Goal: Task Accomplishment & Management: Use online tool/utility

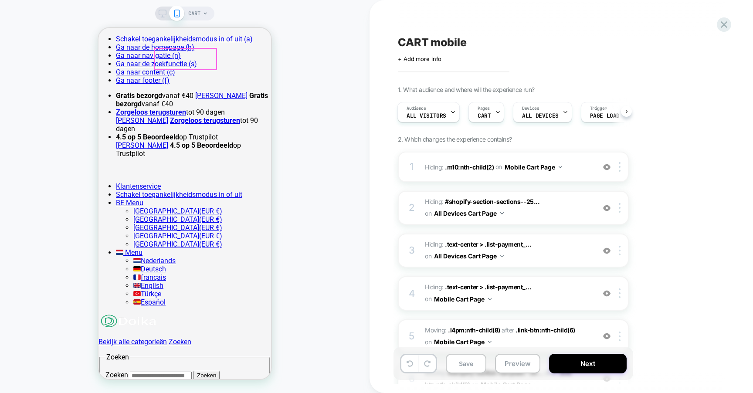
click at [159, 313] on img at bounding box center [128, 321] width 61 height 16
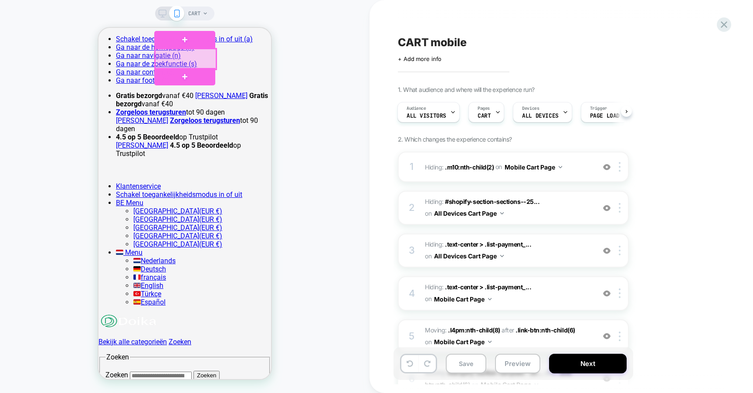
click at [190, 59] on div at bounding box center [185, 59] width 61 height 20
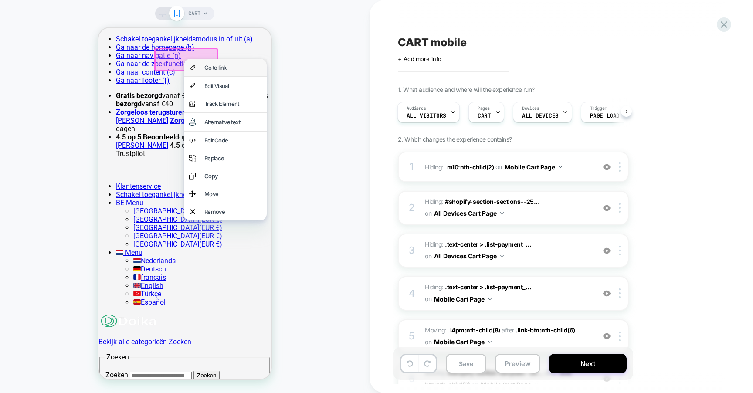
click at [196, 69] on div "Go to link" at bounding box center [225, 67] width 83 height 17
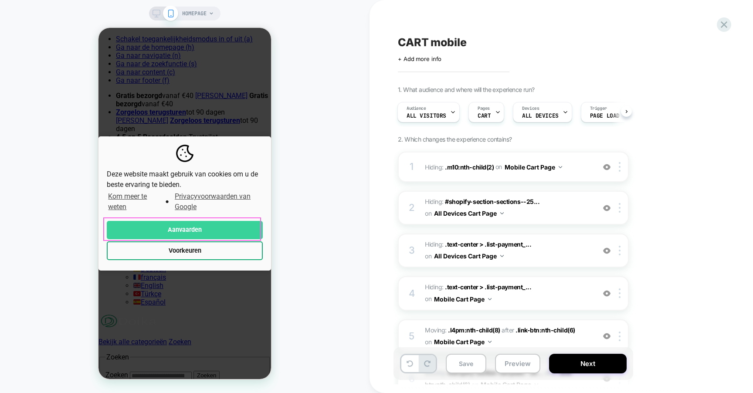
scroll to position [0, 1]
click at [186, 229] on button "Aanvaarden" at bounding box center [185, 230] width 156 height 19
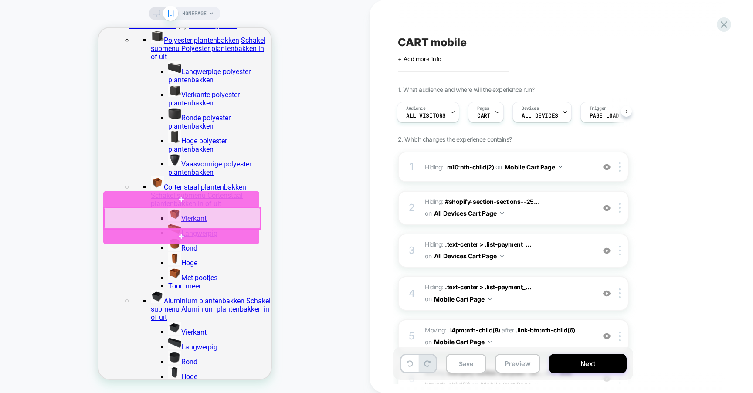
scroll to position [1021, 0]
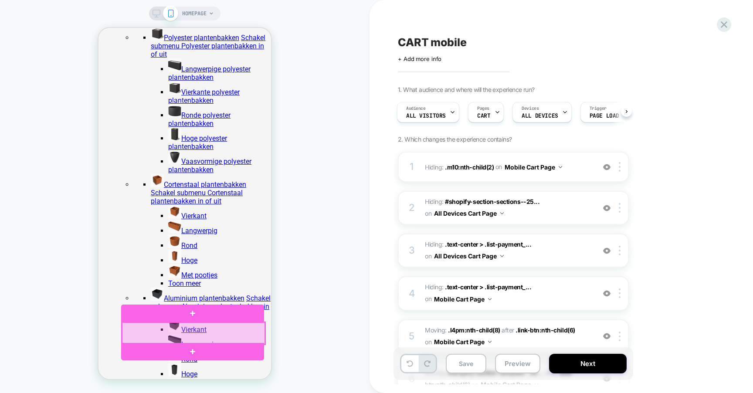
click at [166, 331] on div at bounding box center [193, 333] width 143 height 22
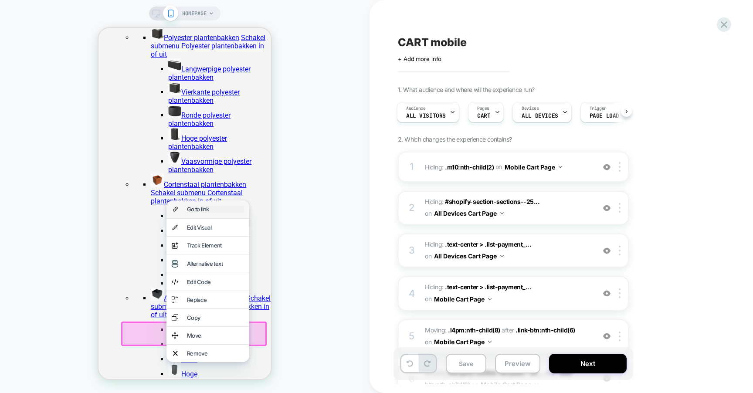
click at [203, 213] on div "Go to link" at bounding box center [215, 209] width 57 height 7
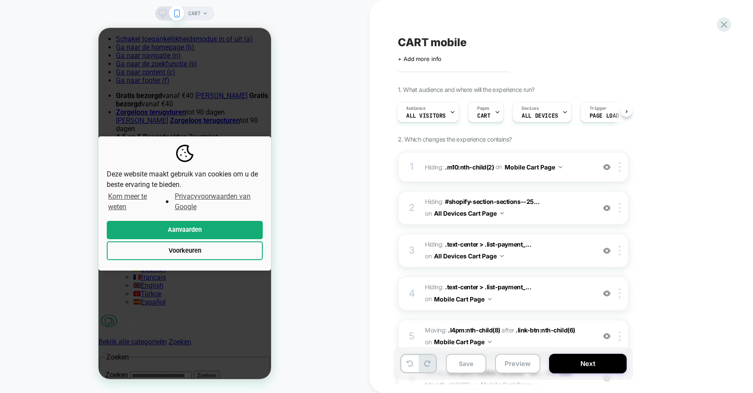
scroll to position [0, 0]
click at [200, 223] on button "Aanvaarden" at bounding box center [185, 230] width 156 height 19
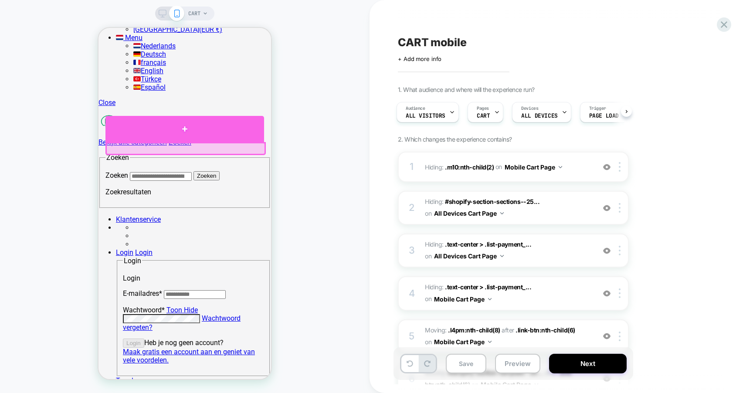
scroll to position [213, 0]
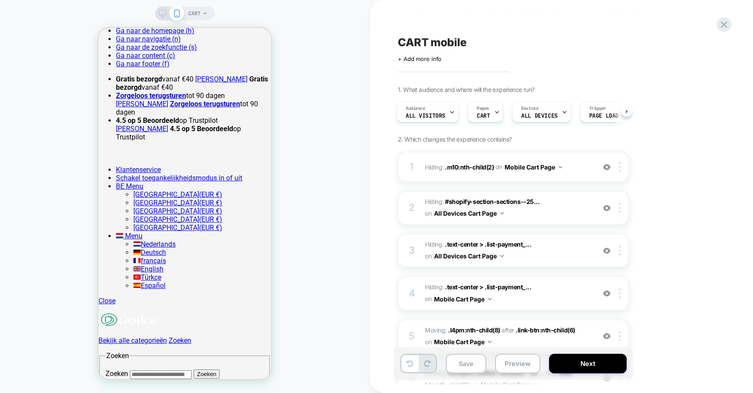
scroll to position [15, 0]
click at [485, 114] on span "CART" at bounding box center [483, 116] width 13 height 6
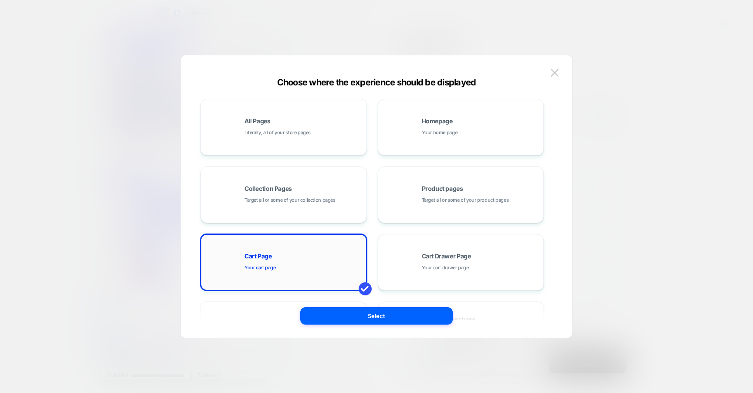
scroll to position [132, 0]
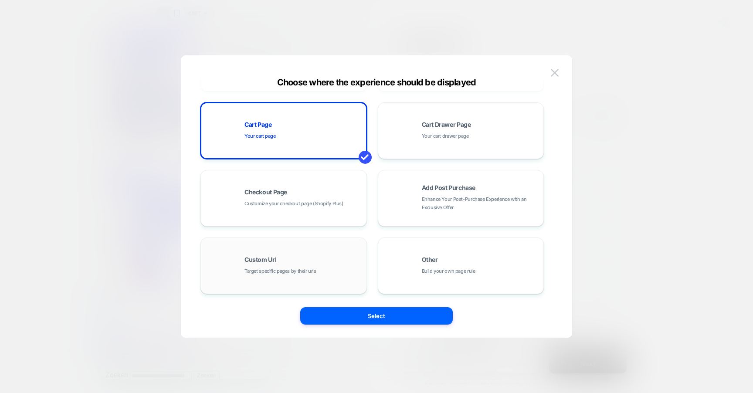
click at [297, 254] on div "Custom Url Target specific pages by their urls" at bounding box center [283, 266] width 157 height 48
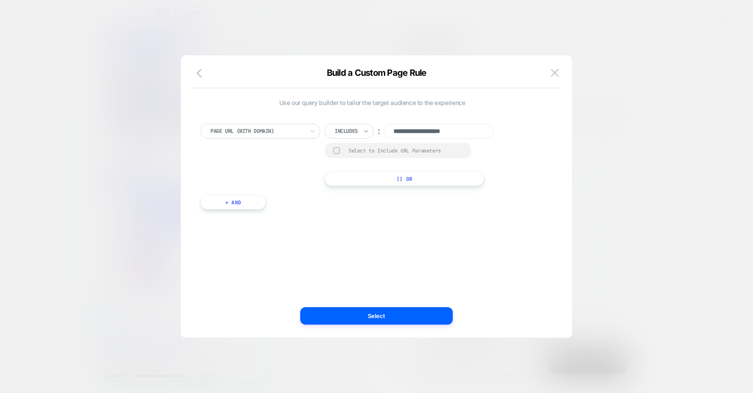
type input "**********"
click at [369, 130] on icon at bounding box center [366, 131] width 6 height 9
click at [350, 210] on div "Matches" at bounding box center [361, 211] width 57 height 14
click at [338, 154] on div "Select to Include URL Parameters" at bounding box center [397, 150] width 144 height 15
click at [337, 150] on div at bounding box center [336, 150] width 7 height 7
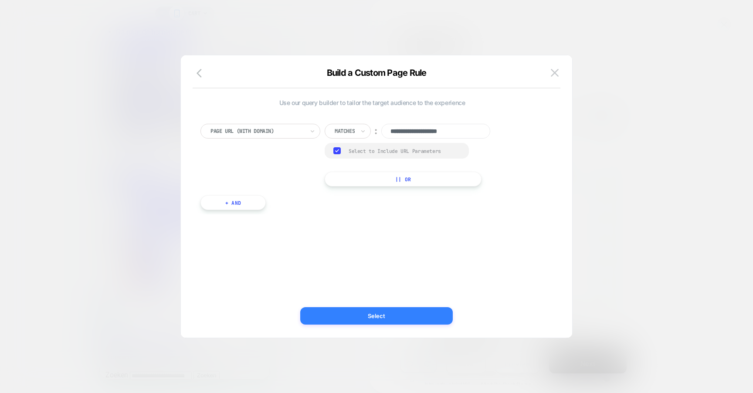
click at [384, 315] on button "Select" at bounding box center [376, 315] width 152 height 17
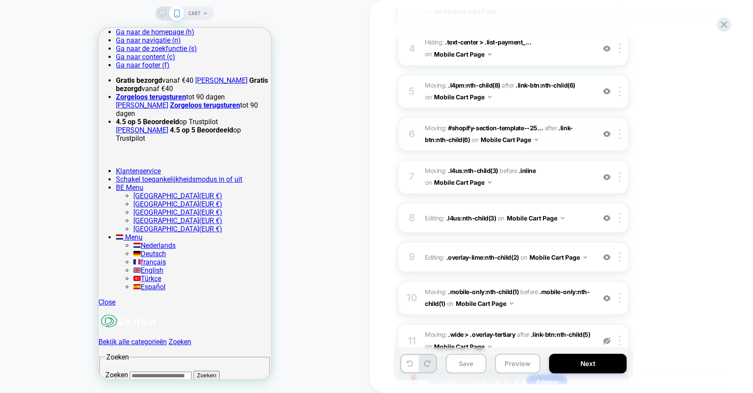
scroll to position [314, 0]
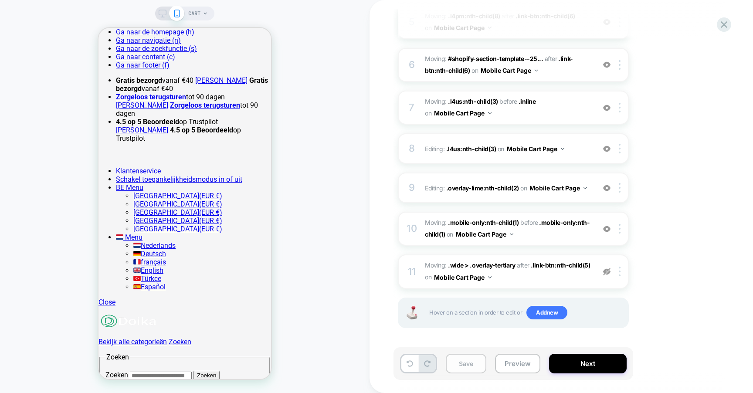
click at [467, 365] on button "Save" at bounding box center [466, 364] width 41 height 20
click at [515, 365] on button "Preview" at bounding box center [517, 364] width 45 height 20
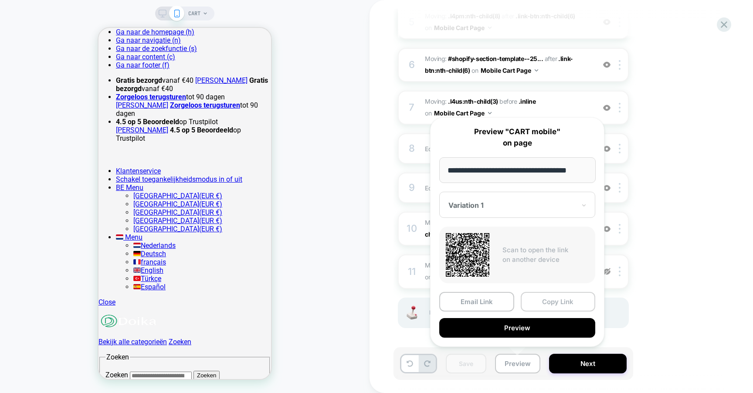
scroll to position [0, 0]
click at [535, 298] on button "Copy Link" at bounding box center [558, 302] width 75 height 20
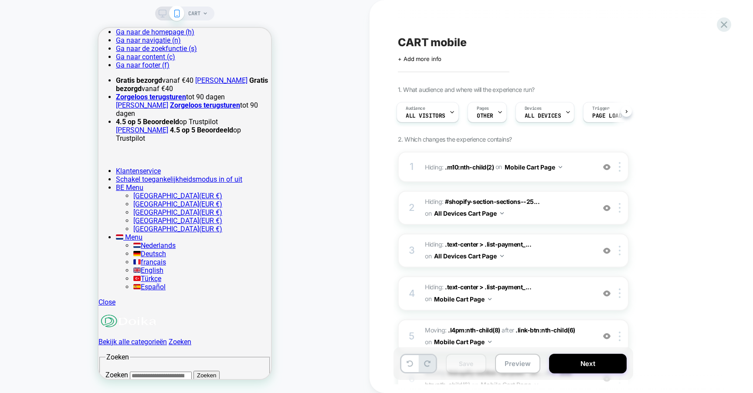
click at [472, 35] on div "CART mobile Click to edit experience details + Add more info" at bounding box center [557, 48] width 318 height 27
click at [470, 42] on div "CART mobile" at bounding box center [557, 42] width 318 height 13
type textarea "**********"
click at [581, 42] on icon at bounding box center [580, 42] width 5 height 3
click at [526, 47] on span "CART mobile new design" at bounding box center [464, 42] width 132 height 13
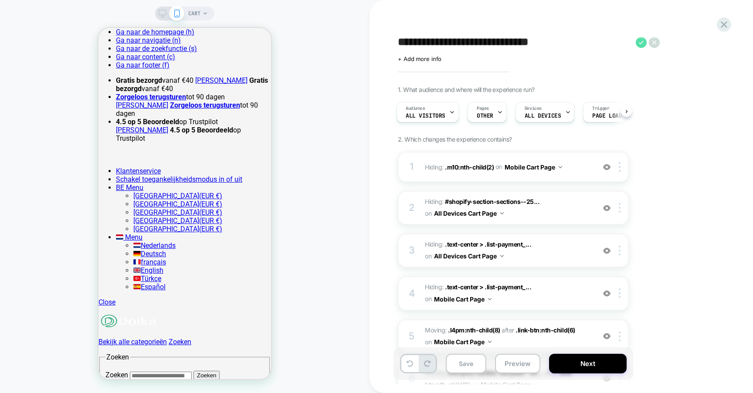
type textarea "**********"
click at [641, 43] on icon at bounding box center [641, 42] width 5 height 3
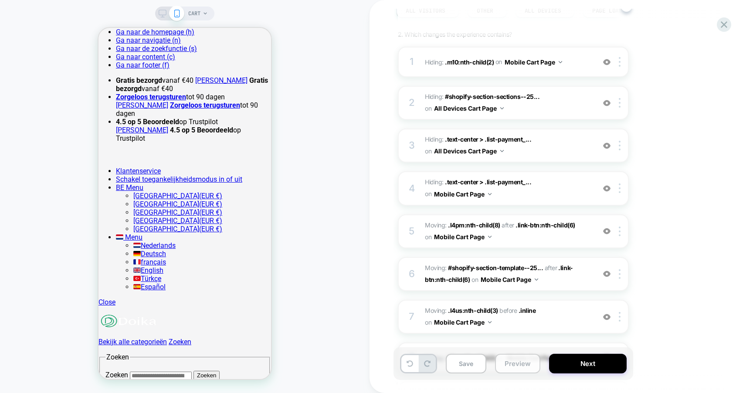
scroll to position [152, 0]
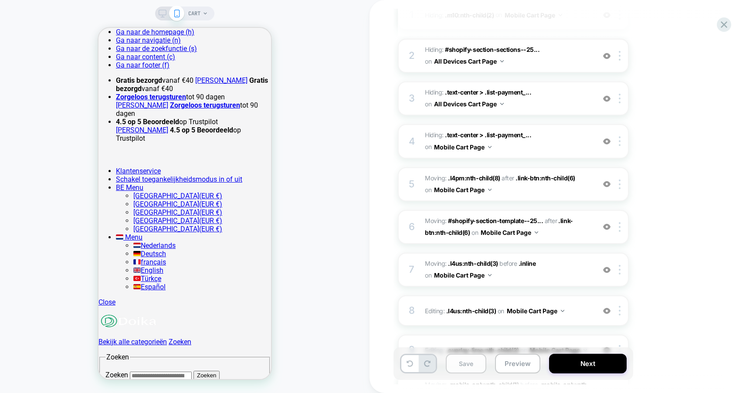
click at [465, 369] on button "Save" at bounding box center [466, 364] width 41 height 20
click at [577, 365] on button "Next" at bounding box center [588, 364] width 78 height 20
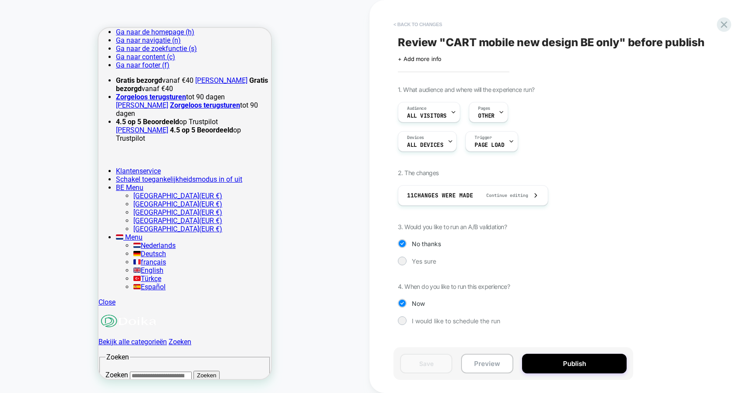
click at [401, 22] on button "< Back to changes" at bounding box center [417, 24] width 57 height 14
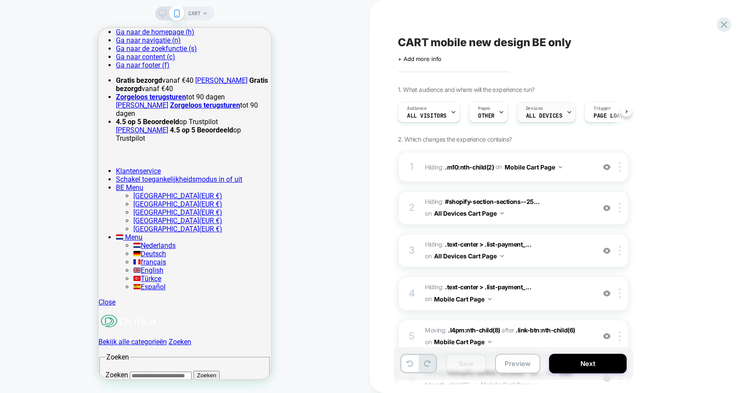
scroll to position [0, 0]
click at [493, 116] on div "Pages OTHER" at bounding box center [486, 112] width 34 height 20
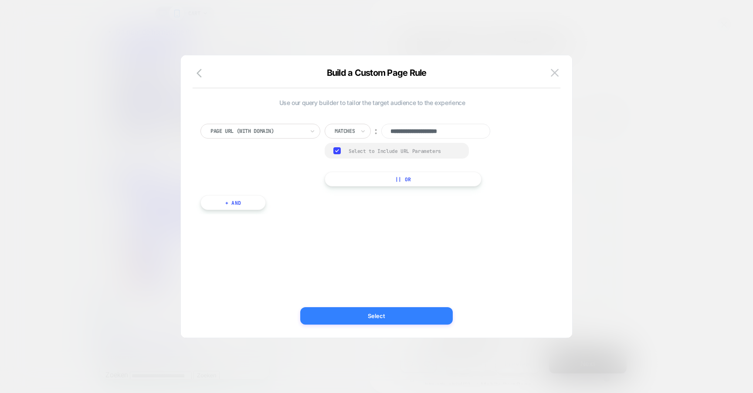
click at [381, 315] on button "Select" at bounding box center [376, 315] width 152 height 17
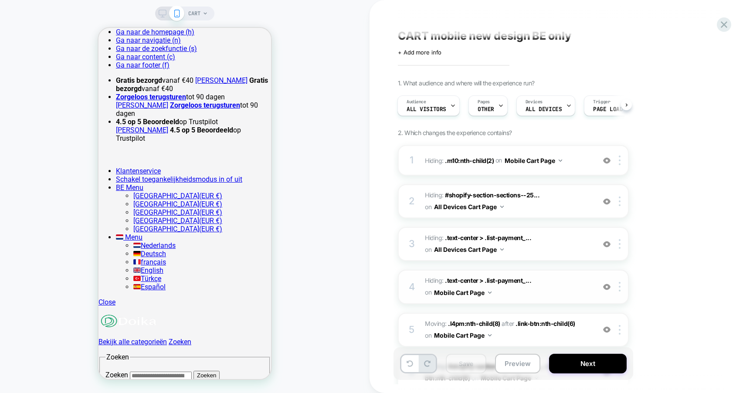
scroll to position [15, 0]
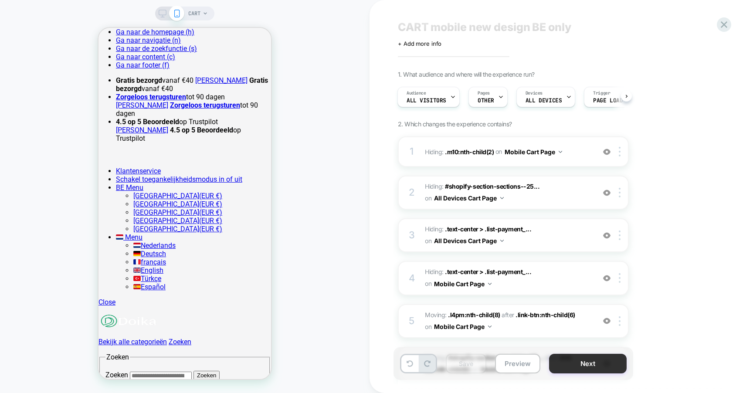
click at [570, 359] on button "Next" at bounding box center [588, 364] width 78 height 20
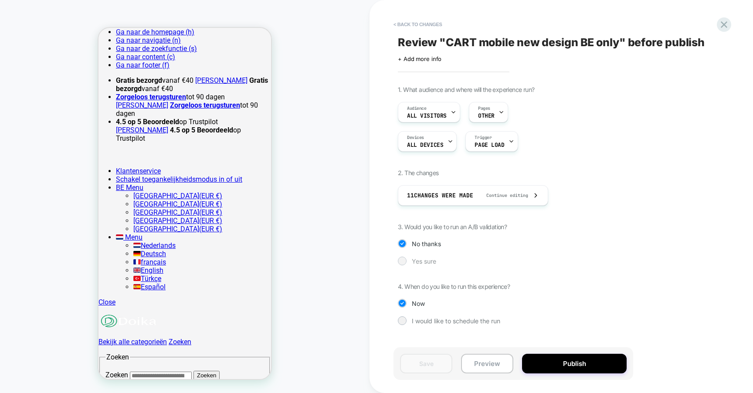
click at [434, 260] on span "Yes sure" at bounding box center [424, 260] width 24 height 7
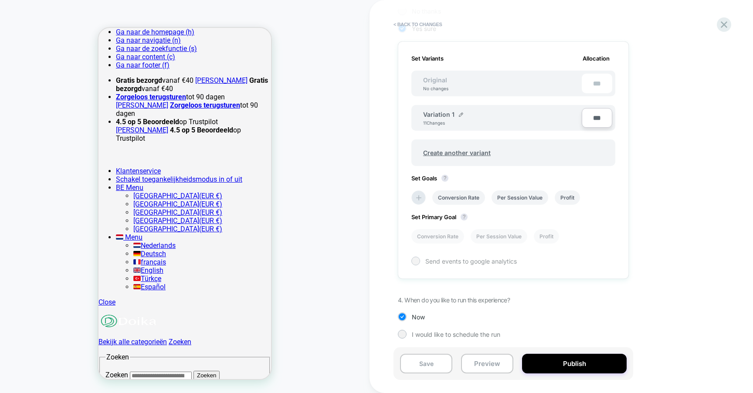
scroll to position [235, 0]
click at [524, 199] on li "Per Session Value" at bounding box center [519, 195] width 57 height 14
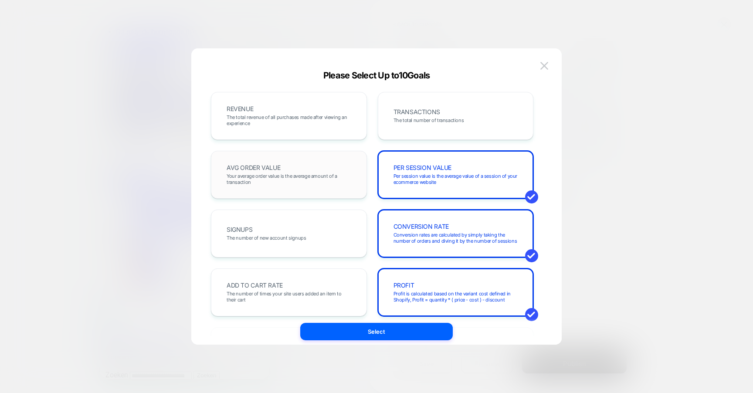
click at [312, 175] on span "Your average order value is the average amount of a transaction" at bounding box center [289, 179] width 125 height 12
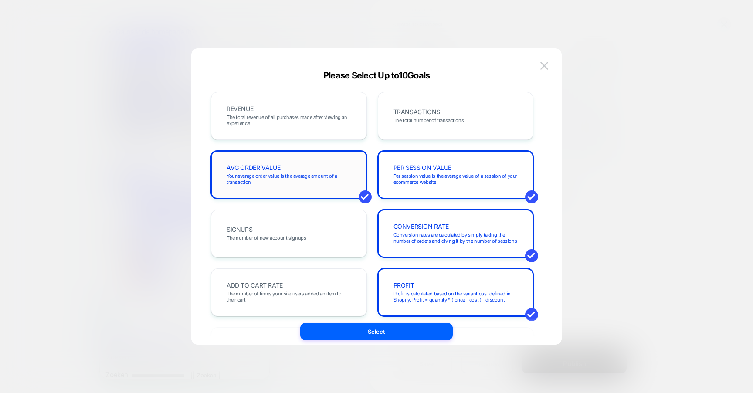
click at [335, 179] on span "Your average order value is the average amount of a transaction" at bounding box center [289, 179] width 125 height 12
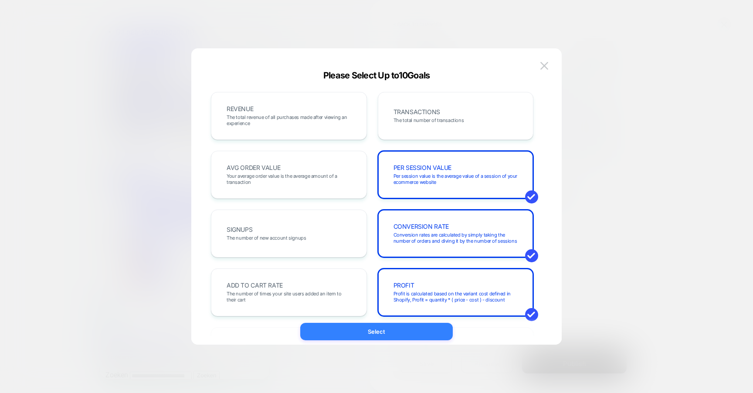
click at [392, 338] on button "Select" at bounding box center [376, 331] width 152 height 17
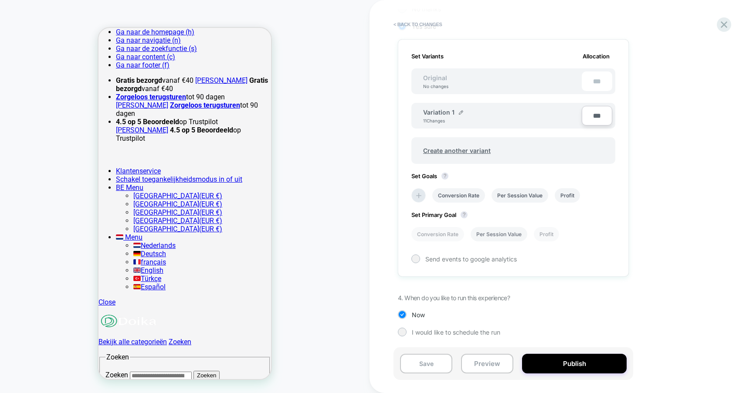
click at [506, 233] on li "Per Session Value" at bounding box center [498, 234] width 57 height 14
click at [445, 234] on li "Conversion Rate" at bounding box center [437, 234] width 53 height 14
click at [493, 235] on li "Per Session Value" at bounding box center [498, 234] width 57 height 14
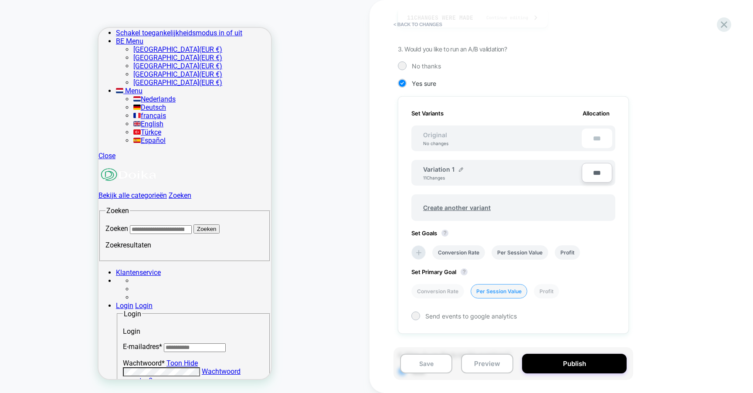
scroll to position [168, 0]
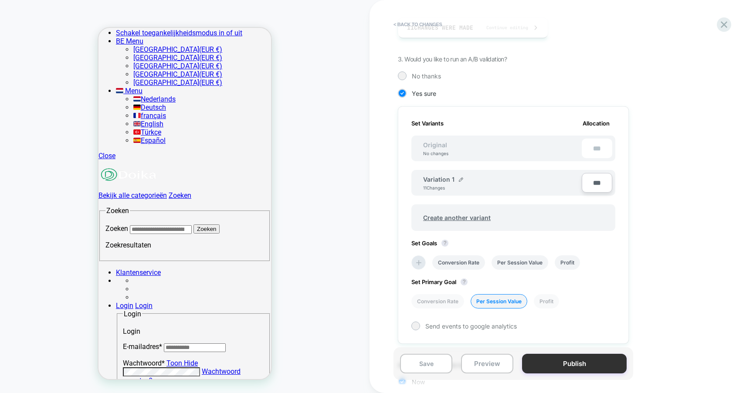
click at [551, 358] on button "Publish" at bounding box center [574, 364] width 105 height 20
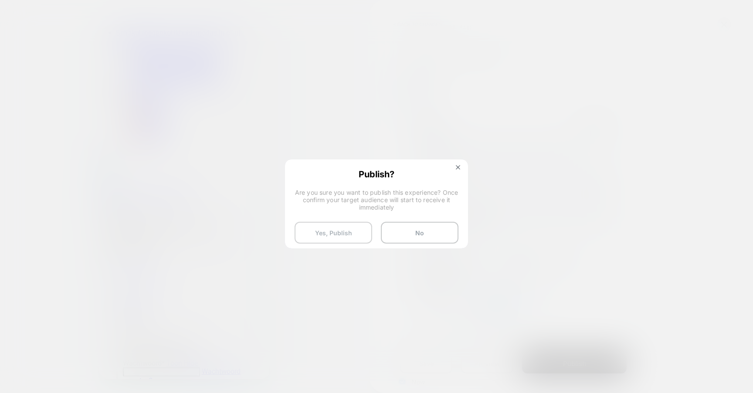
click at [350, 239] on button "Yes, Publish" at bounding box center [333, 233] width 78 height 22
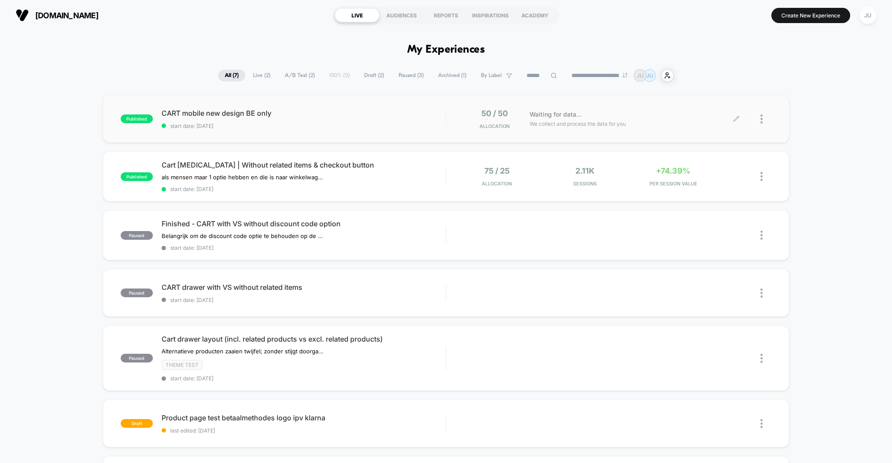
click at [752, 125] on div at bounding box center [766, 119] width 11 height 20
click at [704, 72] on div "Edit" at bounding box center [717, 70] width 78 height 20
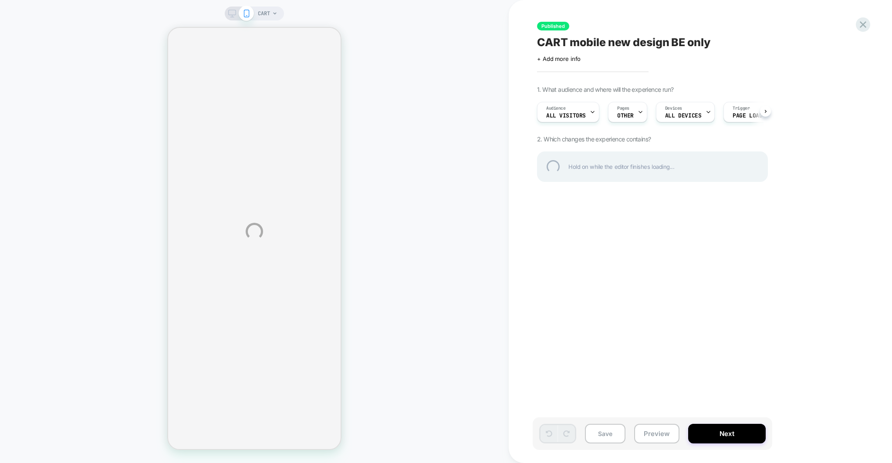
click at [633, 114] on div "CART Published CART mobile new design BE only Click to edit experience details …" at bounding box center [446, 231] width 892 height 463
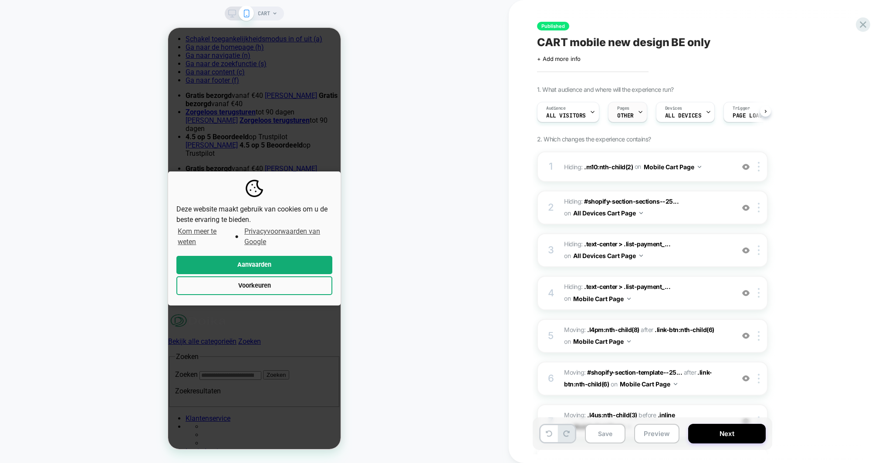
scroll to position [0, 0]
click at [632, 111] on div "Pages OTHER" at bounding box center [625, 112] width 34 height 20
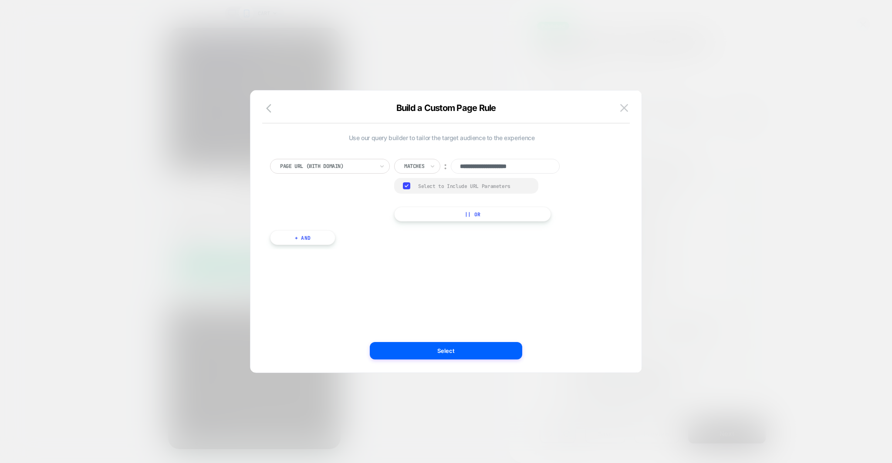
click at [422, 212] on button "|| Or" at bounding box center [472, 214] width 157 height 15
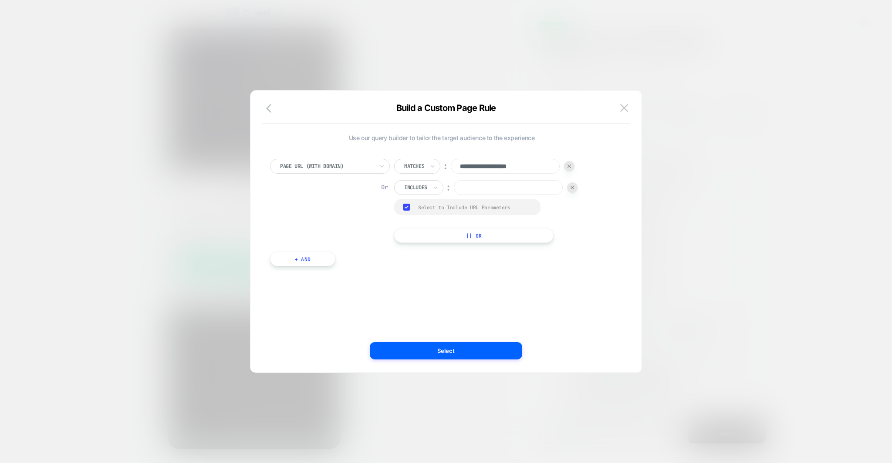
click at [490, 168] on input "**********" at bounding box center [505, 166] width 109 height 15
click at [475, 185] on input at bounding box center [508, 187] width 109 height 15
paste input "**********"
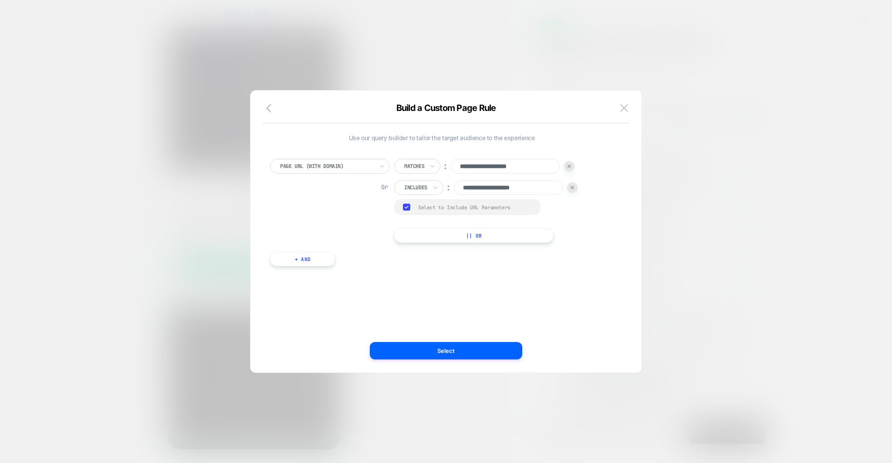
click at [521, 187] on input "**********" at bounding box center [508, 187] width 109 height 15
type input "**********"
click at [399, 193] on div "Includes" at bounding box center [418, 187] width 49 height 15
click at [422, 265] on div "Matches" at bounding box center [431, 267] width 57 height 14
click at [494, 317] on div "**********" at bounding box center [441, 231] width 365 height 247
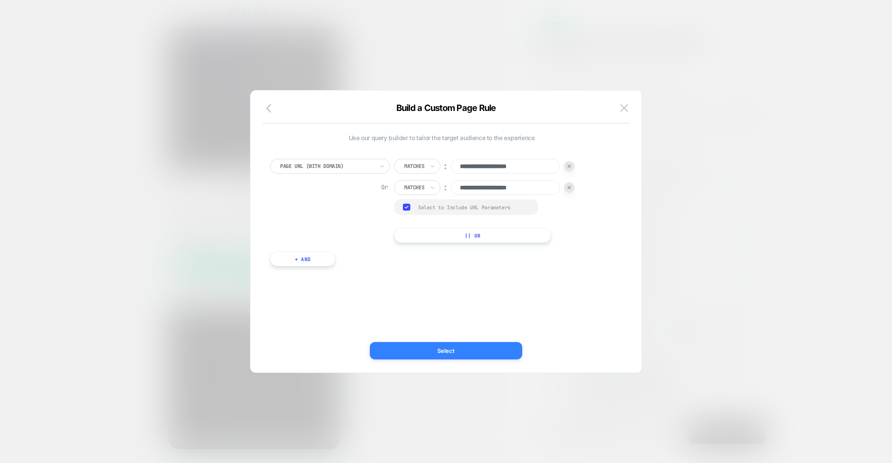
click at [451, 347] on button "Select" at bounding box center [446, 350] width 152 height 17
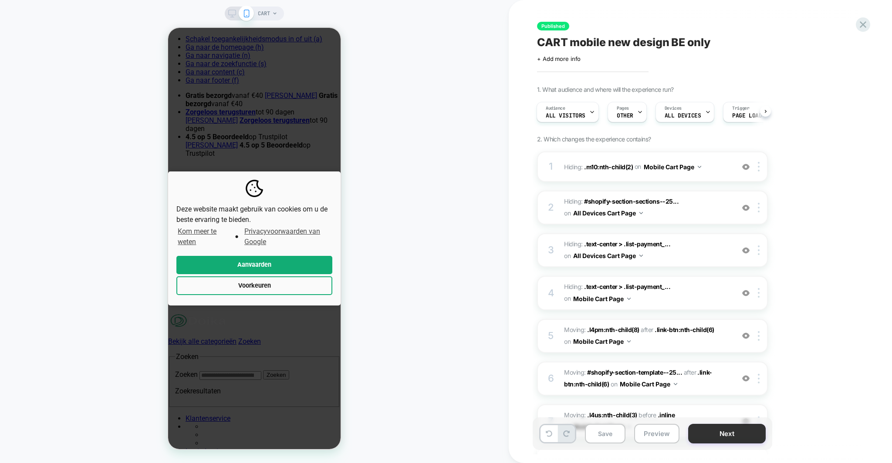
click at [727, 392] on button "Next" at bounding box center [727, 434] width 78 height 20
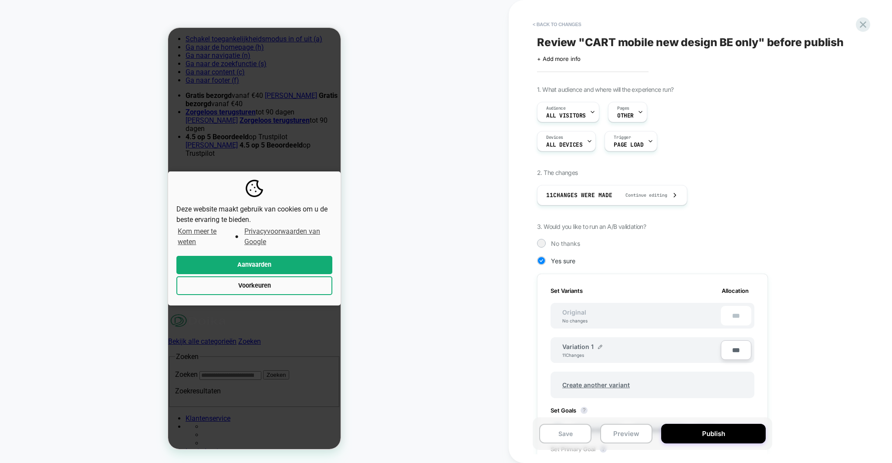
scroll to position [164, 0]
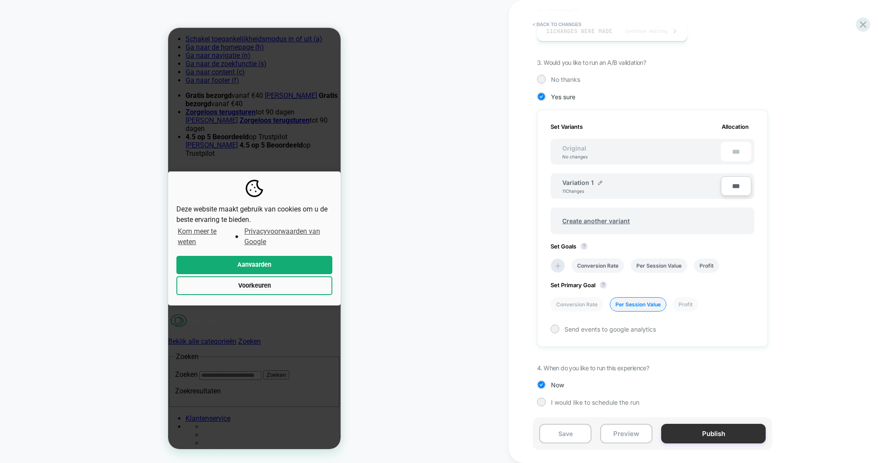
click at [707, 392] on button "Publish" at bounding box center [713, 434] width 105 height 20
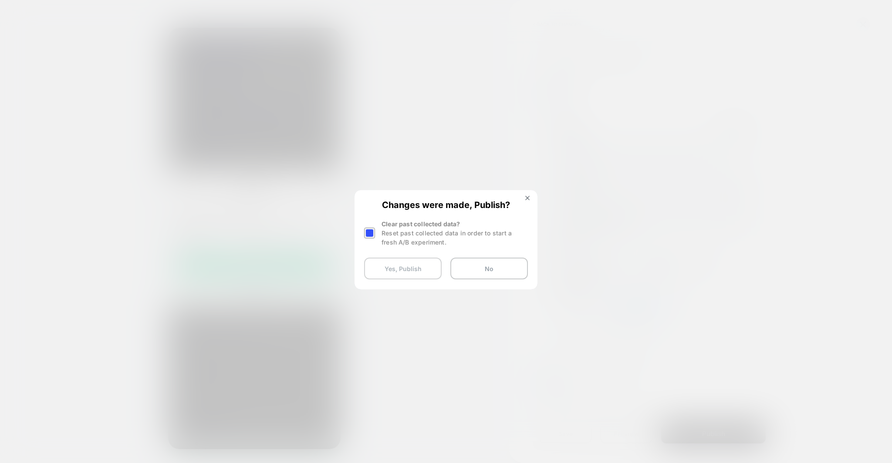
click at [393, 268] on button "Yes, Publish" at bounding box center [403, 269] width 78 height 22
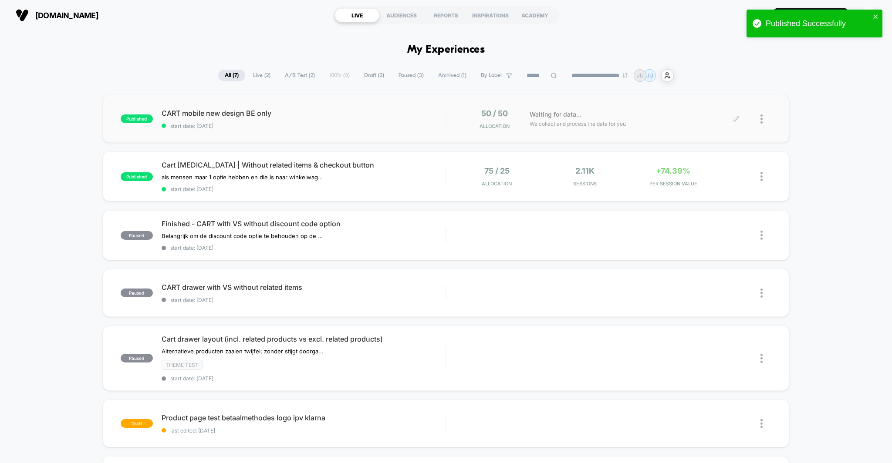
click at [732, 119] on div "Waiting for data... We collect and process the data for you" at bounding box center [630, 119] width 211 height 20
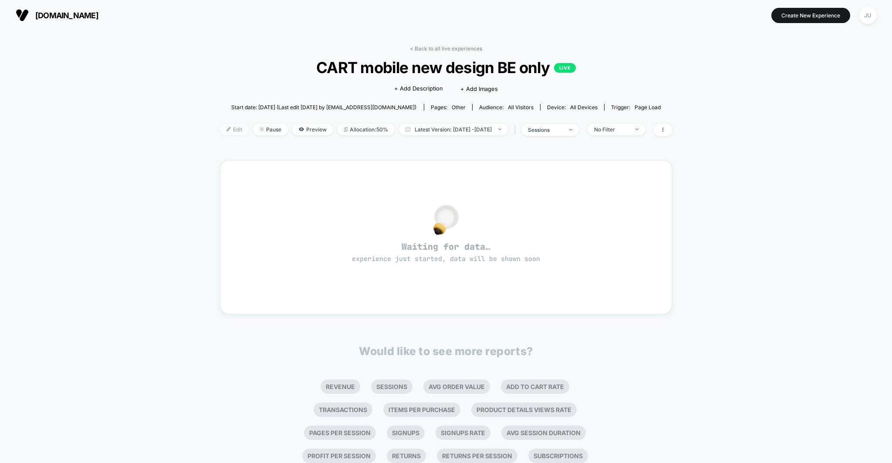
click at [220, 129] on span "Edit" at bounding box center [234, 130] width 29 height 12
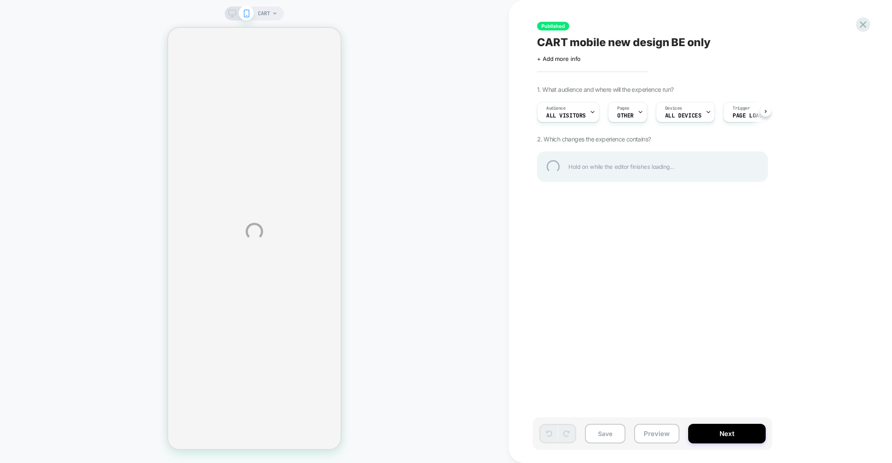
click at [678, 39] on div "CART mobile new design BE only" at bounding box center [696, 42] width 318 height 13
click at [683, 43] on textarea "**********" at bounding box center [653, 42] width 233 height 13
click at [679, 41] on textarea "**********" at bounding box center [653, 42] width 233 height 13
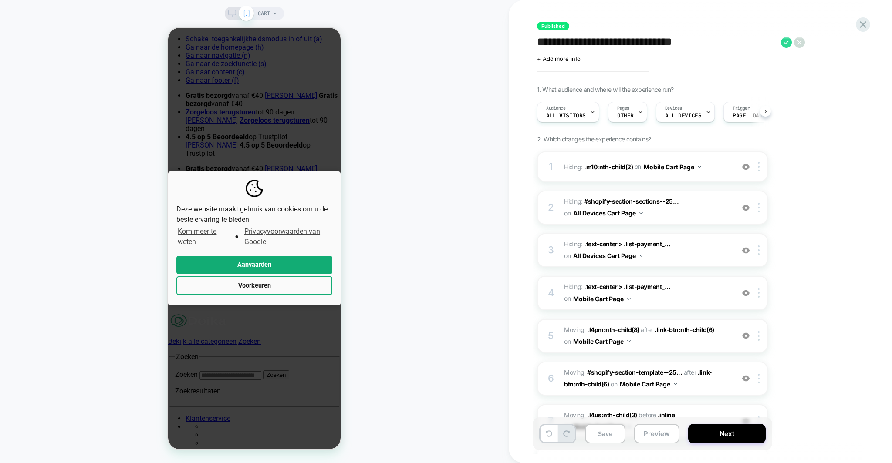
scroll to position [0, 0]
type textarea "**********"
click at [741, 392] on button "Next" at bounding box center [727, 434] width 78 height 20
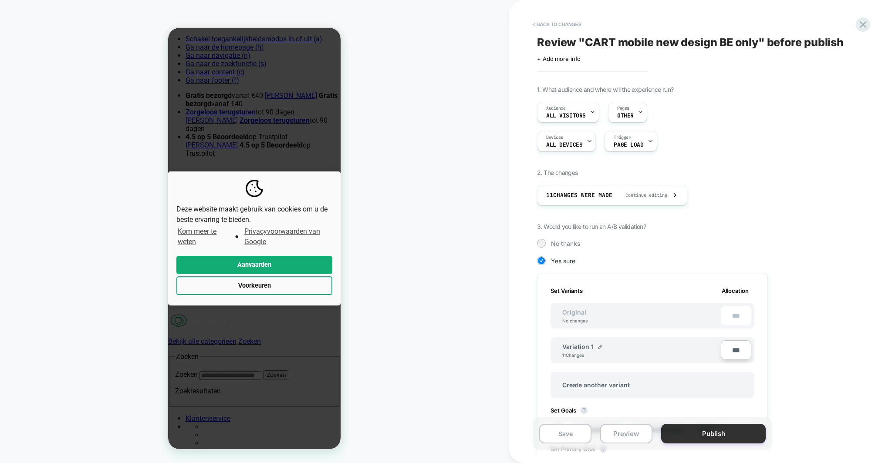
click at [741, 392] on button "Publish" at bounding box center [713, 434] width 105 height 20
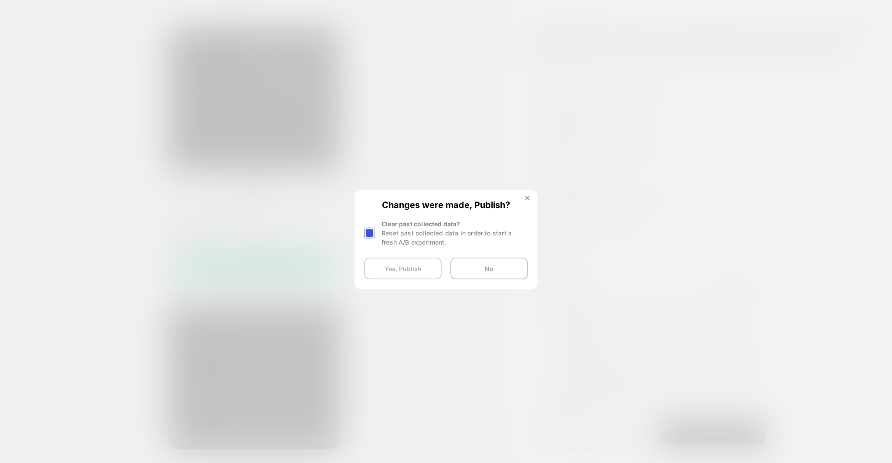
click at [405, 268] on button "Yes, Publish" at bounding box center [403, 269] width 78 height 22
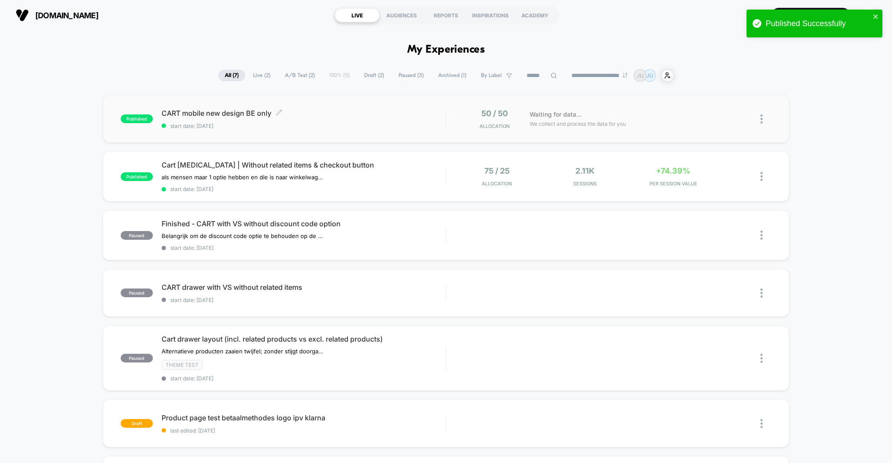
click at [229, 111] on span "CART mobile new design BE only Click to edit experience details" at bounding box center [304, 113] width 284 height 9
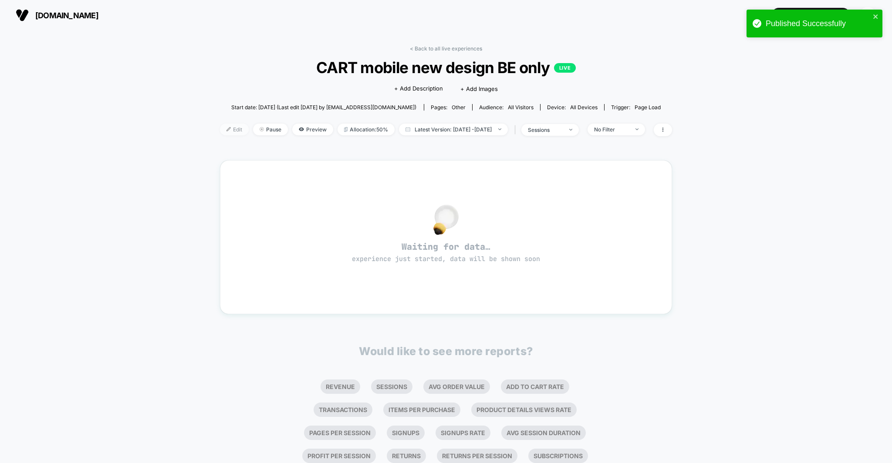
click at [227, 129] on img at bounding box center [229, 129] width 4 height 4
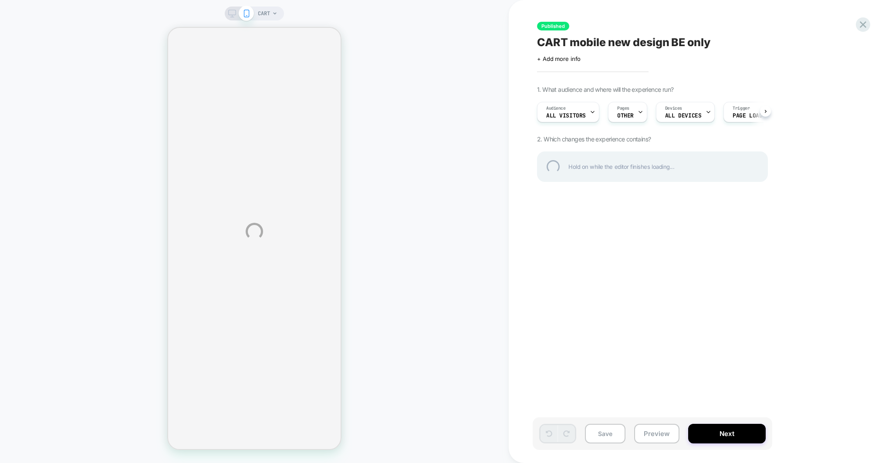
click at [676, 108] on div "CART Published CART mobile new design BE only Click to edit experience details …" at bounding box center [446, 231] width 892 height 463
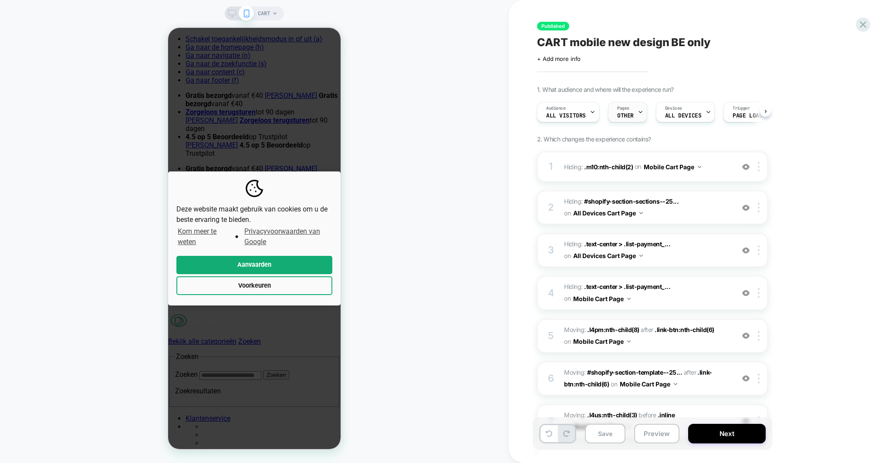
click at [617, 114] on span "OTHER" at bounding box center [625, 116] width 17 height 6
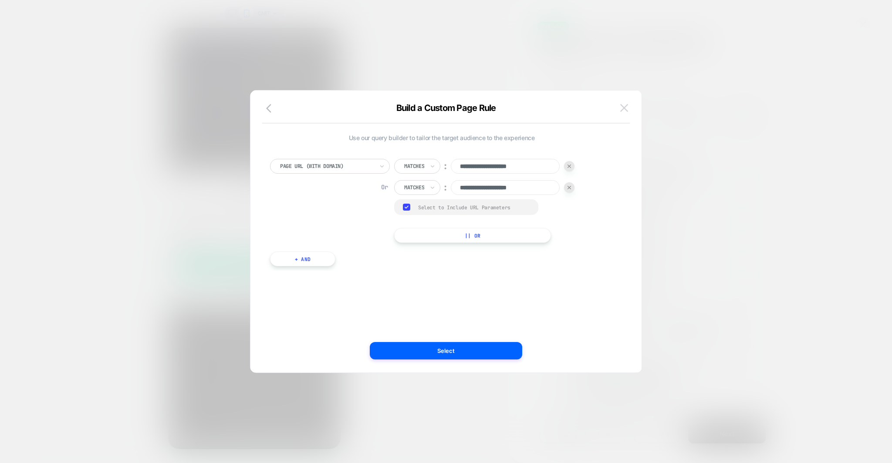
click at [624, 110] on img at bounding box center [624, 107] width 8 height 7
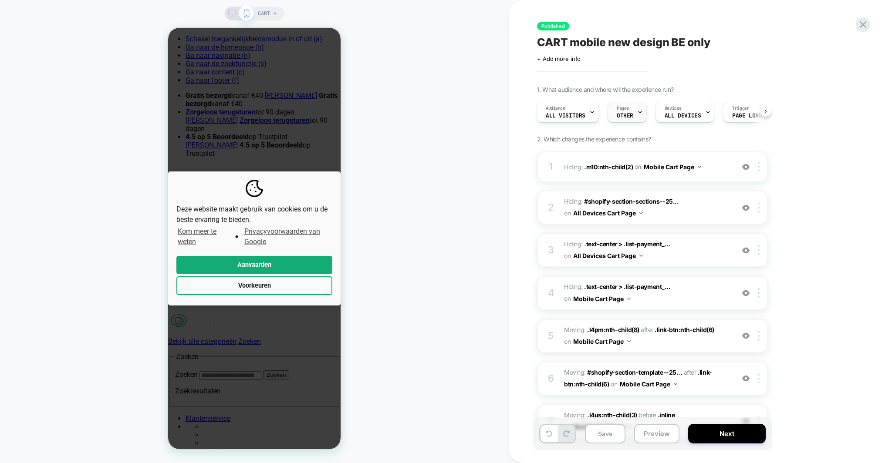
click at [630, 110] on div "Pages OTHER" at bounding box center [625, 112] width 34 height 20
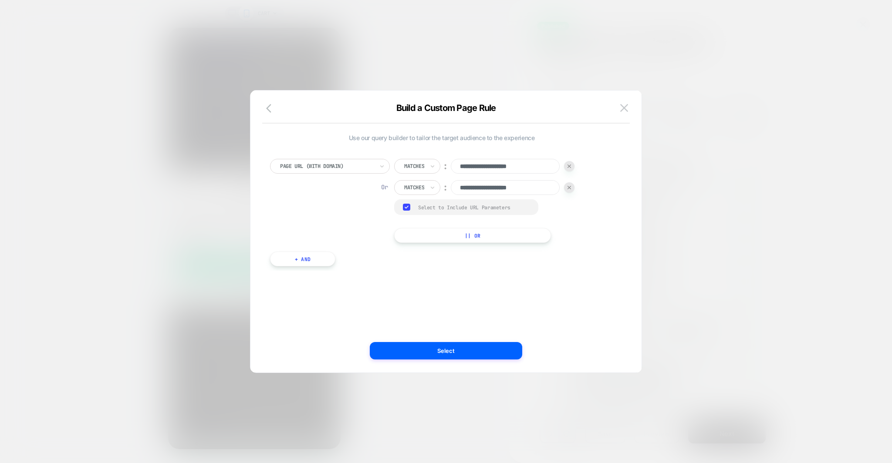
click at [632, 108] on div "Build a Custom Page Rule" at bounding box center [445, 113] width 391 height 21
click at [622, 107] on img at bounding box center [624, 107] width 8 height 7
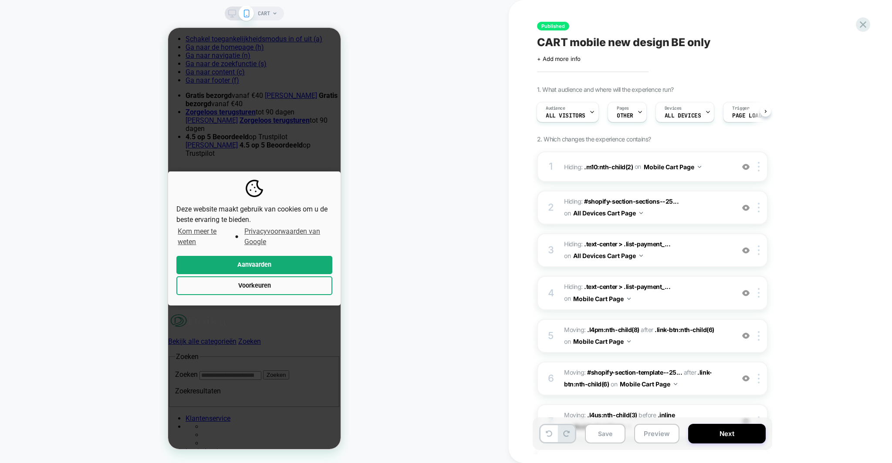
click at [673, 41] on span "CART mobile new design BE only" at bounding box center [623, 42] width 173 height 13
click at [685, 41] on textarea "**********" at bounding box center [653, 42] width 233 height 13
type textarea "**********"
click at [752, 43] on icon at bounding box center [836, 42] width 11 height 11
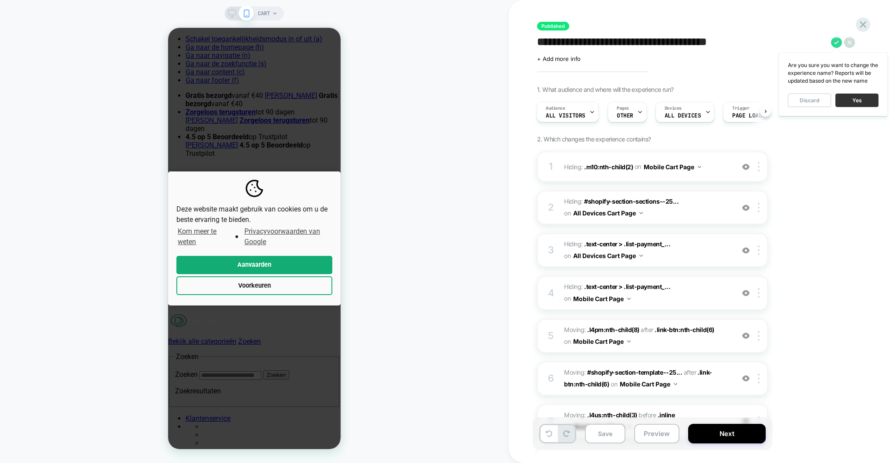
click at [752, 94] on button "Yes" at bounding box center [856, 101] width 43 height 14
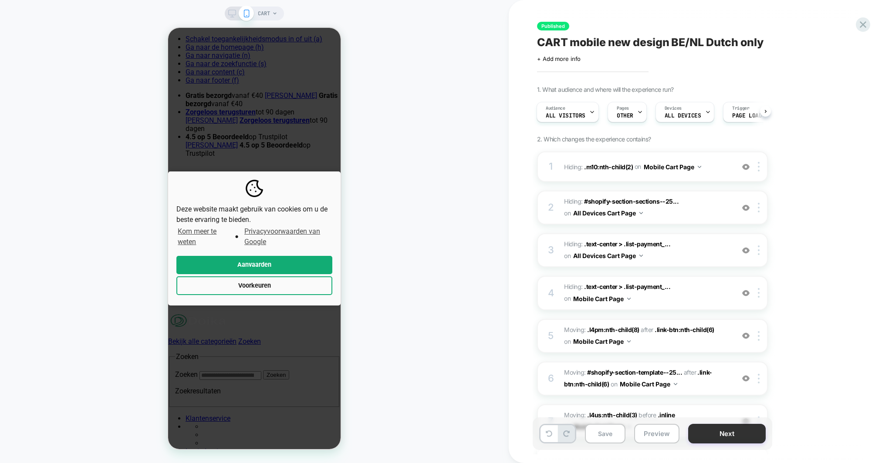
click at [723, 392] on button "Next" at bounding box center [727, 434] width 78 height 20
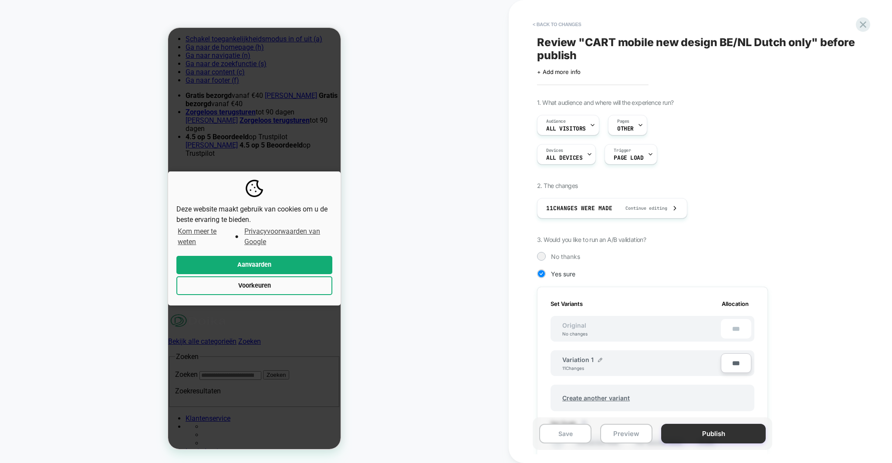
click at [723, 392] on button "Publish" at bounding box center [713, 434] width 105 height 20
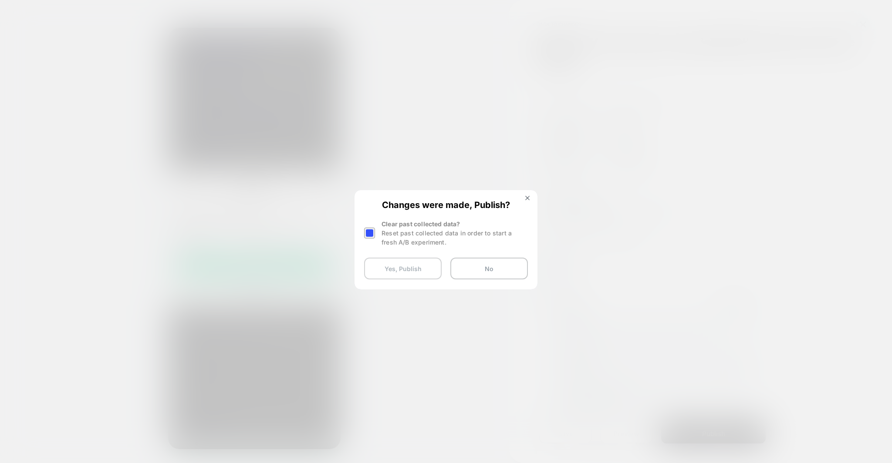
click at [435, 265] on button "Yes, Publish" at bounding box center [403, 269] width 78 height 22
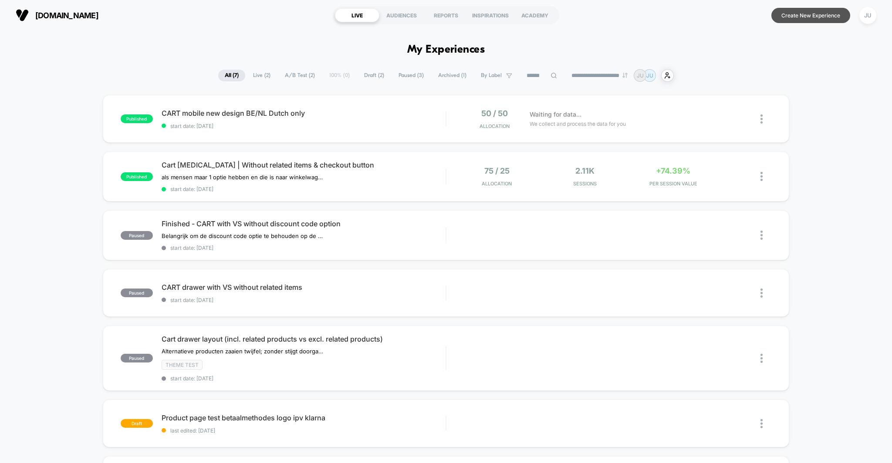
click at [752, 16] on button "Create New Experience" at bounding box center [810, 15] width 79 height 15
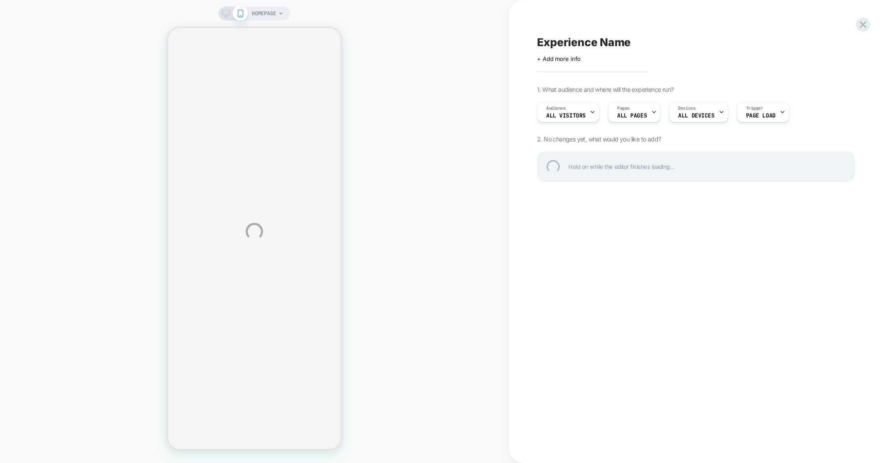
click at [574, 38] on div "Experience Name" at bounding box center [696, 42] width 318 height 13
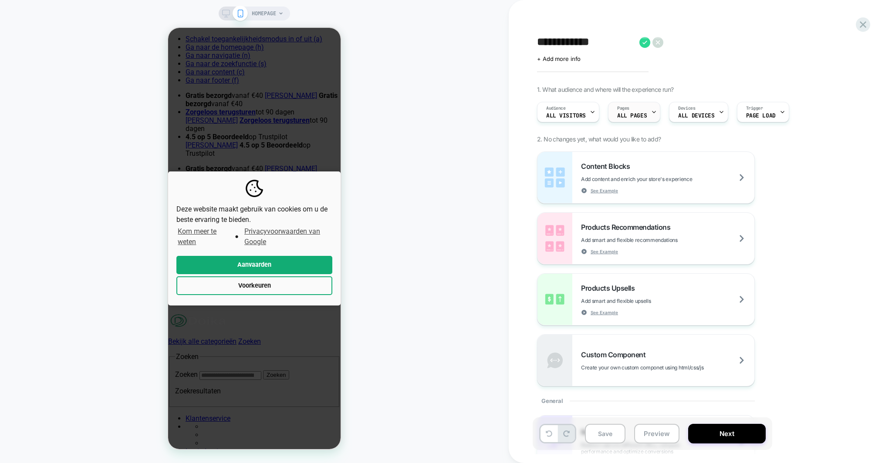
type textarea "**********"
click at [633, 107] on div "Pages ALL PAGES" at bounding box center [632, 112] width 47 height 20
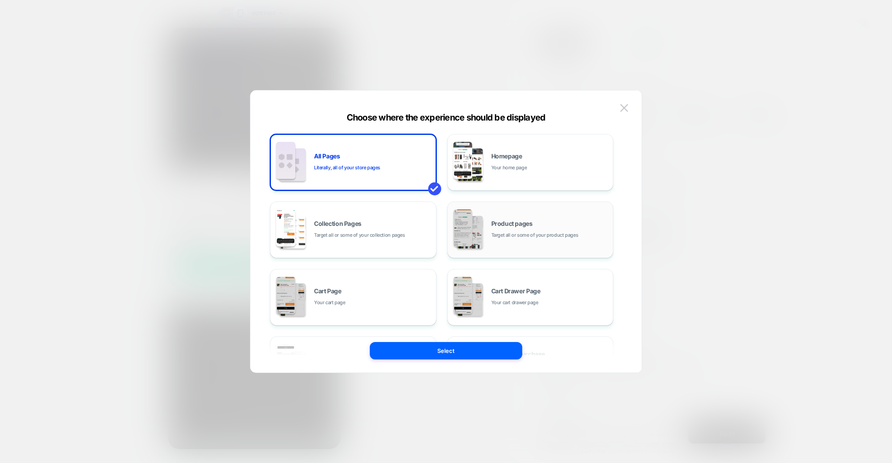
click at [511, 233] on span "Target all or some of your product pages" at bounding box center [534, 235] width 87 height 8
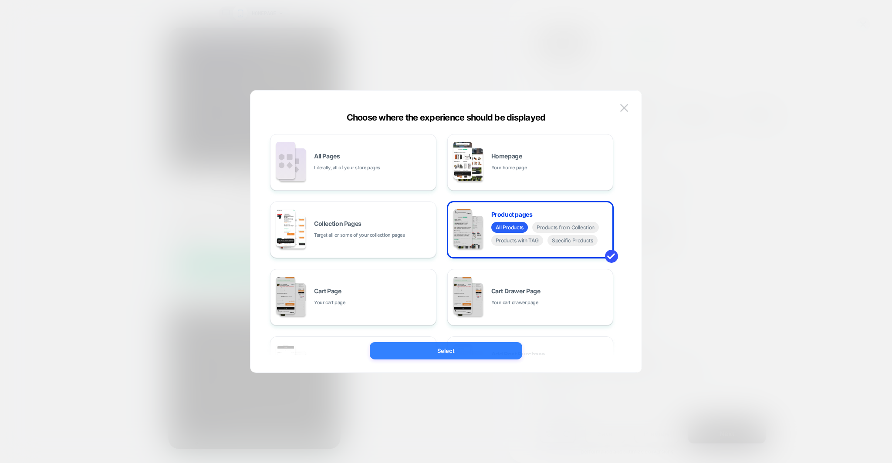
click at [470, 348] on button "Select" at bounding box center [446, 350] width 152 height 17
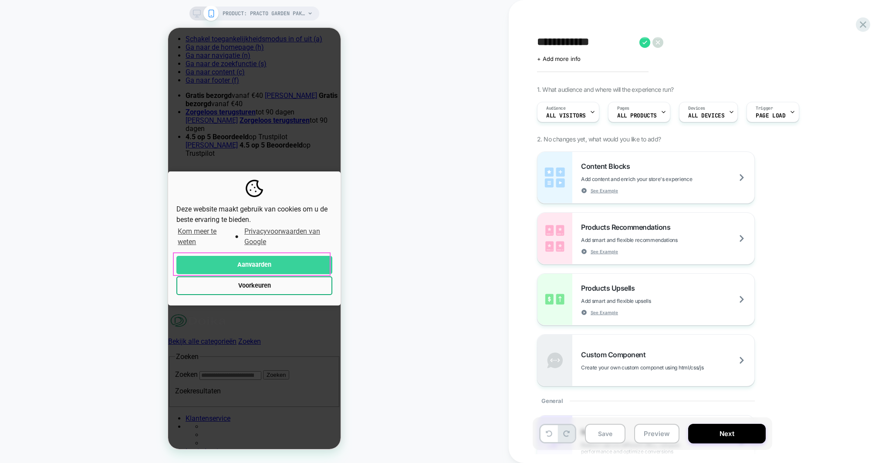
click at [306, 256] on button "Aanvaarden" at bounding box center [254, 265] width 156 height 19
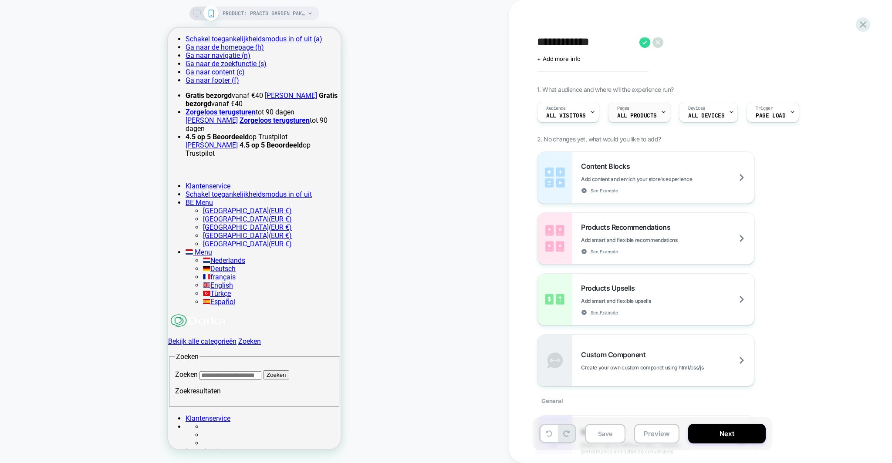
click at [629, 117] on span "ALL PRODUCTS" at bounding box center [637, 116] width 40 height 6
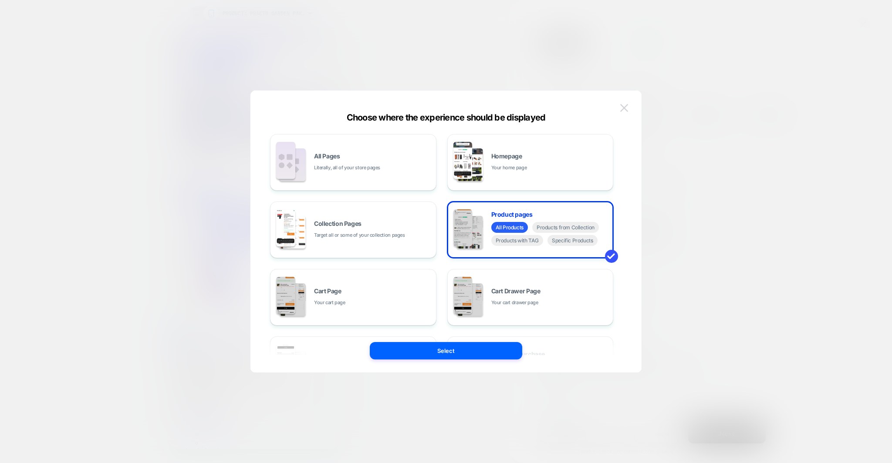
click at [624, 108] on img at bounding box center [624, 107] width 8 height 7
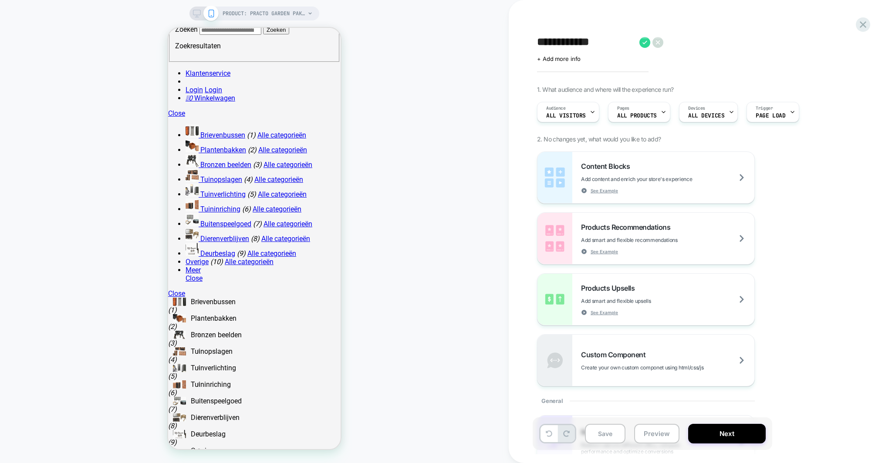
scroll to position [299, 0]
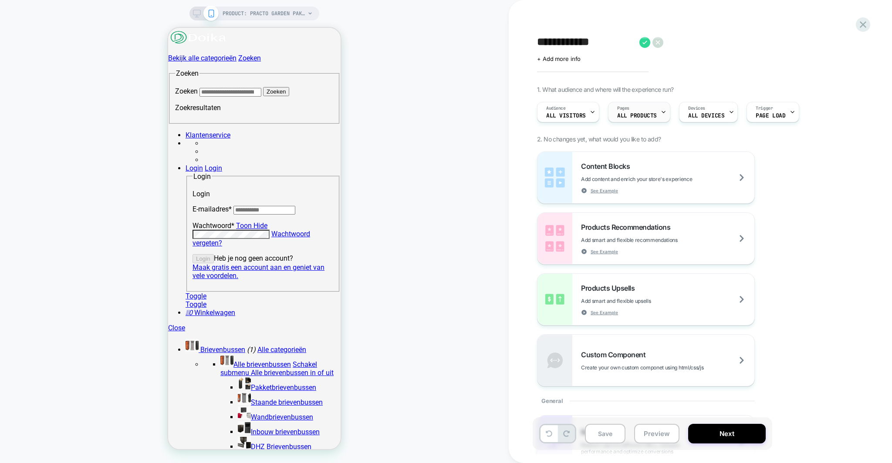
click at [658, 118] on div "Pages ALL PRODUCTS" at bounding box center [637, 112] width 57 height 20
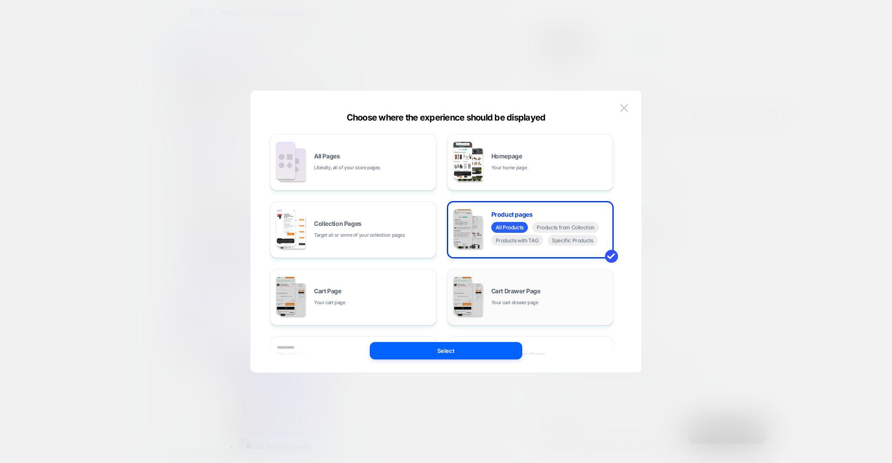
scroll to position [132, 0]
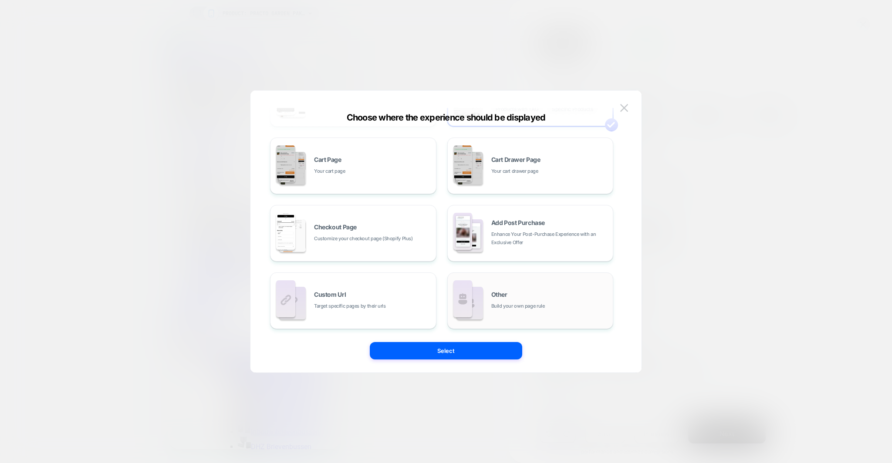
click at [521, 300] on div "Other Build your own page rule" at bounding box center [550, 301] width 118 height 19
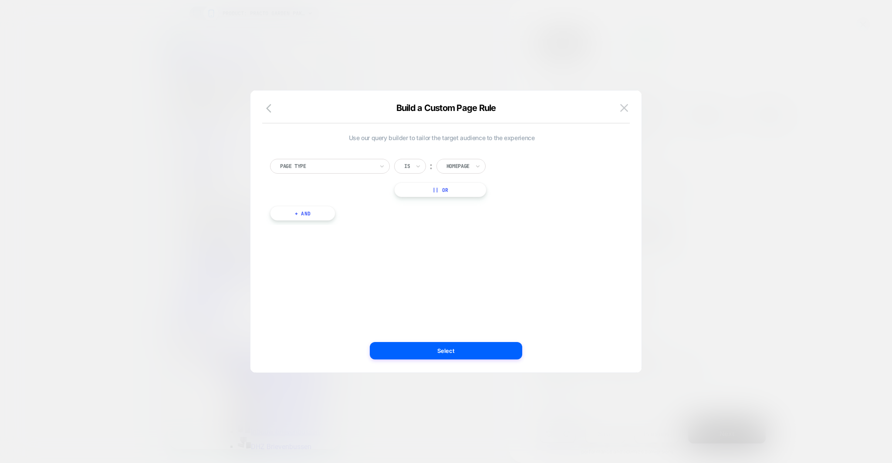
scroll to position [0, 0]
click at [455, 164] on div at bounding box center [457, 166] width 23 height 8
click at [342, 157] on div "Page Type Is ︰ option Cart focused, 2 of 5. 5 results available. Use Up and Dow…" at bounding box center [442, 185] width 352 height 79
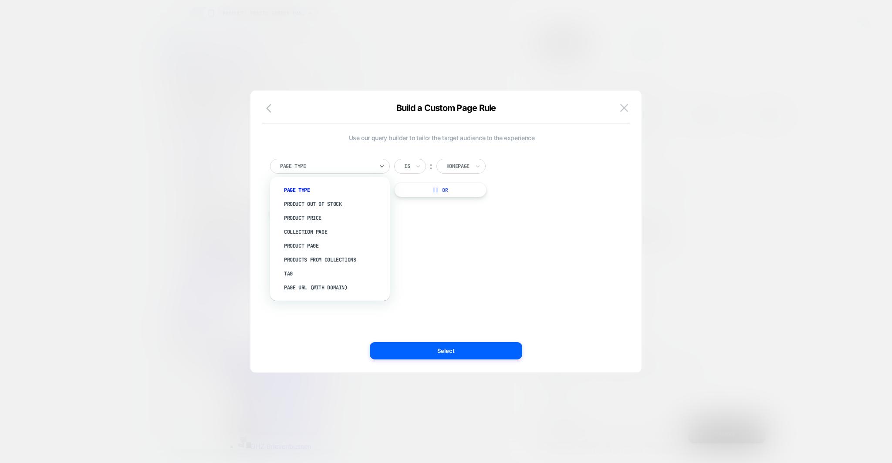
click at [342, 162] on div at bounding box center [327, 166] width 94 height 8
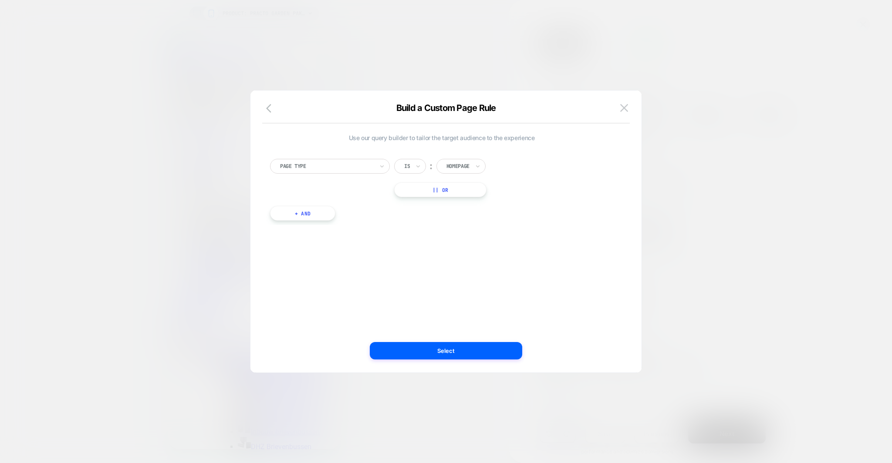
click at [602, 252] on div "Use our query builder to tailor the target audience to the experience Page Type…" at bounding box center [441, 231] width 365 height 247
click at [621, 113] on button at bounding box center [624, 107] width 13 height 13
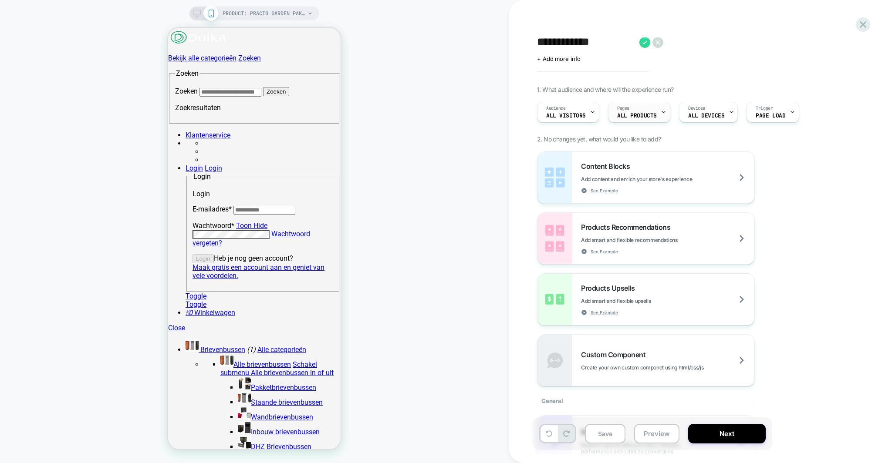
click at [661, 109] on icon at bounding box center [664, 112] width 6 height 6
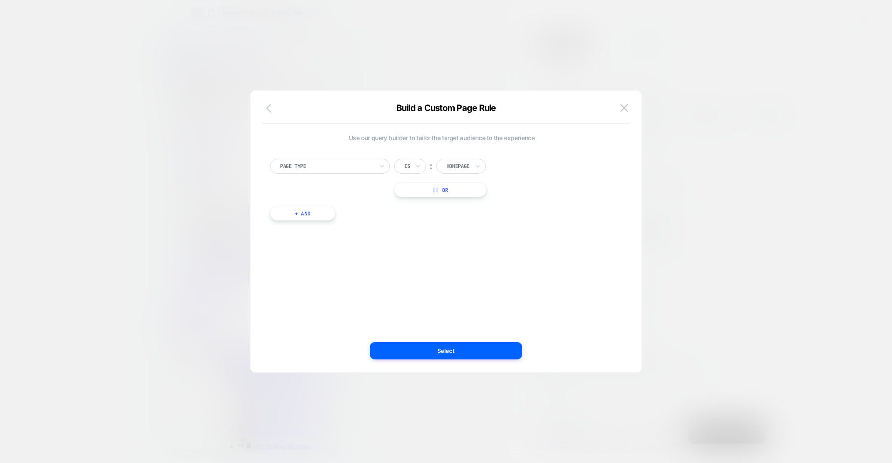
click at [264, 114] on button "button" at bounding box center [272, 109] width 16 height 13
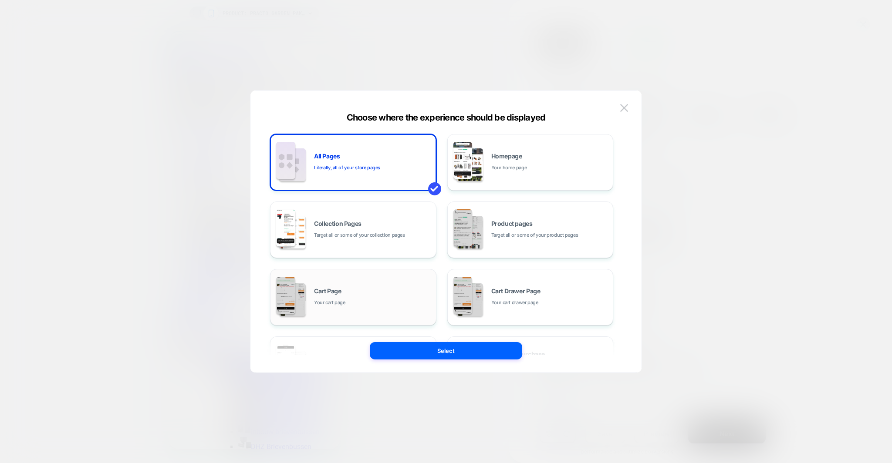
scroll to position [132, 0]
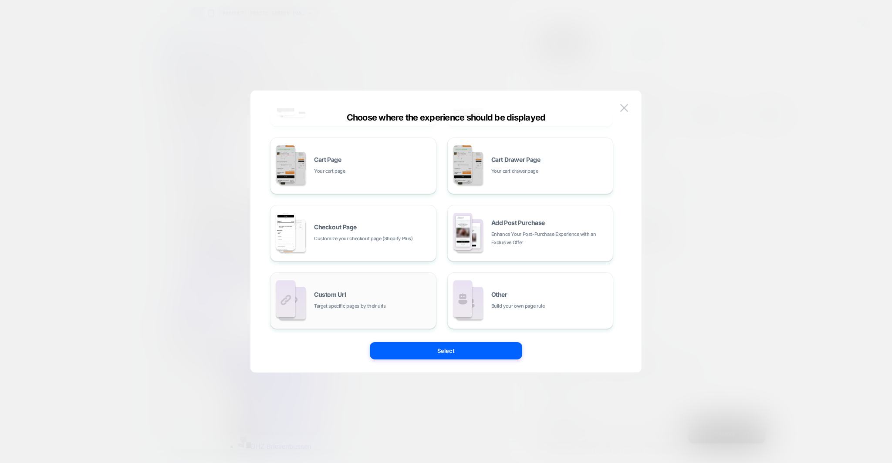
click at [373, 296] on div "Custom Url Target specific pages by their urls" at bounding box center [373, 301] width 118 height 19
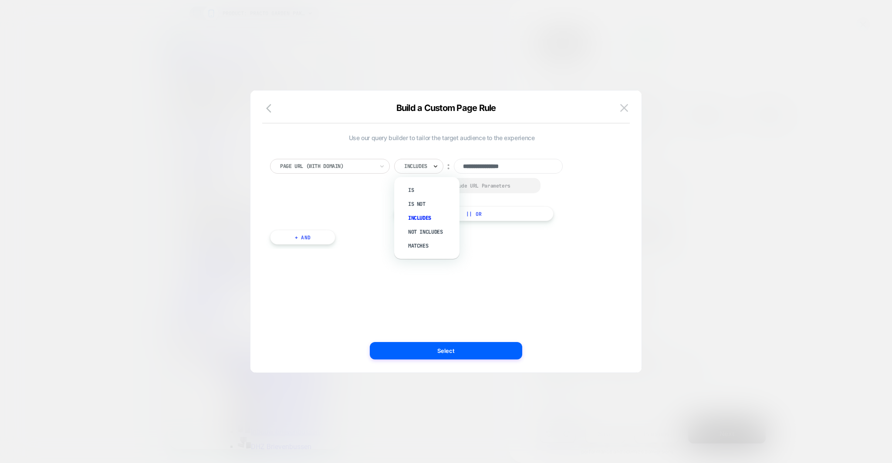
click at [439, 167] on icon at bounding box center [436, 166] width 6 height 9
click at [417, 241] on div "Matches" at bounding box center [431, 246] width 57 height 14
click at [474, 167] on input "**********" at bounding box center [505, 166] width 109 height 15
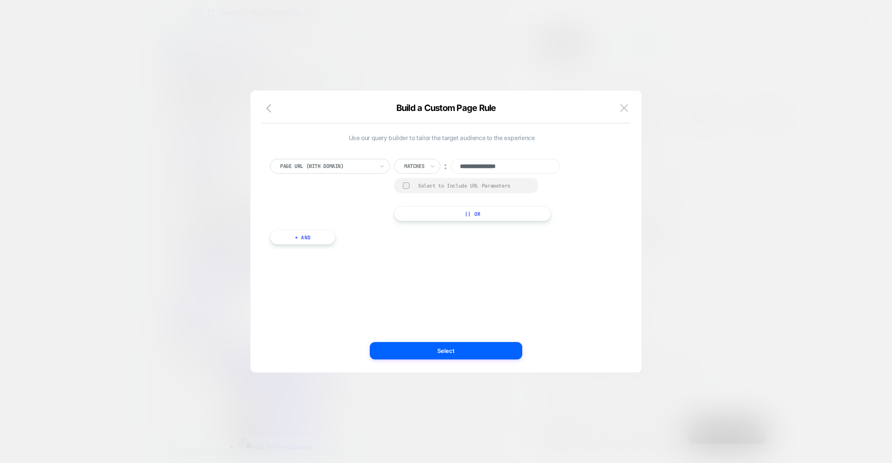
paste input "**********"
type input "**********"
click at [402, 185] on div "Select to Include URL Parameters" at bounding box center [466, 185] width 144 height 15
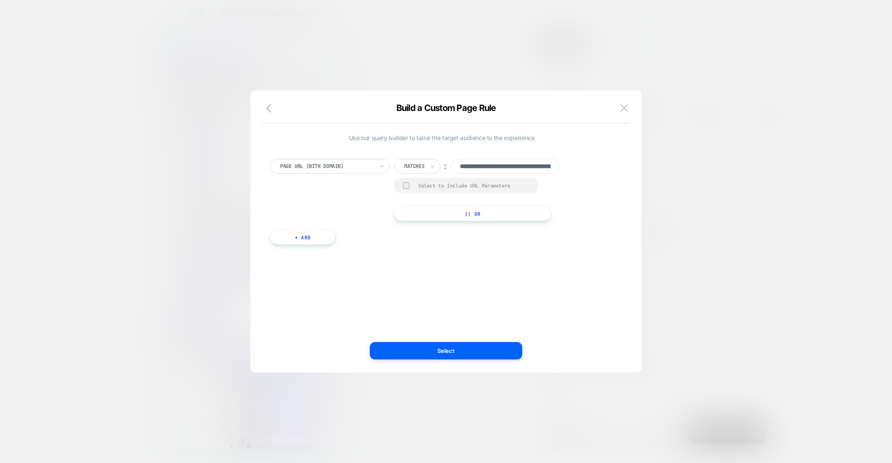
click at [406, 185] on div at bounding box center [406, 186] width 7 height 7
click at [435, 213] on button "|| Or" at bounding box center [472, 214] width 157 height 15
click at [421, 193] on div "Includes" at bounding box center [418, 187] width 49 height 15
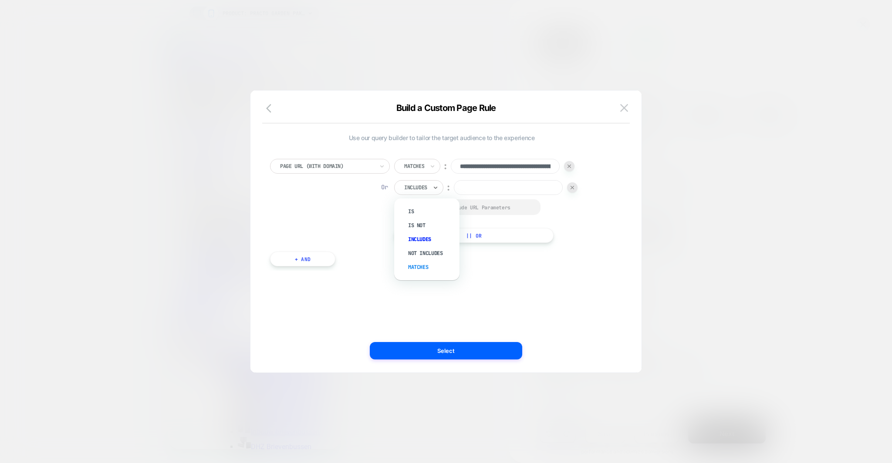
click at [421, 261] on div "Matches" at bounding box center [431, 267] width 57 height 14
click at [477, 190] on input at bounding box center [505, 187] width 109 height 15
paste input "**********"
drag, startPoint x: 493, startPoint y: 185, endPoint x: 441, endPoint y: 186, distance: 51.8
click at [441, 186] on div "**********" at bounding box center [484, 187] width 180 height 15
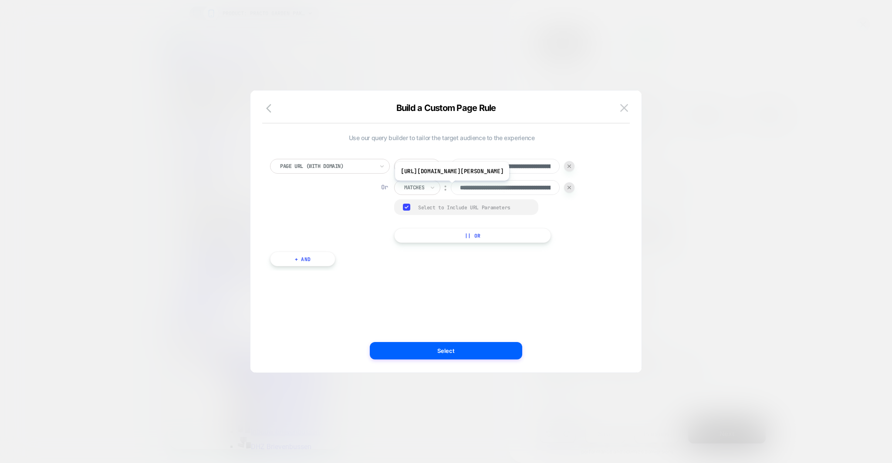
click at [519, 187] on input "**********" at bounding box center [505, 187] width 109 height 15
type input "**********"
click at [452, 241] on button "|| Or" at bounding box center [472, 235] width 157 height 15
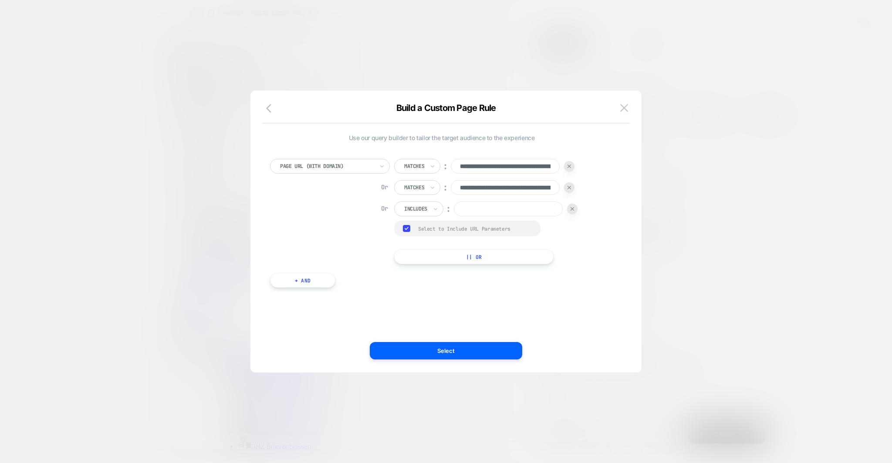
paste input "**********"
type input "**********"
click at [484, 258] on button "|| Or" at bounding box center [473, 257] width 159 height 15
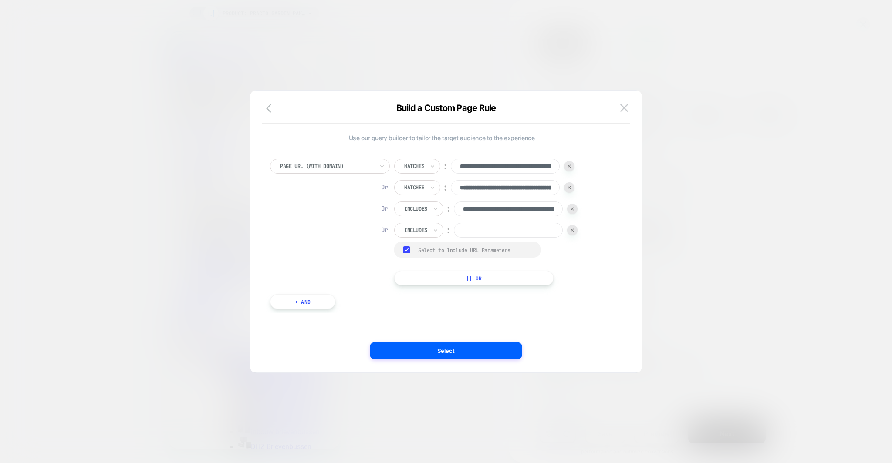
click at [488, 233] on input at bounding box center [508, 230] width 109 height 15
paste input "**********"
drag, startPoint x: 484, startPoint y: 230, endPoint x: 450, endPoint y: 231, distance: 33.1
click at [450, 231] on div "**********" at bounding box center [485, 230] width 183 height 15
click at [524, 232] on input "**********" at bounding box center [508, 230] width 109 height 15
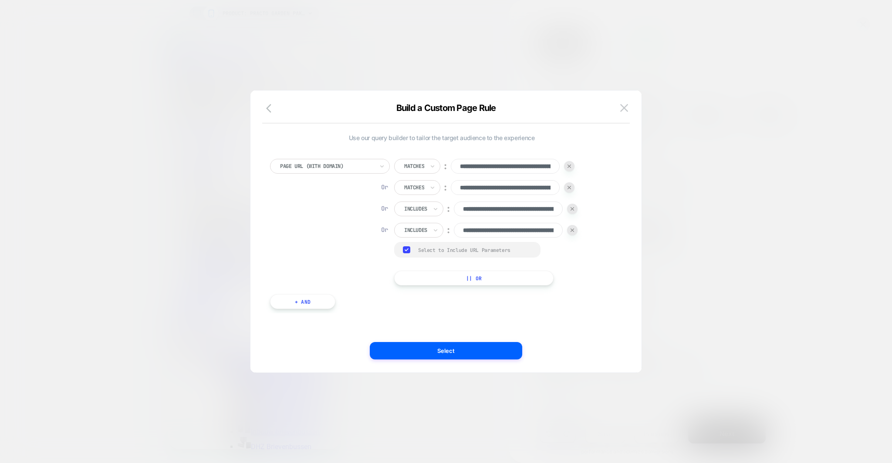
type input "**********"
click at [482, 281] on button "|| Or" at bounding box center [473, 278] width 159 height 15
paste input "**********"
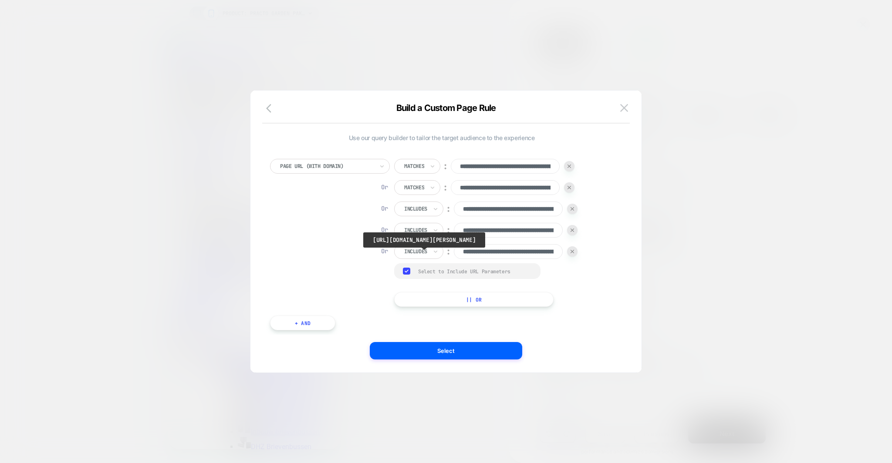
scroll to position [0, 184]
type input "**********"
click at [493, 298] on button "|| Or" at bounding box center [473, 299] width 159 height 15
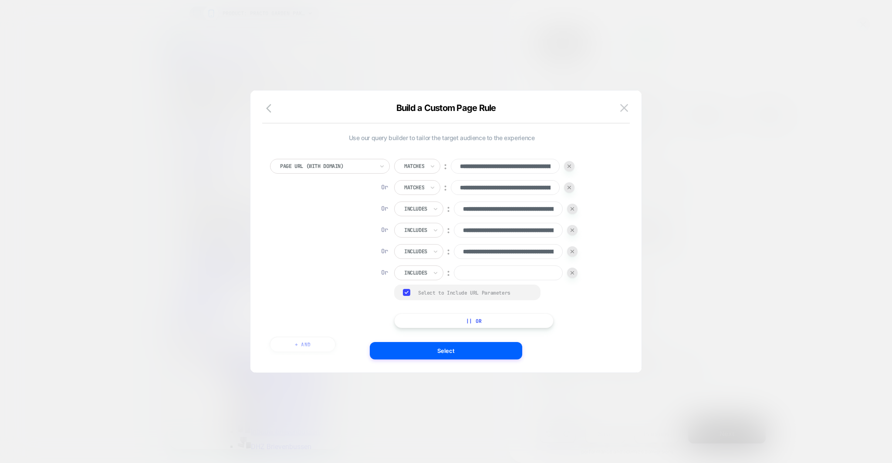
click at [494, 274] on input at bounding box center [508, 273] width 109 height 15
paste input "**********"
drag, startPoint x: 488, startPoint y: 276, endPoint x: 430, endPoint y: 277, distance: 57.9
click at [430, 277] on div "**********" at bounding box center [485, 273] width 183 height 15
click at [518, 273] on input "**********" at bounding box center [508, 273] width 109 height 15
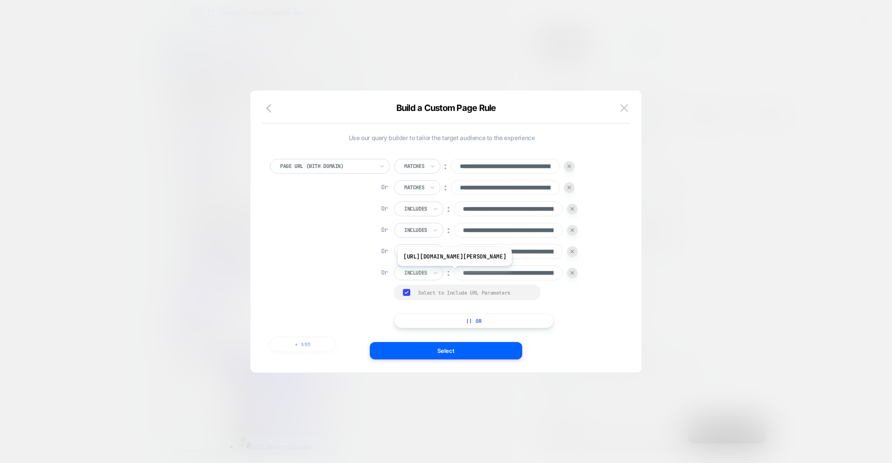
click at [524, 273] on input "**********" at bounding box center [508, 273] width 109 height 15
click at [521, 273] on input "**********" at bounding box center [508, 273] width 109 height 15
type input "**********"
click at [575, 275] on div at bounding box center [572, 273] width 10 height 10
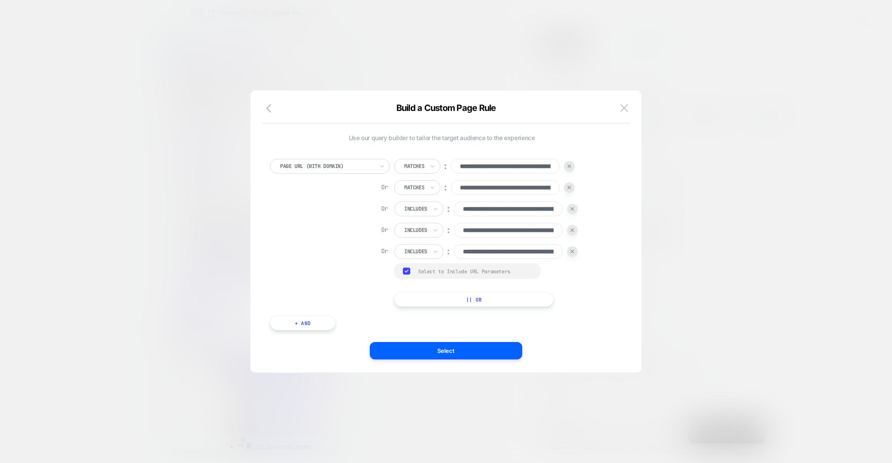
click at [575, 252] on div at bounding box center [572, 252] width 10 height 10
click at [470, 283] on button "|| Or" at bounding box center [473, 278] width 159 height 15
click at [487, 247] on input at bounding box center [508, 251] width 109 height 15
paste input "**********"
drag, startPoint x: 497, startPoint y: 249, endPoint x: 440, endPoint y: 250, distance: 57.1
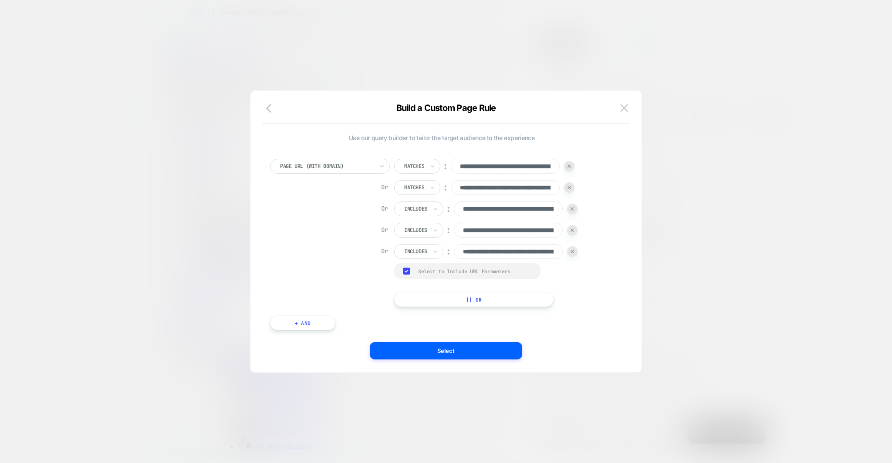
click at [440, 251] on div "**********" at bounding box center [485, 251] width 183 height 15
click at [486, 251] on input "**********" at bounding box center [508, 251] width 109 height 15
type input "**********"
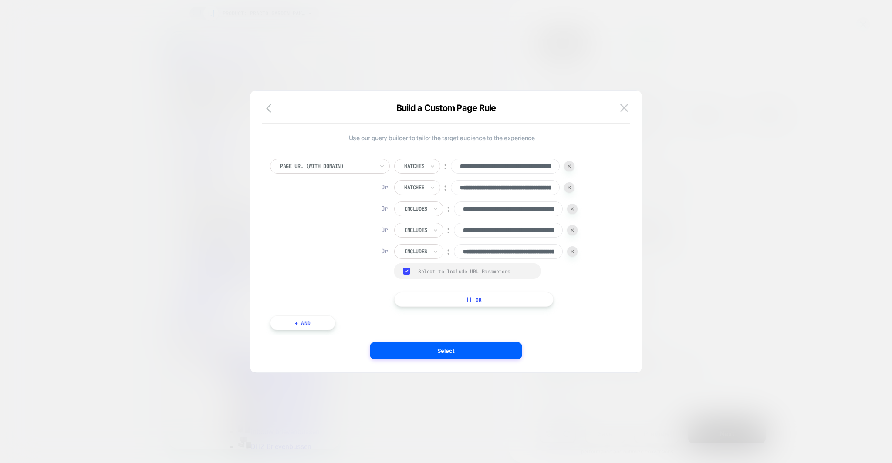
click at [467, 298] on button "|| Or" at bounding box center [473, 299] width 159 height 15
click at [483, 274] on input at bounding box center [508, 273] width 109 height 15
paste input "**********"
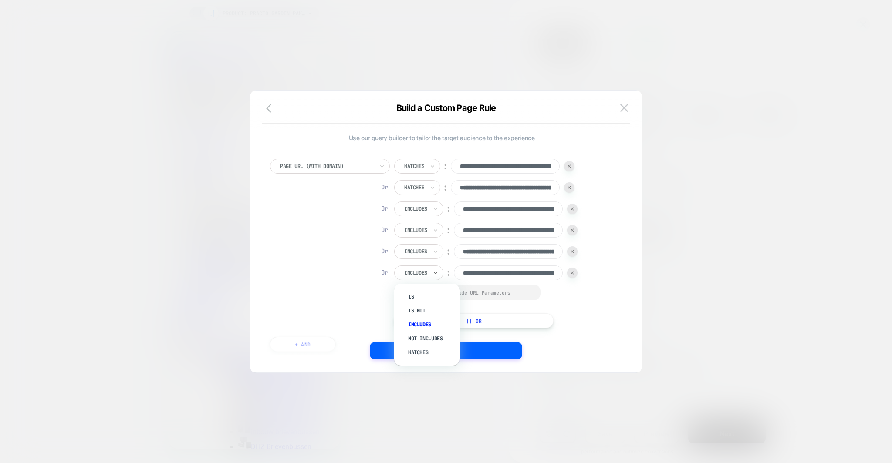
click at [426, 272] on div at bounding box center [415, 273] width 23 height 8
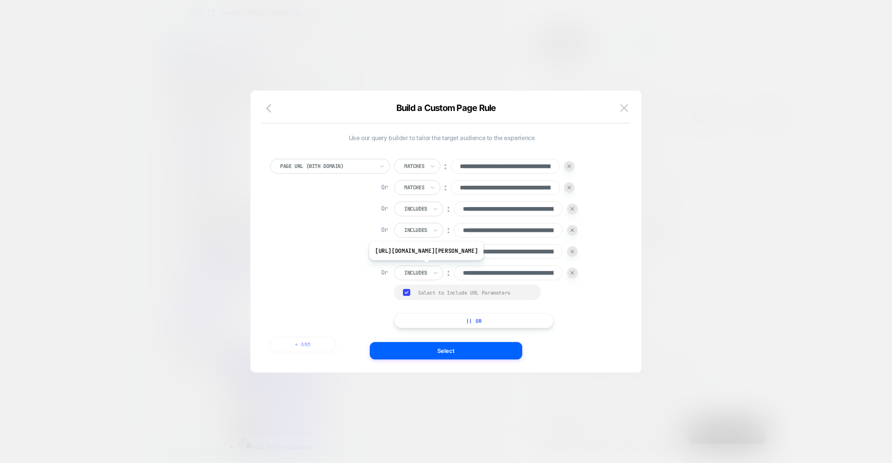
click at [516, 279] on input "**********" at bounding box center [508, 273] width 109 height 15
click at [521, 275] on input "**********" at bounding box center [508, 273] width 109 height 15
type input "**********"
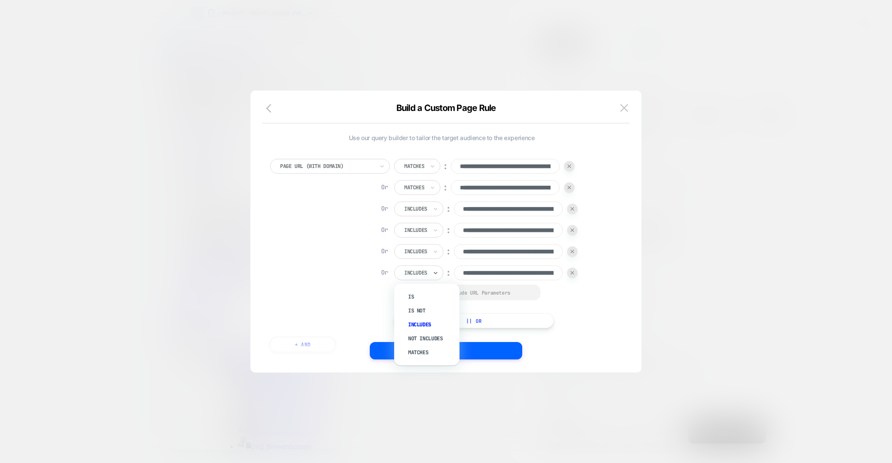
click at [427, 276] on div at bounding box center [415, 273] width 23 height 8
click at [418, 349] on div "Matches" at bounding box center [431, 353] width 57 height 14
click at [414, 257] on div "Includes" at bounding box center [418, 251] width 49 height 15
click at [415, 333] on div "Matches" at bounding box center [431, 332] width 57 height 14
click at [414, 227] on div at bounding box center [415, 231] width 23 height 8
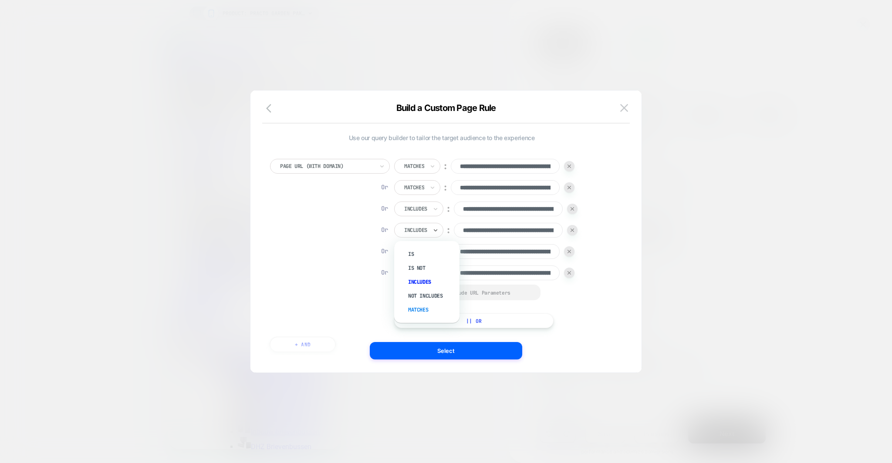
click at [415, 307] on div "Matches" at bounding box center [431, 310] width 57 height 14
click at [415, 210] on div at bounding box center [415, 209] width 23 height 8
click at [418, 285] on div "Matches" at bounding box center [431, 289] width 57 height 14
click at [448, 321] on button "|| Or" at bounding box center [472, 321] width 157 height 15
click at [477, 298] on input at bounding box center [508, 294] width 109 height 15
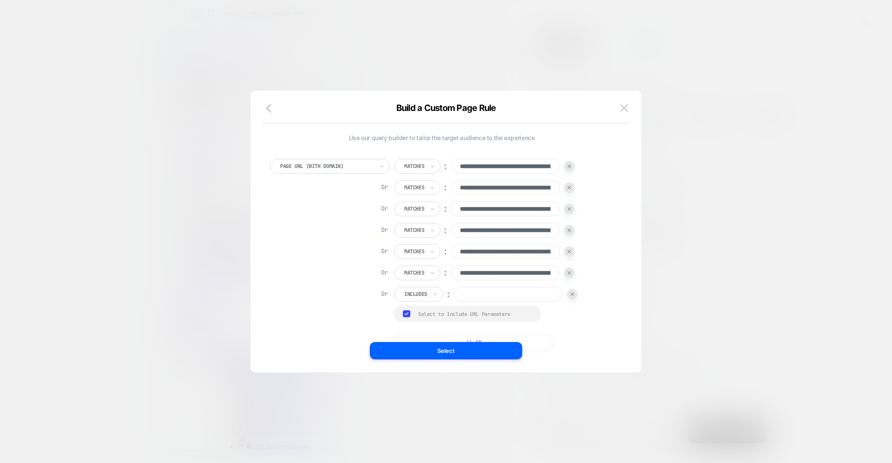
paste input "**********"
type input "**********"
click at [413, 297] on div at bounding box center [415, 295] width 23 height 8
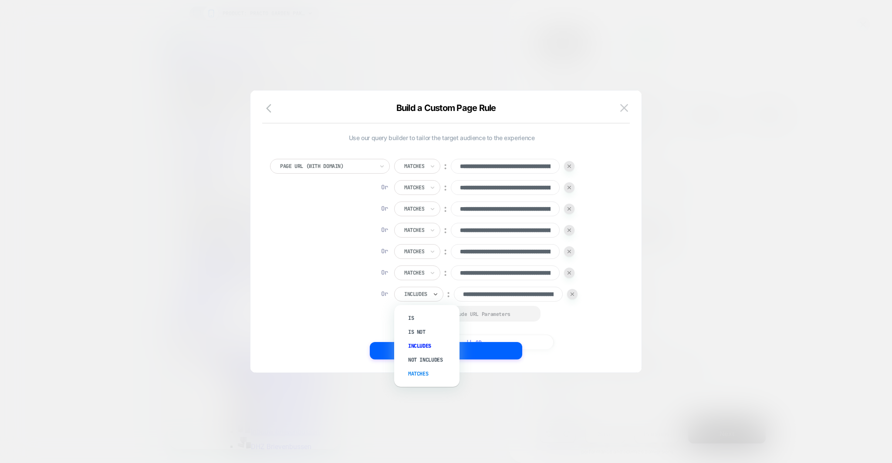
drag, startPoint x: 427, startPoint y: 364, endPoint x: 427, endPoint y: 373, distance: 9.1
click at [427, 373] on div "Is Is not Includes Not includes Matches" at bounding box center [427, 346] width 57 height 73
click at [427, 370] on div "Matches" at bounding box center [431, 374] width 57 height 14
drag, startPoint x: 521, startPoint y: 297, endPoint x: 579, endPoint y: 295, distance: 57.9
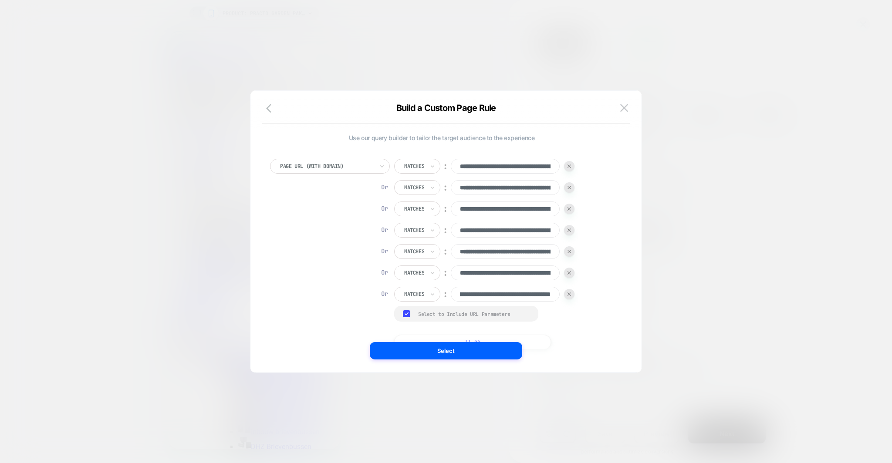
click at [580, 296] on div "**********" at bounding box center [441, 254] width 343 height 191
click at [428, 335] on button "|| Or" at bounding box center [472, 342] width 157 height 15
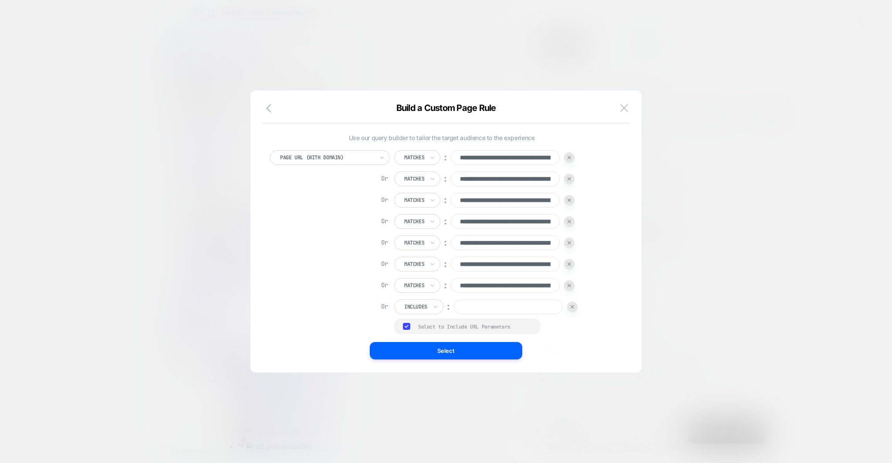
click at [423, 308] on div at bounding box center [415, 307] width 23 height 8
click at [420, 382] on div "Matches" at bounding box center [431, 387] width 57 height 14
click at [480, 307] on input at bounding box center [505, 307] width 109 height 15
paste input "**********"
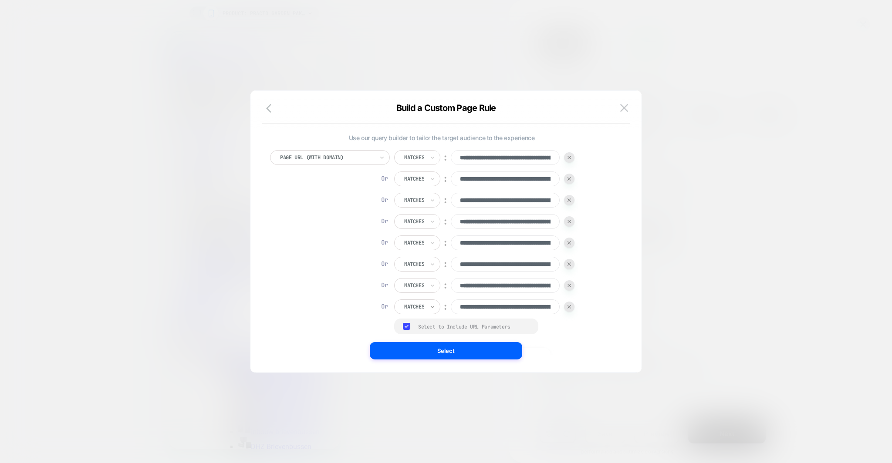
drag, startPoint x: 480, startPoint y: 307, endPoint x: 430, endPoint y: 308, distance: 49.2
click at [430, 308] on div "**********" at bounding box center [484, 307] width 180 height 15
click at [518, 307] on input "**********" at bounding box center [505, 307] width 109 height 15
type input "**********"
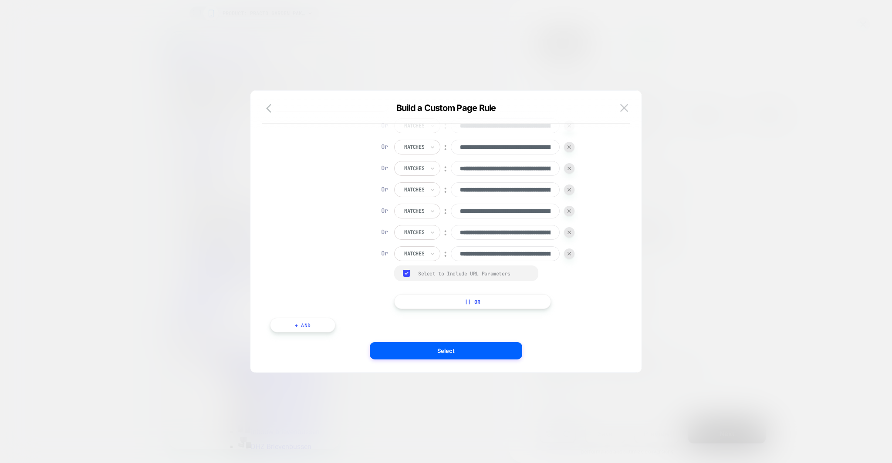
scroll to position [63, 0]
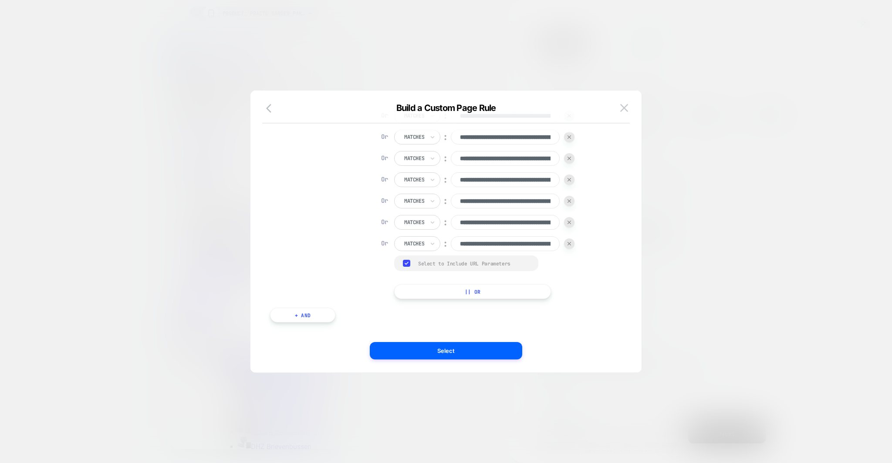
click at [457, 297] on button "|| Or" at bounding box center [472, 291] width 157 height 15
click at [475, 268] on input at bounding box center [508, 265] width 109 height 15
paste input "**********"
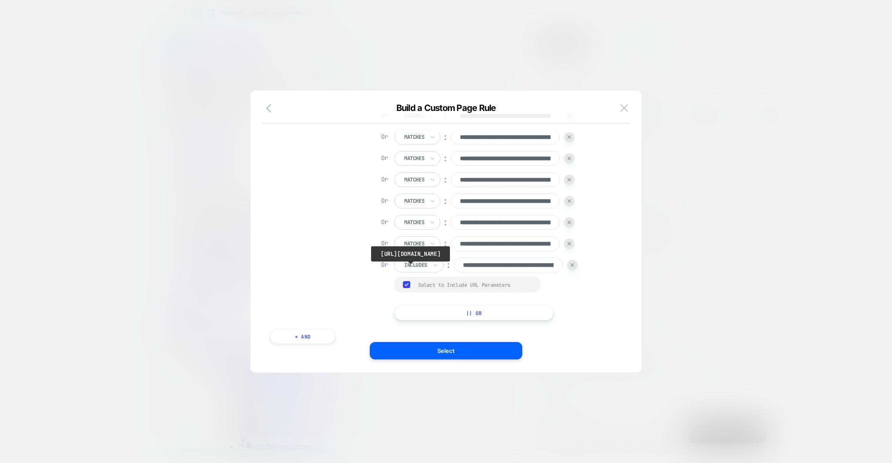
scroll to position [0, 107]
type input "**********"
click at [425, 268] on div at bounding box center [415, 265] width 23 height 8
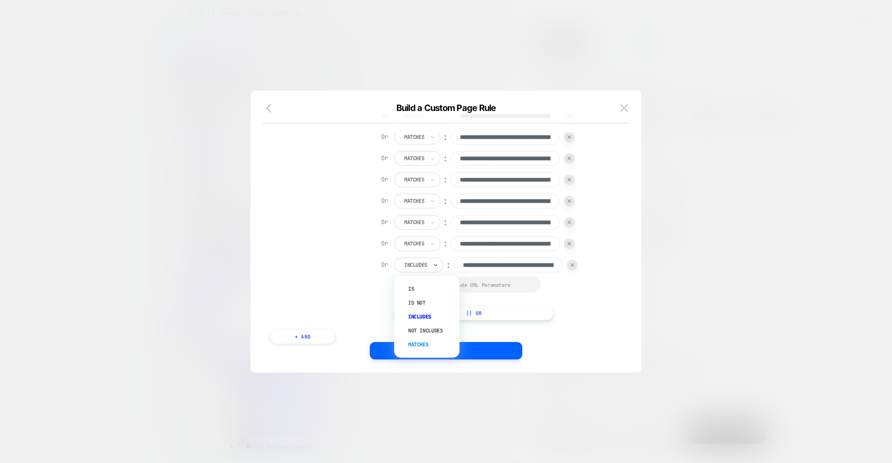
click at [424, 342] on div "Matches" at bounding box center [431, 345] width 57 height 14
drag, startPoint x: 534, startPoint y: 267, endPoint x: 586, endPoint y: 270, distance: 52.4
click at [587, 270] on div "**********" at bounding box center [441, 203] width 343 height 233
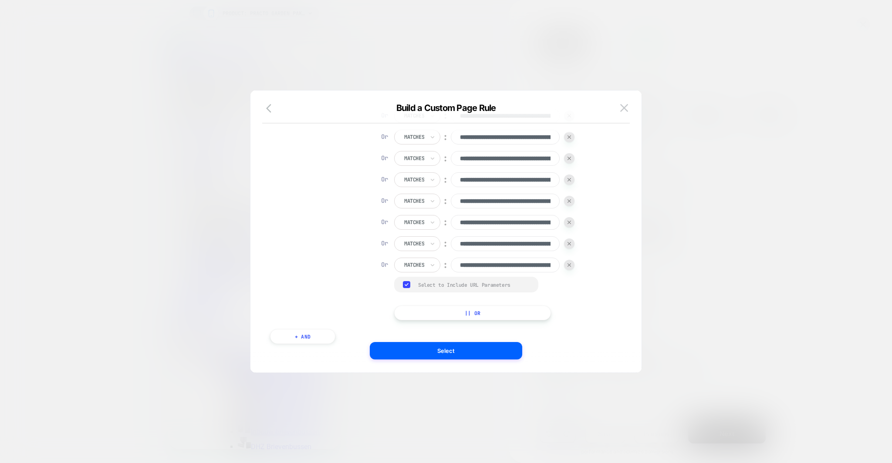
click at [434, 308] on button "|| Or" at bounding box center [472, 313] width 157 height 15
click at [428, 285] on div "Includes" at bounding box center [415, 287] width 25 height 10
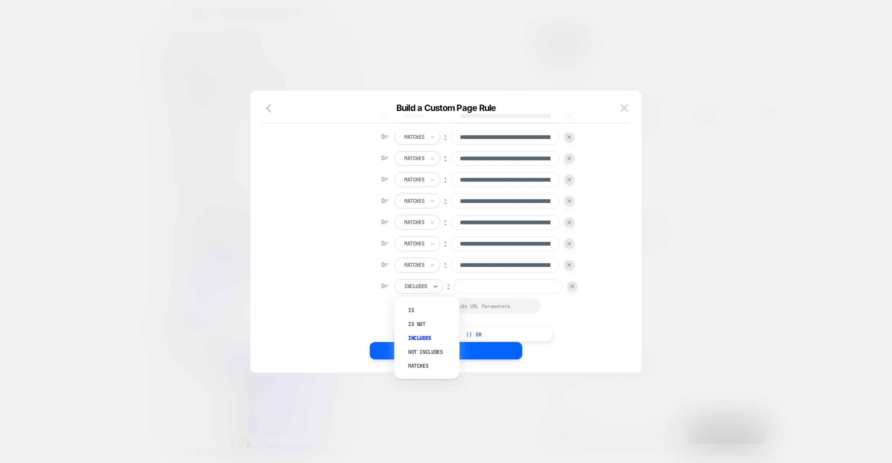
click at [426, 284] on div at bounding box center [415, 287] width 23 height 8
click at [426, 361] on div "Matches" at bounding box center [431, 366] width 57 height 14
click at [474, 288] on input at bounding box center [505, 286] width 109 height 15
paste input "**********"
drag, startPoint x: 495, startPoint y: 286, endPoint x: 446, endPoint y: 284, distance: 49.2
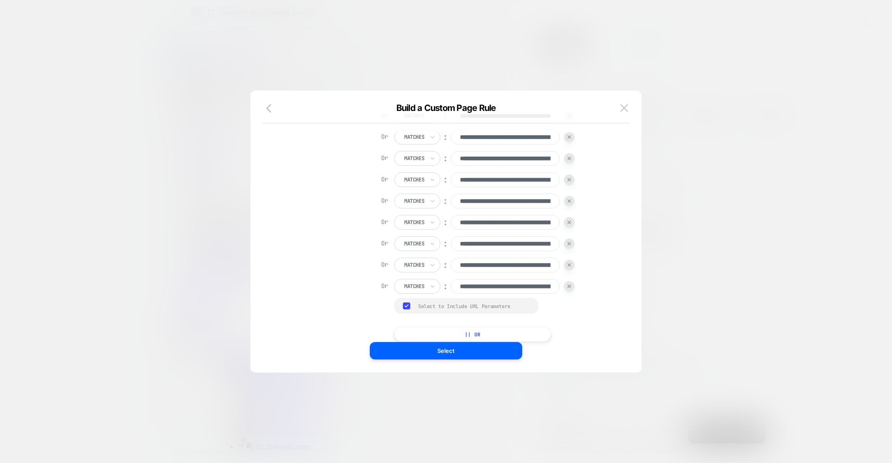
click at [446, 284] on div "**********" at bounding box center [484, 286] width 180 height 15
click at [516, 285] on input "**********" at bounding box center [505, 286] width 109 height 15
click at [519, 290] on input "**********" at bounding box center [505, 286] width 109 height 15
type input "**********"
drag, startPoint x: 525, startPoint y: 203, endPoint x: 550, endPoint y: 203, distance: 24.4
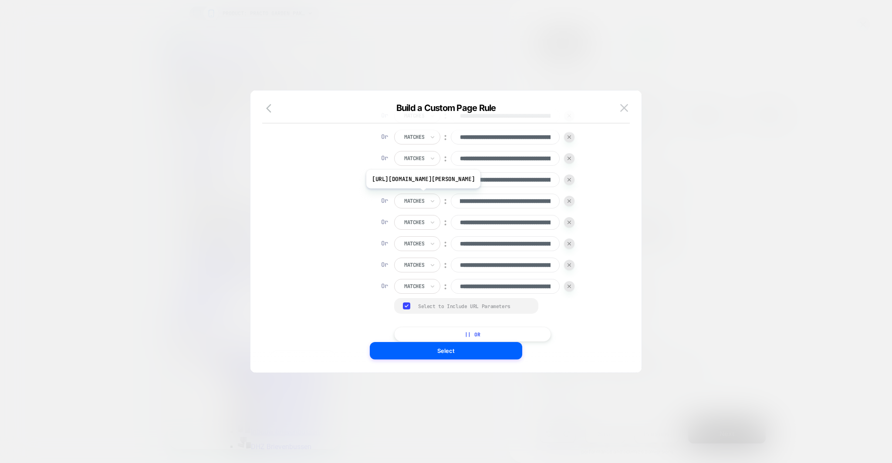
click at [551, 203] on input "**********" at bounding box center [505, 201] width 109 height 15
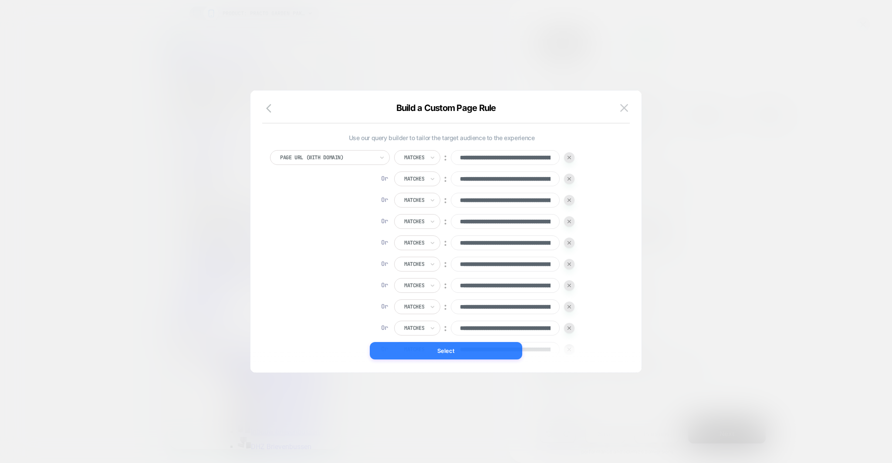
click at [474, 356] on button "Select" at bounding box center [446, 350] width 152 height 17
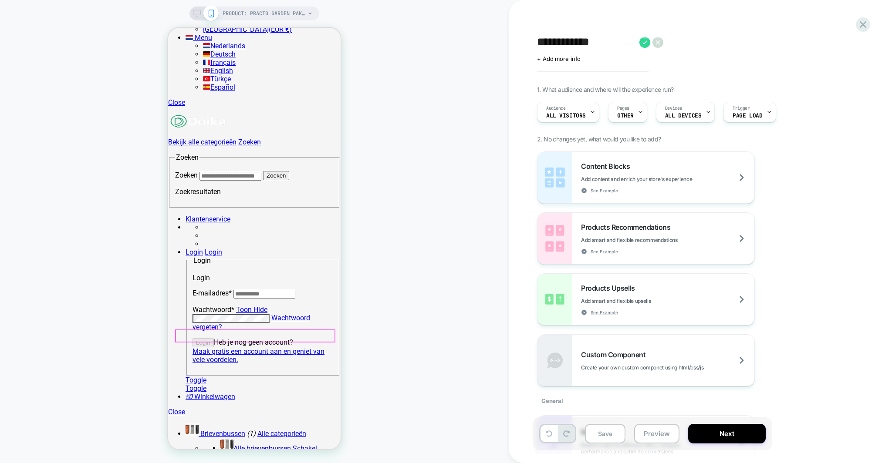
scroll to position [213, 0]
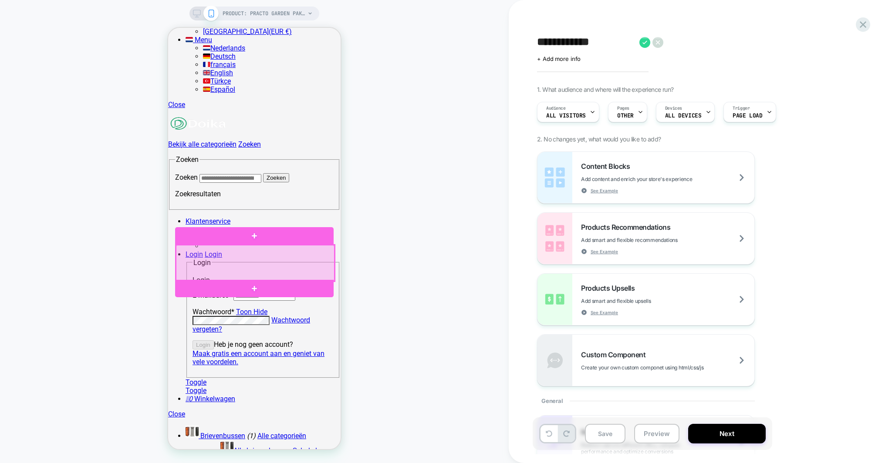
click at [209, 247] on div at bounding box center [255, 263] width 159 height 36
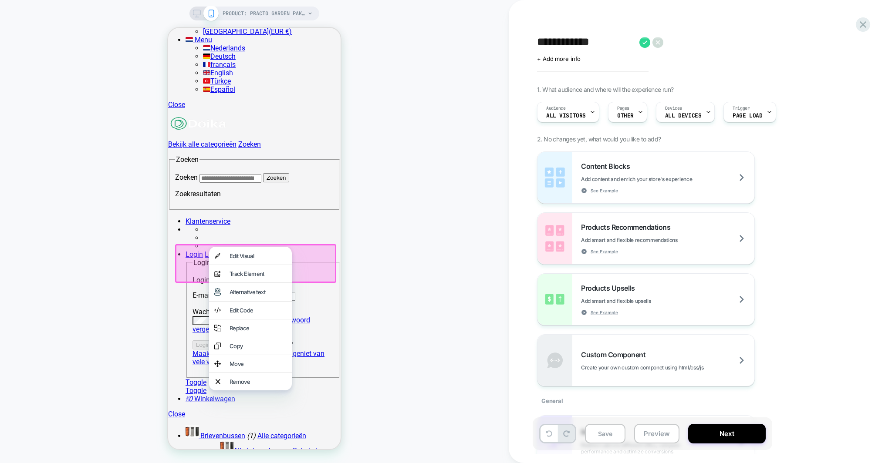
click at [752, 200] on div "Content Blocks Add content and enrich your store's experience See Example Produ…" at bounding box center [696, 269] width 318 height 235
click at [614, 42] on textarea "**********" at bounding box center [586, 42] width 98 height 13
type textarea "**********"
click at [752, 40] on icon at bounding box center [836, 42] width 11 height 11
click at [594, 392] on button "Save" at bounding box center [605, 434] width 41 height 20
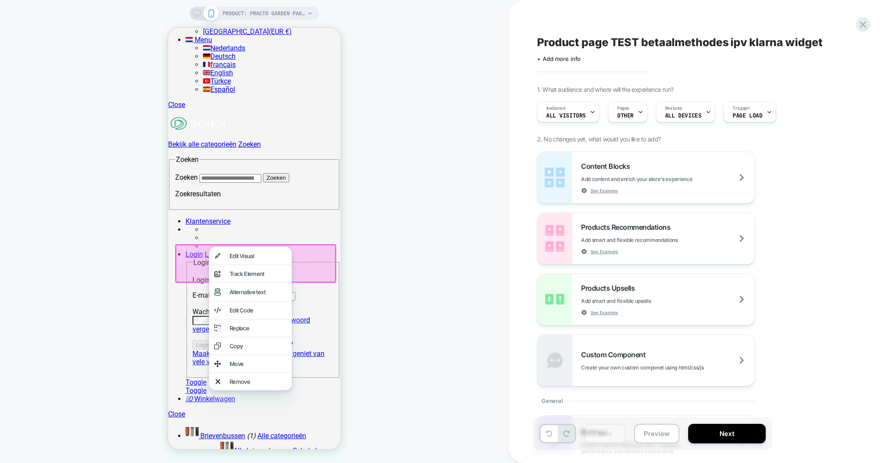
click at [752, 315] on div "Product page TEST betaalmethodes ipv klarna widget Click to edit experience det…" at bounding box center [700, 231] width 327 height 463
drag, startPoint x: 412, startPoint y: 278, endPoint x: 116, endPoint y: 236, distance: 298.3
click at [412, 278] on div "PRODUCT: Practo Garden pakketbrievenbus Dortmund achteruitname mat [PERSON_NAME…" at bounding box center [254, 232] width 509 height 446
click at [325, 257] on div at bounding box center [255, 263] width 161 height 39
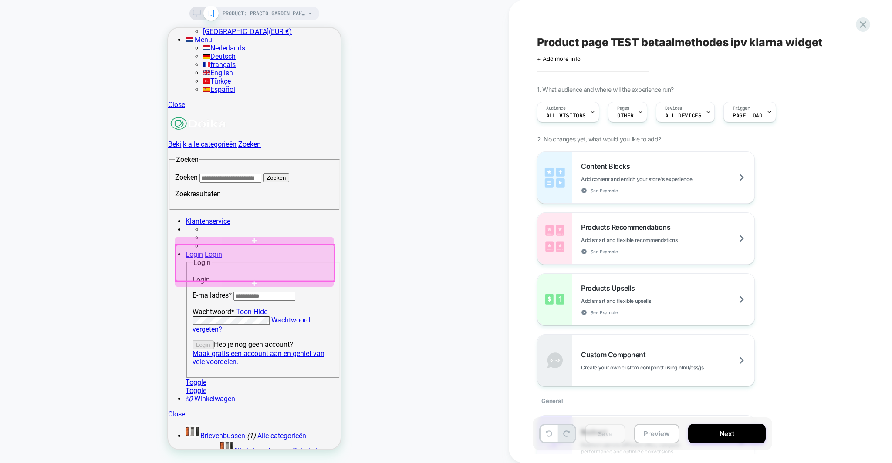
click at [254, 247] on div at bounding box center [255, 263] width 159 height 36
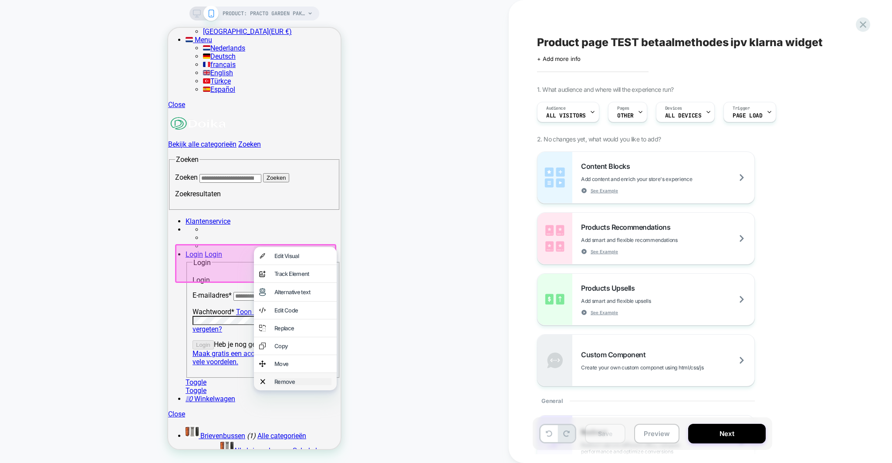
click at [276, 386] on div "Remove" at bounding box center [302, 382] width 57 height 7
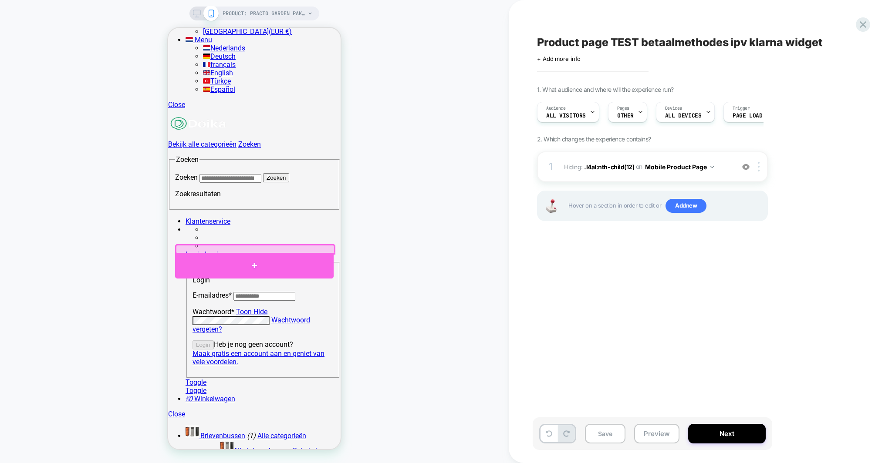
click at [201, 261] on div at bounding box center [254, 266] width 159 height 26
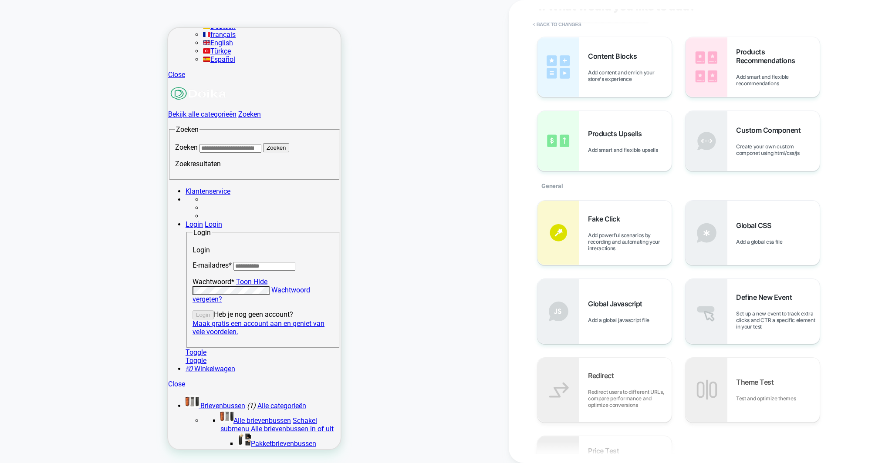
scroll to position [0, 0]
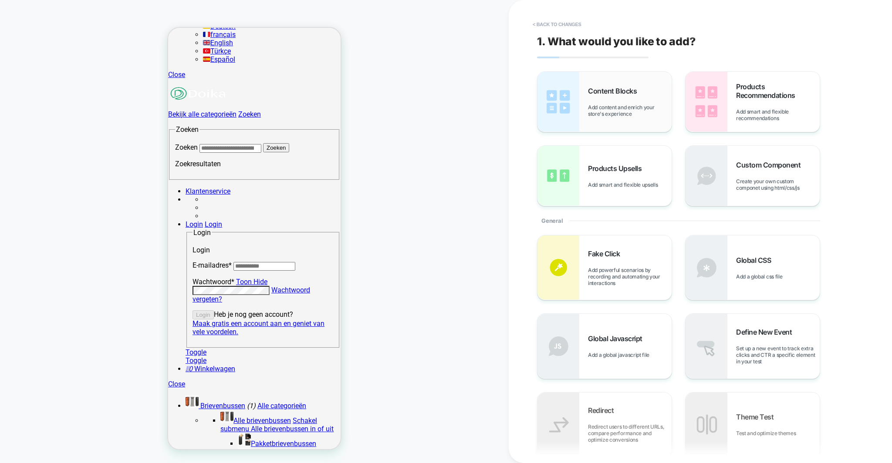
click at [615, 101] on div "Content Blocks Add content and enrich your store's experience" at bounding box center [630, 102] width 84 height 30
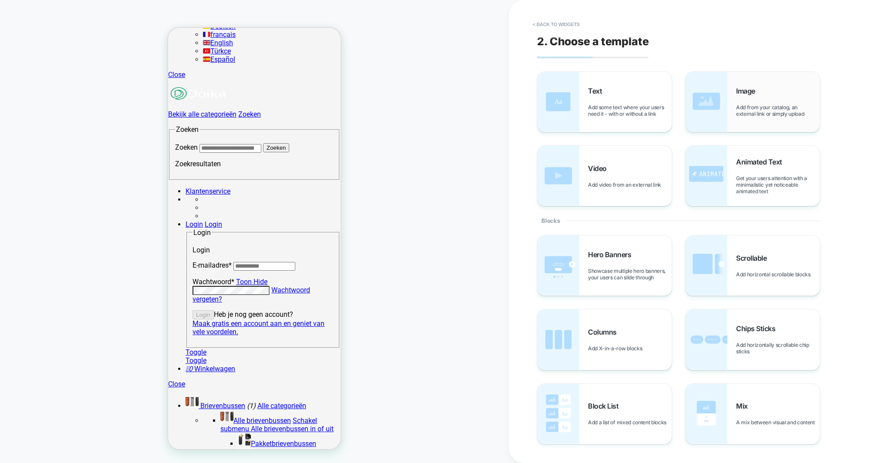
scroll to position [255, 0]
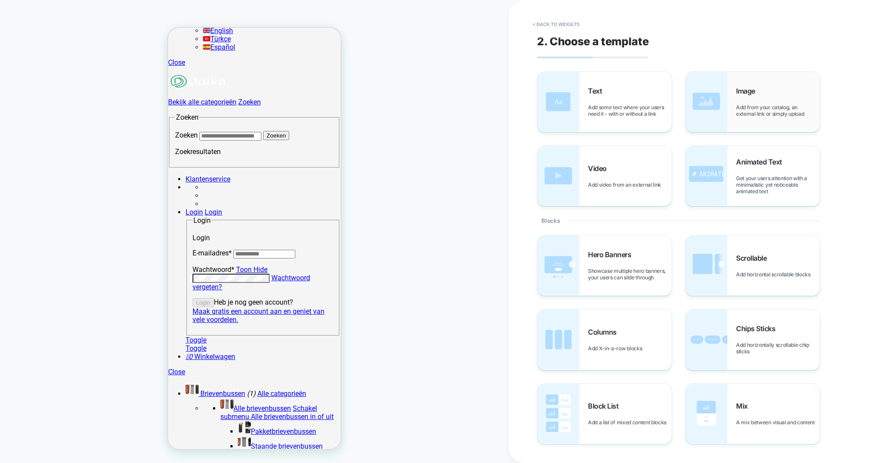
click at [752, 98] on div "Image Add from your catalog, an external link or simply upload" at bounding box center [778, 102] width 84 height 30
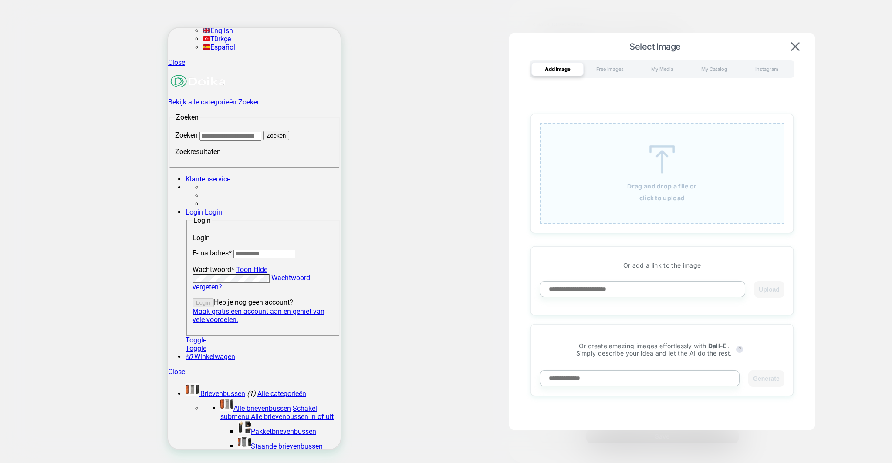
click at [666, 149] on img at bounding box center [662, 159] width 39 height 28
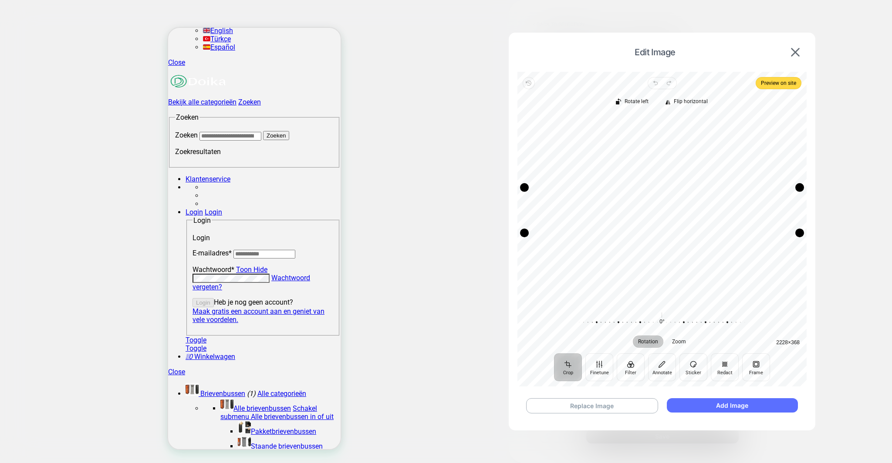
click at [690, 392] on button "Add Image" at bounding box center [732, 406] width 131 height 14
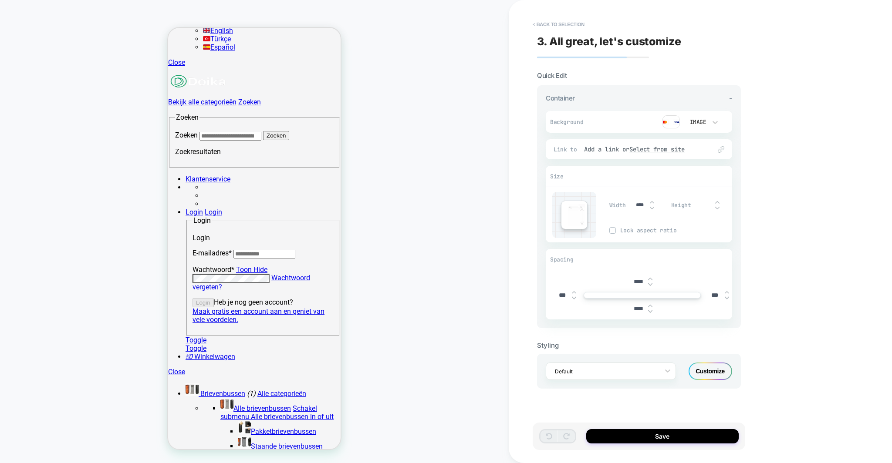
click at [654, 208] on div "****" at bounding box center [643, 205] width 27 height 18
click at [652, 208] on img at bounding box center [652, 207] width 4 height 3
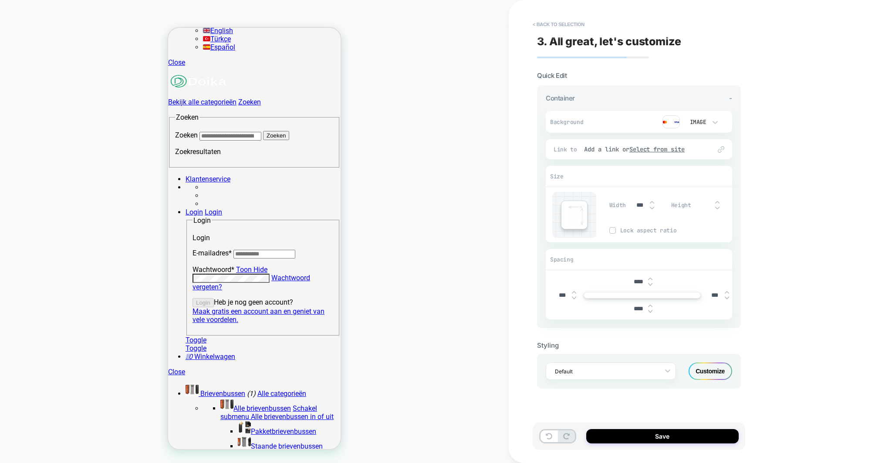
click at [652, 208] on img at bounding box center [652, 207] width 4 height 3
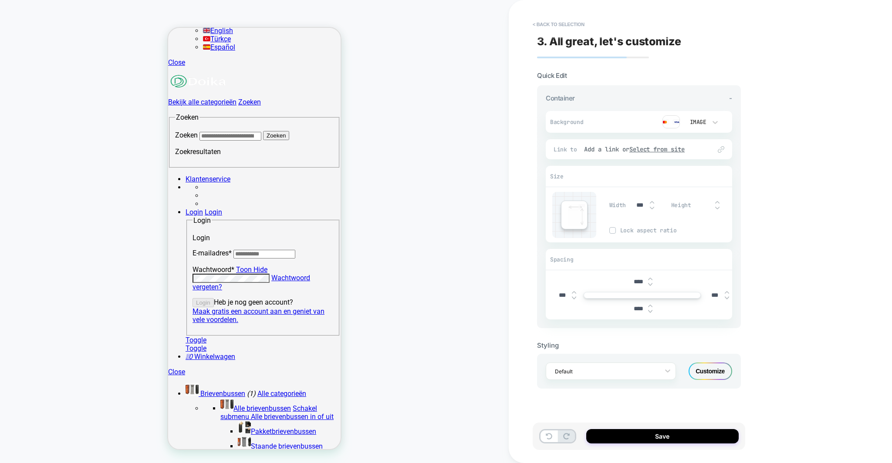
click at [652, 208] on img at bounding box center [652, 207] width 4 height 3
type input "***"
click at [651, 310] on img at bounding box center [650, 311] width 4 height 3
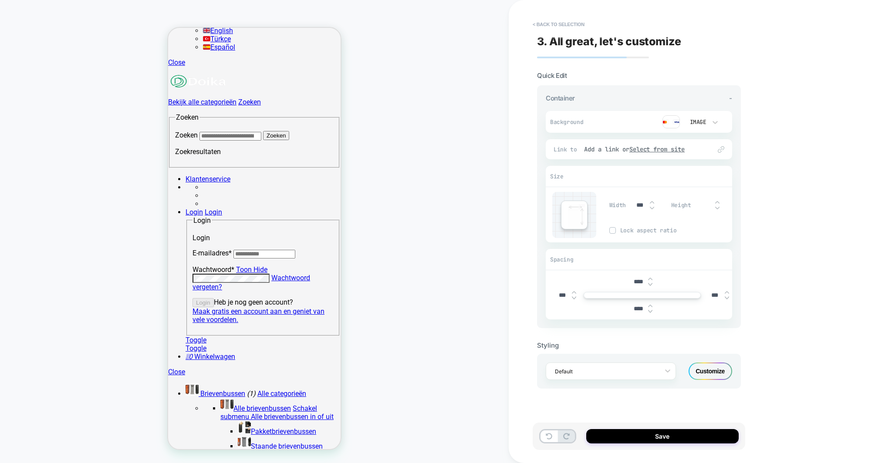
click at [651, 310] on img at bounding box center [650, 311] width 4 height 3
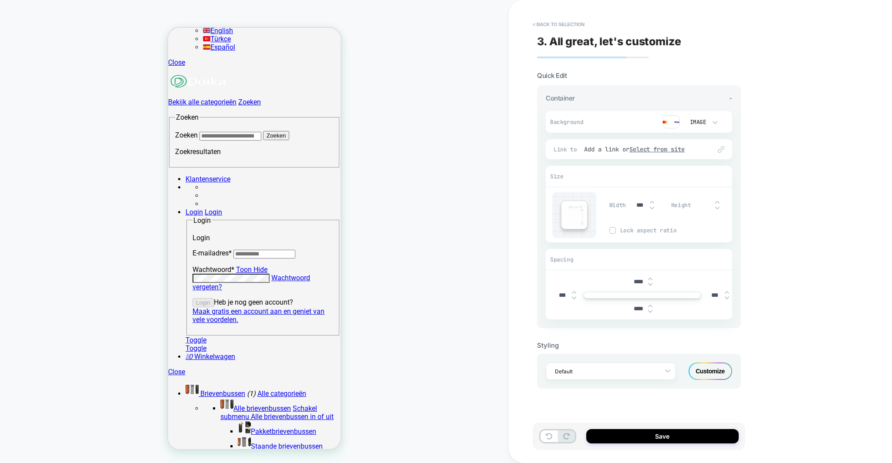
click at [651, 310] on img at bounding box center [650, 311] width 4 height 3
click at [652, 310] on img at bounding box center [650, 311] width 4 height 3
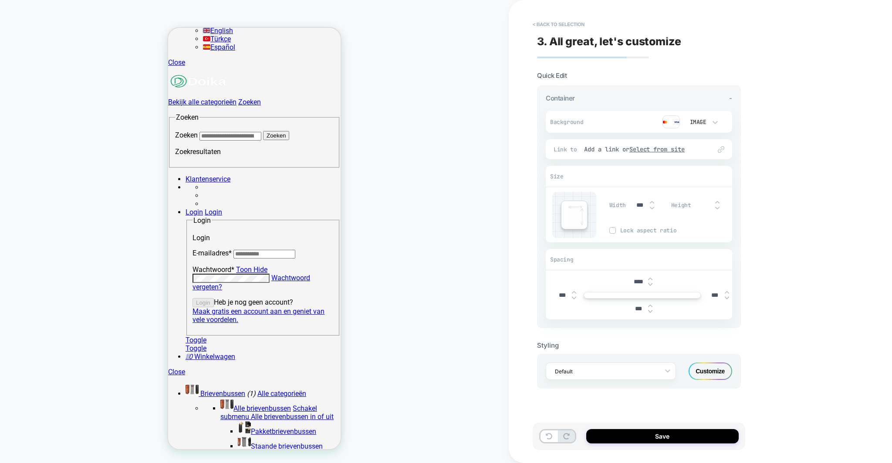
click at [652, 310] on img at bounding box center [650, 311] width 4 height 3
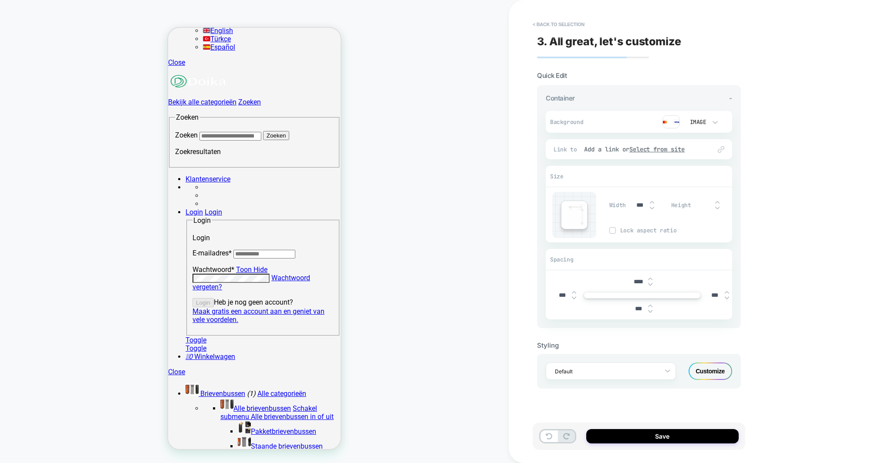
click at [652, 310] on img at bounding box center [650, 311] width 4 height 3
type input "***"
click at [752, 312] on div "< Back to selection 3. All great, let's customize Quick Edit Container - Backgr…" at bounding box center [700, 231] width 383 height 463
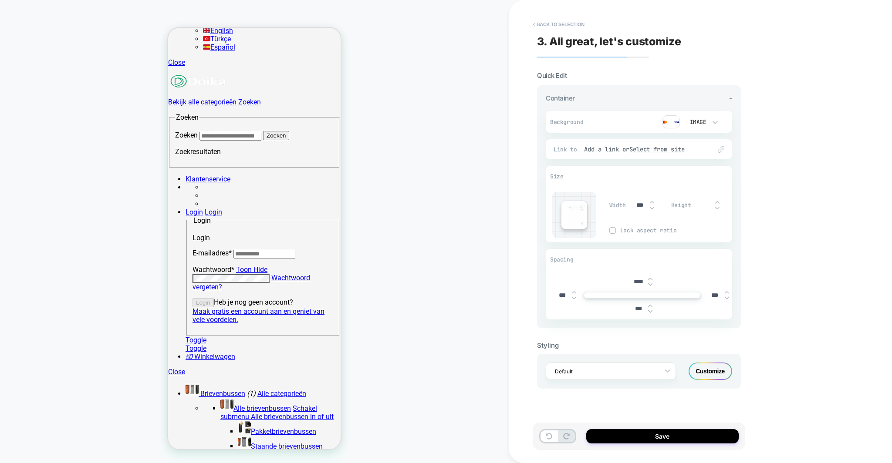
click at [703, 121] on div "Image" at bounding box center [697, 121] width 18 height 7
click at [752, 153] on div at bounding box center [446, 231] width 892 height 463
click at [672, 123] on img at bounding box center [671, 121] width 17 height 13
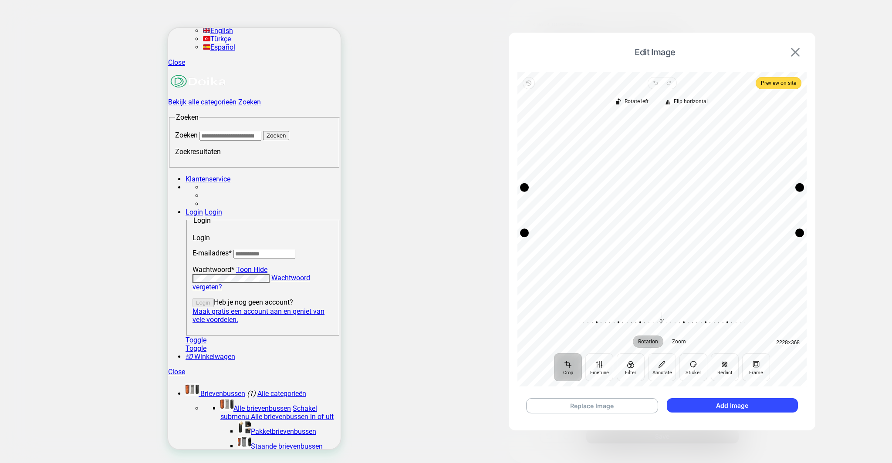
click at [752, 52] on img at bounding box center [795, 52] width 9 height 9
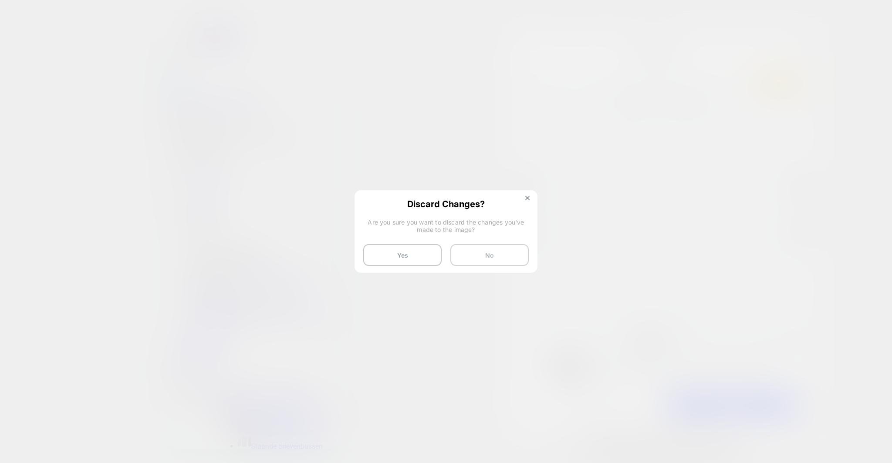
click at [472, 258] on button "No" at bounding box center [489, 255] width 78 height 22
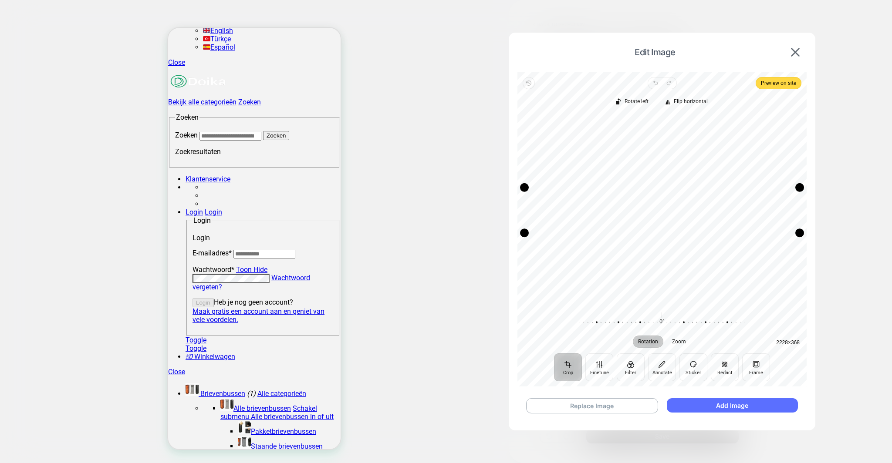
click at [707, 392] on button "Add Image" at bounding box center [732, 406] width 131 height 14
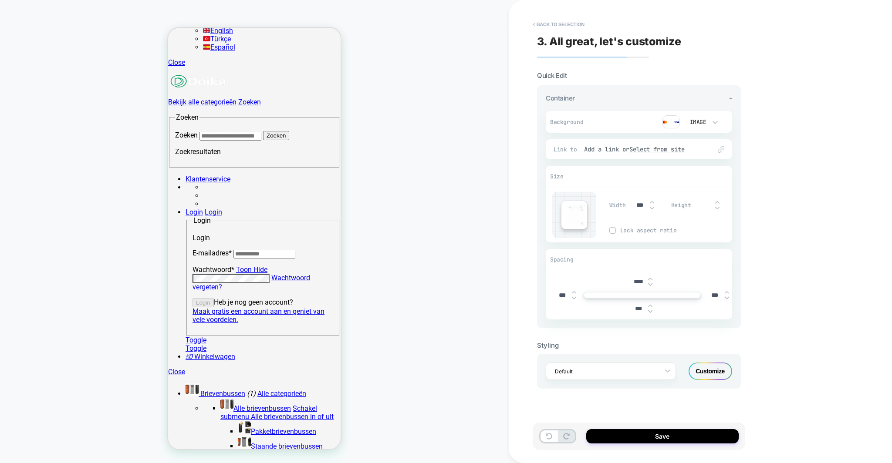
click at [453, 240] on div "PRODUCT: Practo Garden pakketbrievenbus Dortmund achteruitname mat [PERSON_NAME…" at bounding box center [254, 232] width 509 height 446
click at [634, 438] on button "Save" at bounding box center [662, 437] width 152 height 14
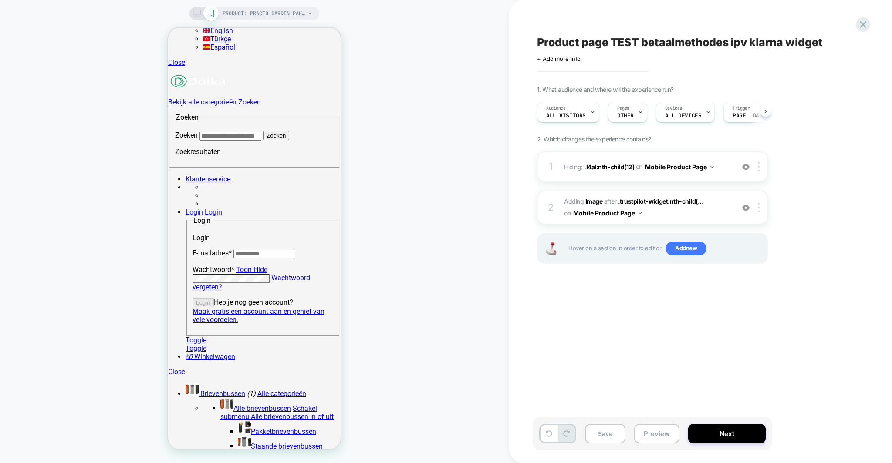
scroll to position [0, 0]
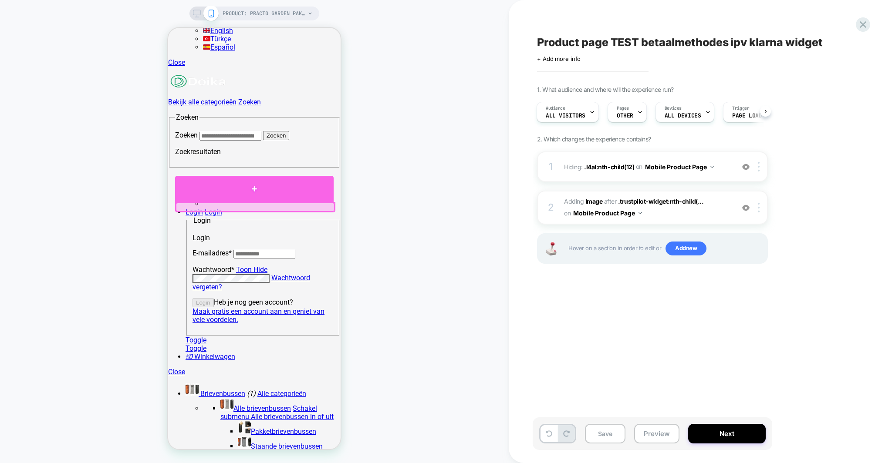
click at [188, 197] on div at bounding box center [254, 189] width 159 height 26
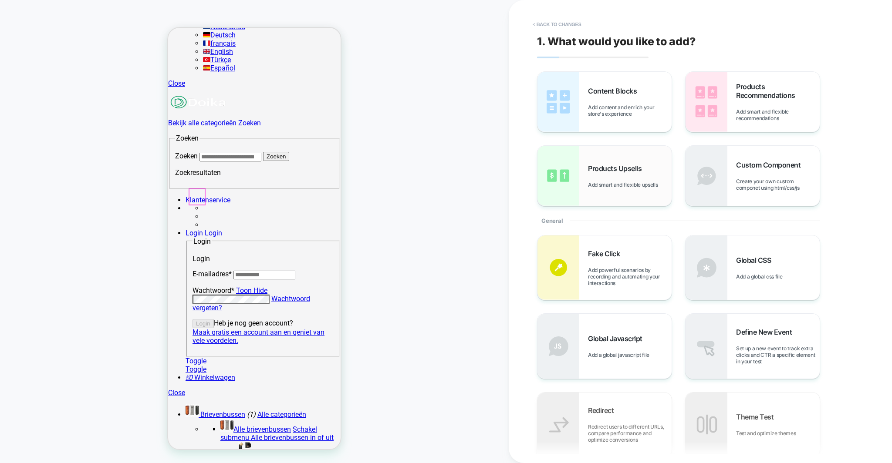
scroll to position [233, 0]
click at [558, 20] on button "< Back to changes" at bounding box center [556, 24] width 57 height 14
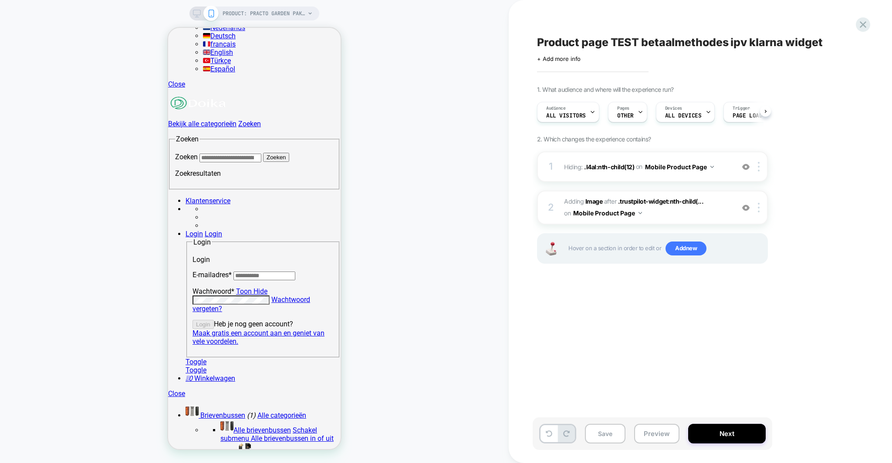
scroll to position [0, 0]
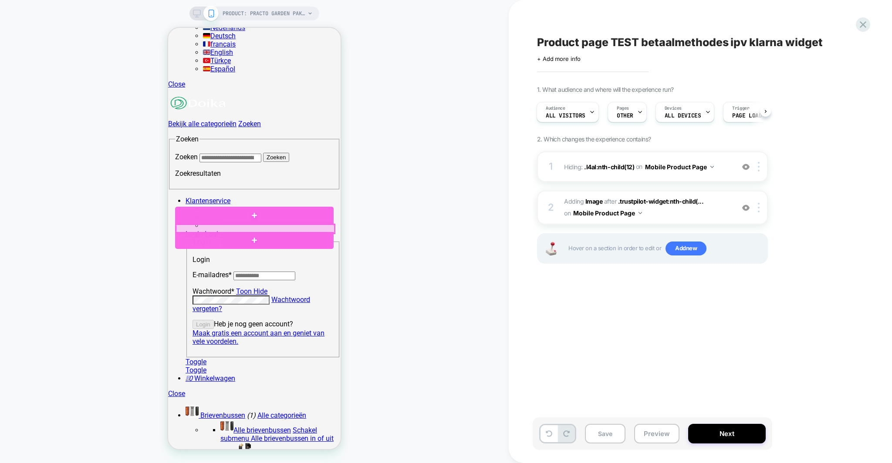
click at [186, 228] on div at bounding box center [255, 229] width 159 height 9
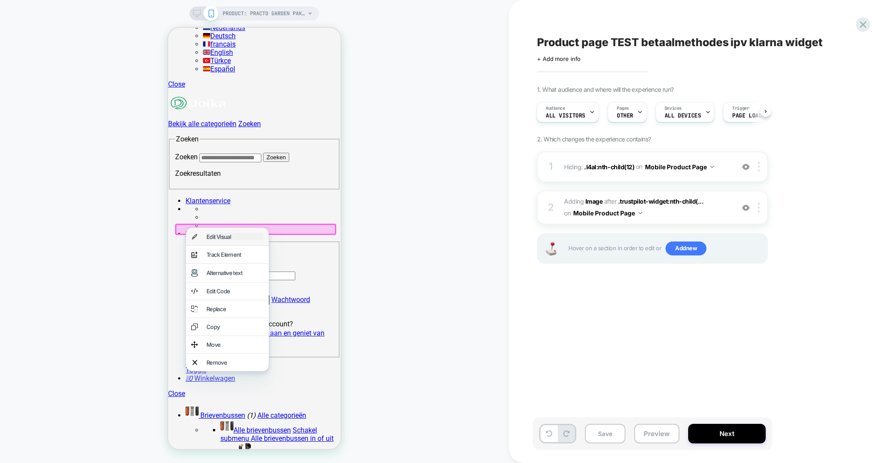
click at [214, 237] on div "Edit Visual" at bounding box center [234, 236] width 57 height 7
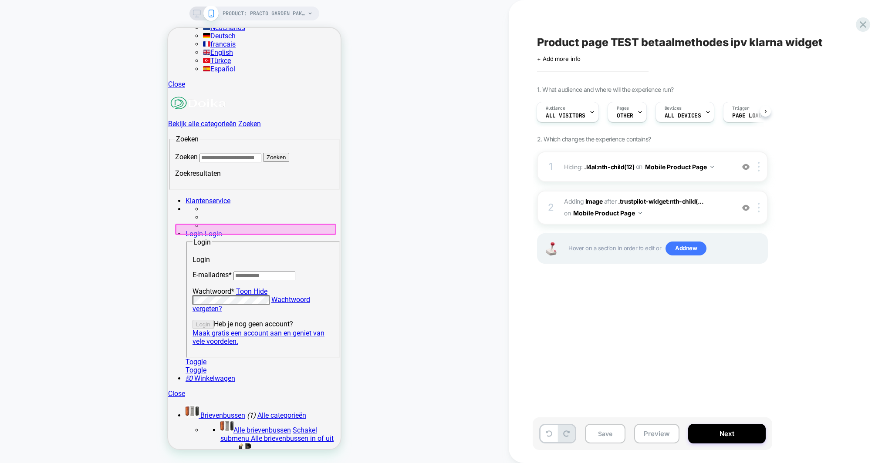
scroll to position [222, 0]
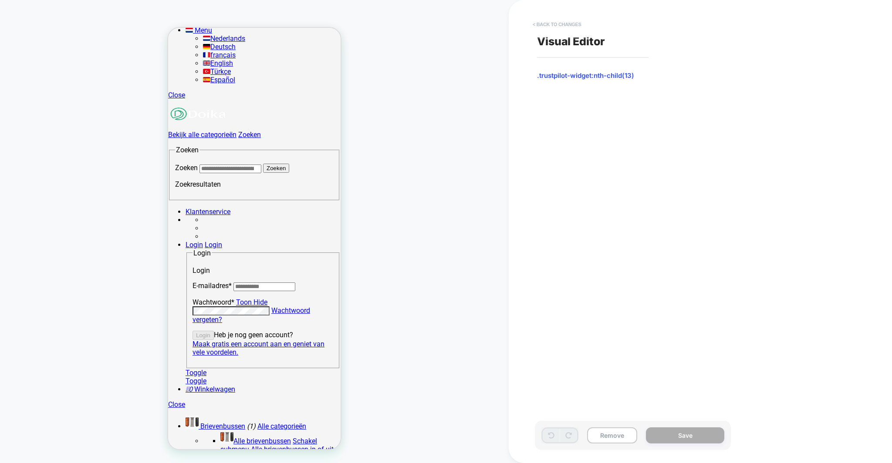
click at [554, 25] on button "< Back to changes" at bounding box center [556, 24] width 57 height 14
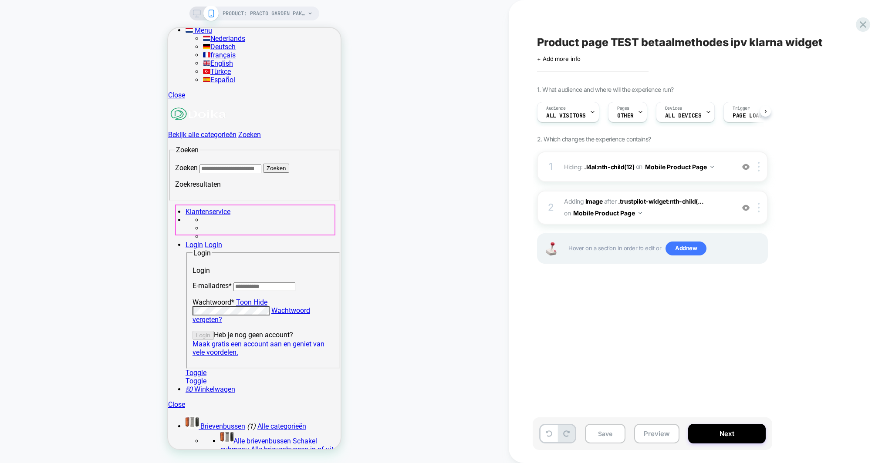
scroll to position [0, 0]
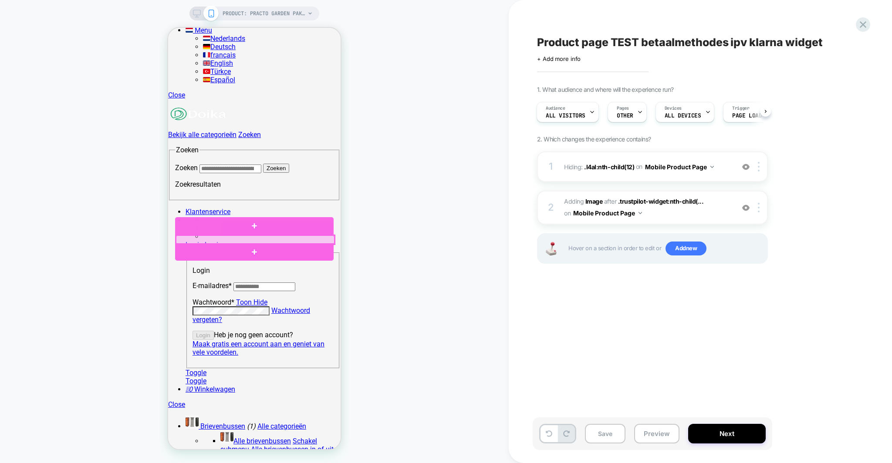
click at [201, 237] on div at bounding box center [255, 240] width 159 height 9
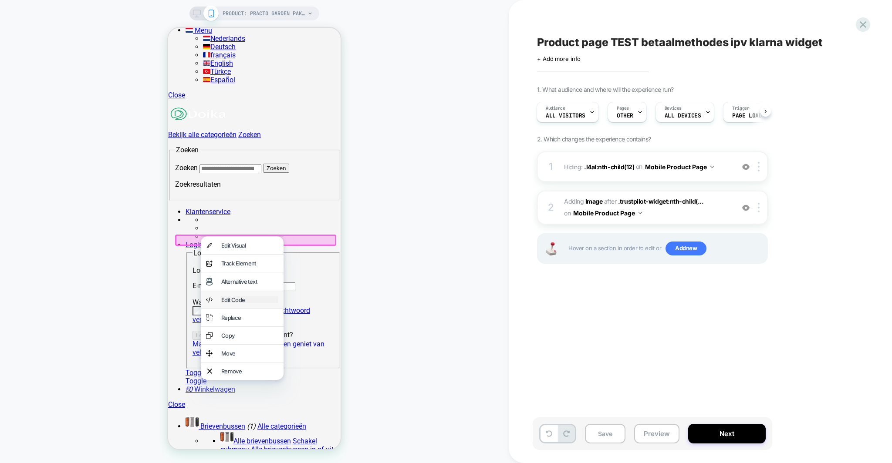
click at [246, 304] on div "Edit Code" at bounding box center [249, 300] width 57 height 7
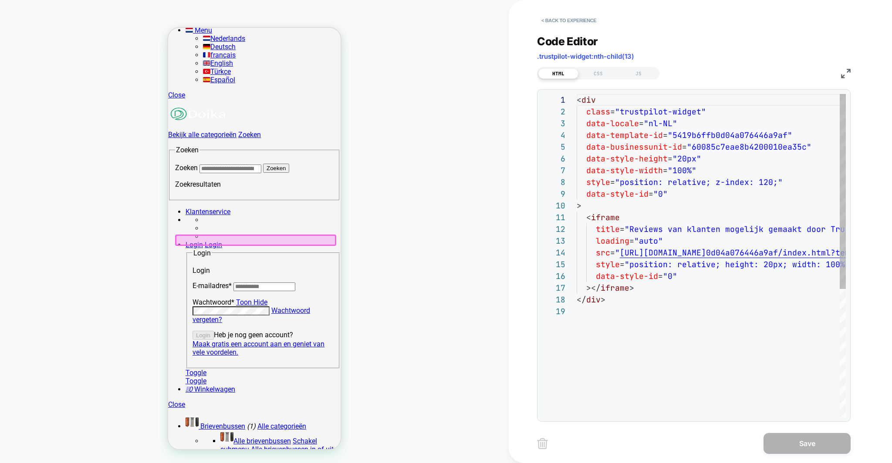
scroll to position [118, 0]
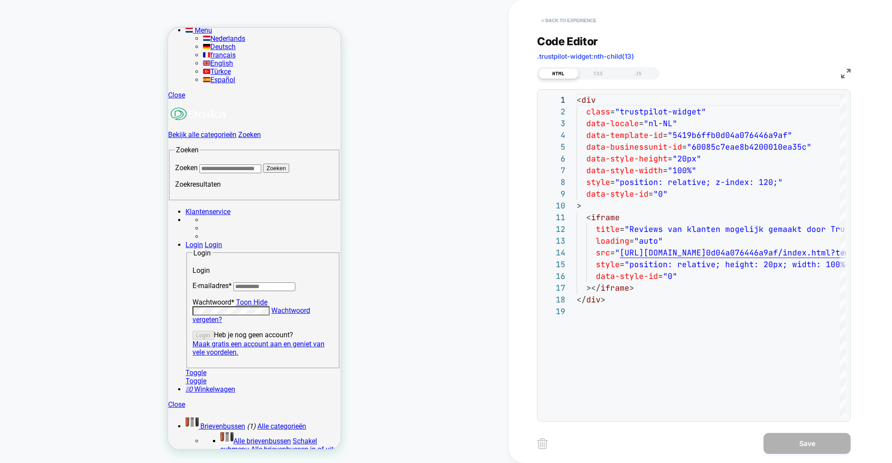
click at [556, 22] on button "< Back to experience" at bounding box center [569, 21] width 64 height 14
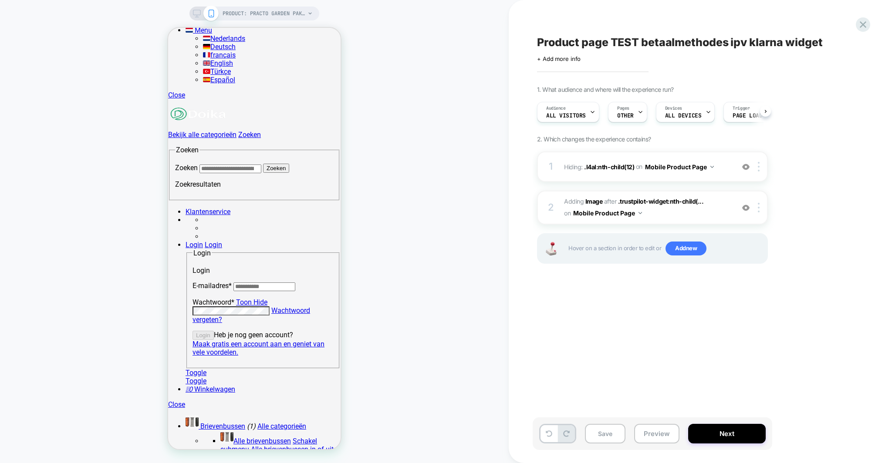
scroll to position [0, 0]
click at [697, 373] on div "Product page TEST betaalmethodes ipv klarna widget Click to edit experience det…" at bounding box center [696, 232] width 327 height 446
click at [760, 206] on div at bounding box center [760, 208] width 14 height 10
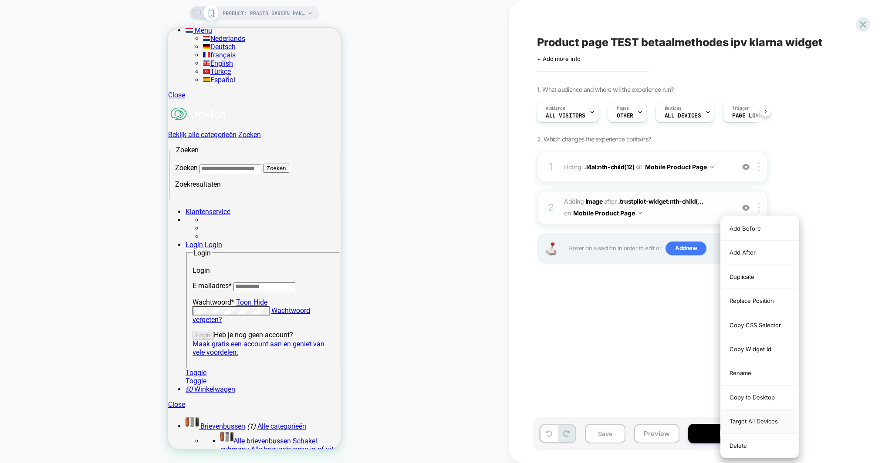
click at [752, 423] on div "Target All Devices" at bounding box center [760, 422] width 78 height 24
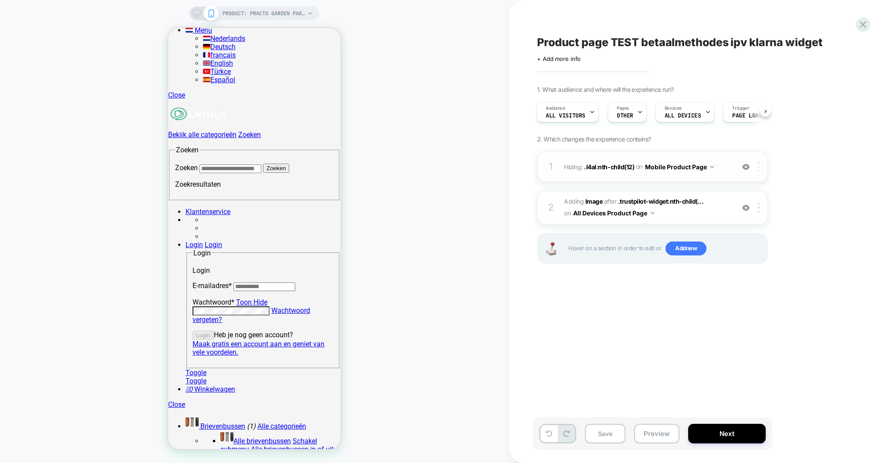
click at [761, 163] on div at bounding box center [760, 167] width 14 height 10
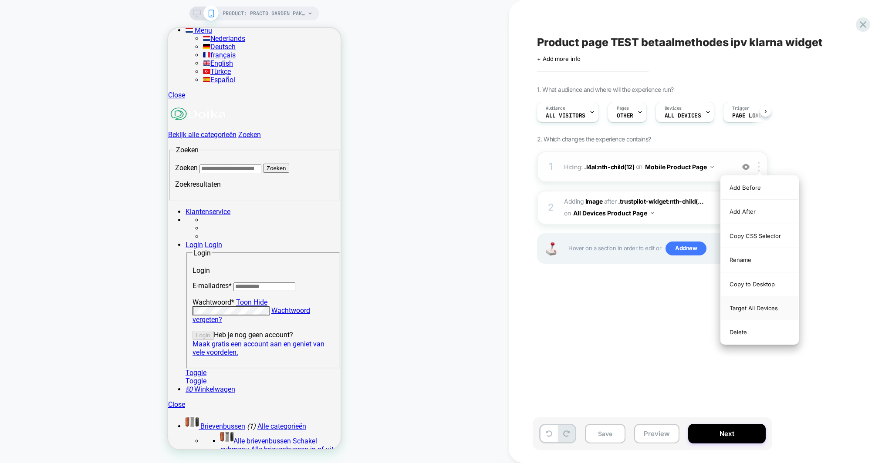
click at [774, 309] on div "Target All Devices" at bounding box center [760, 309] width 78 height 24
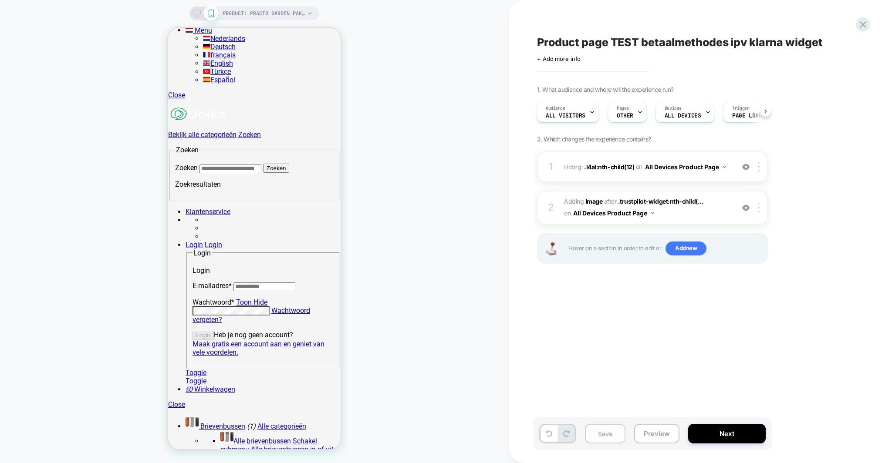
click at [605, 432] on button "Save" at bounding box center [605, 434] width 41 height 20
click at [651, 434] on button "Preview" at bounding box center [656, 434] width 45 height 20
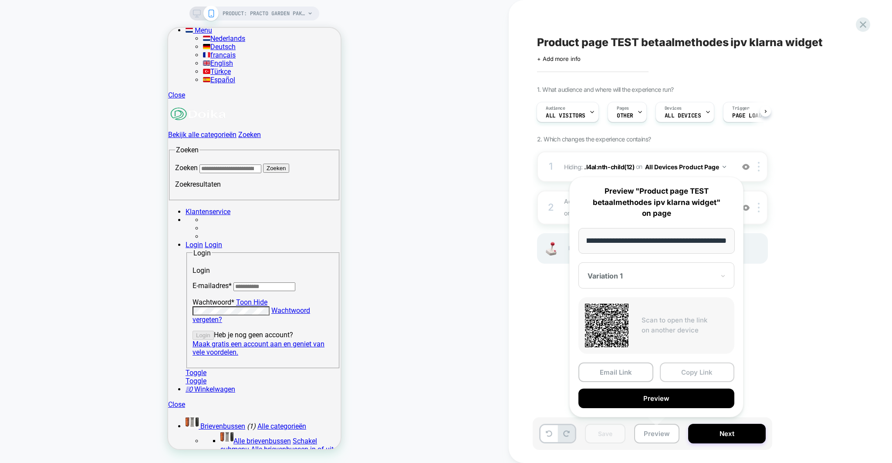
scroll to position [0, 0]
click at [683, 377] on button "Copy Link" at bounding box center [697, 373] width 75 height 20
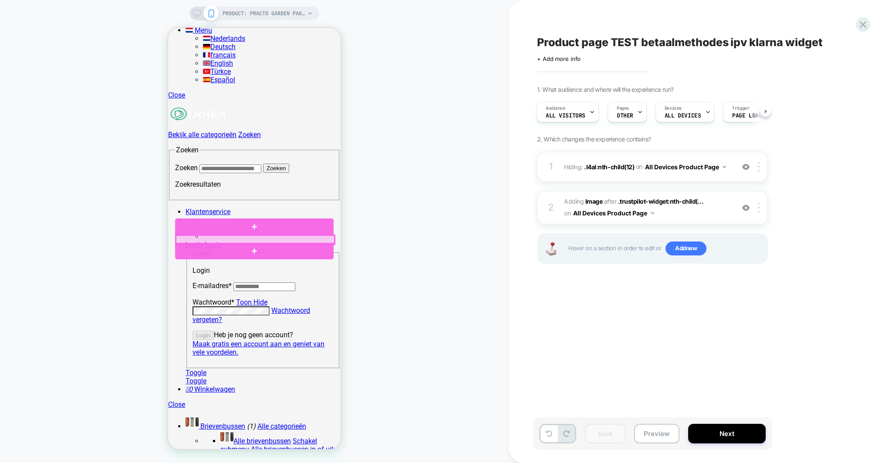
click at [213, 237] on div at bounding box center [255, 240] width 159 height 9
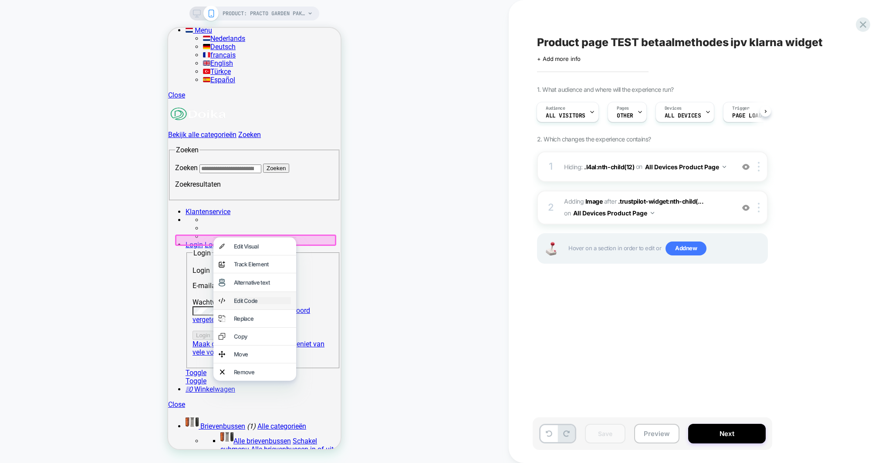
click at [248, 304] on div "Edit Code" at bounding box center [262, 301] width 57 height 7
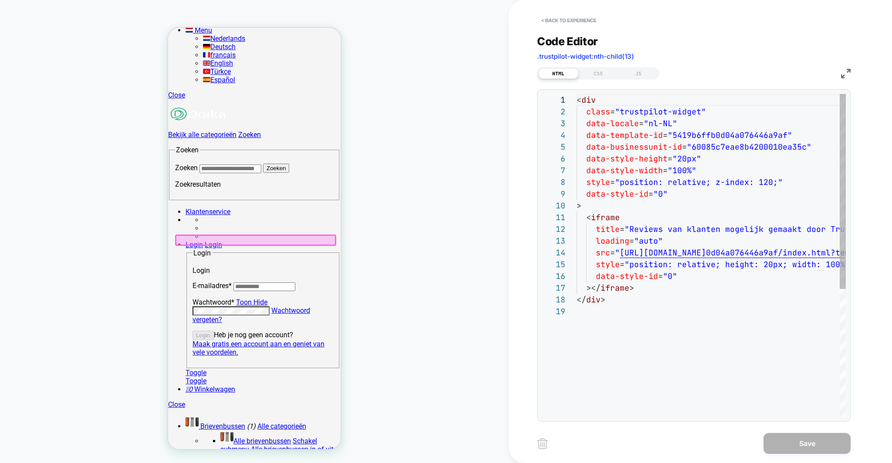
scroll to position [118, 0]
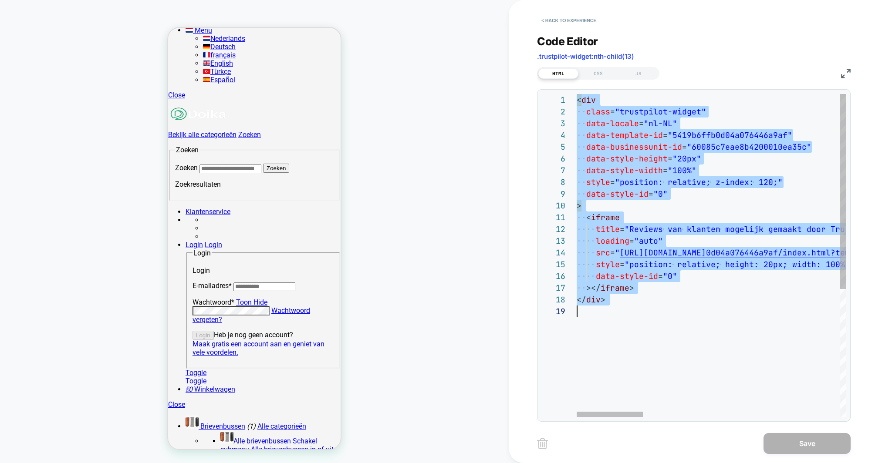
scroll to position [0, 0]
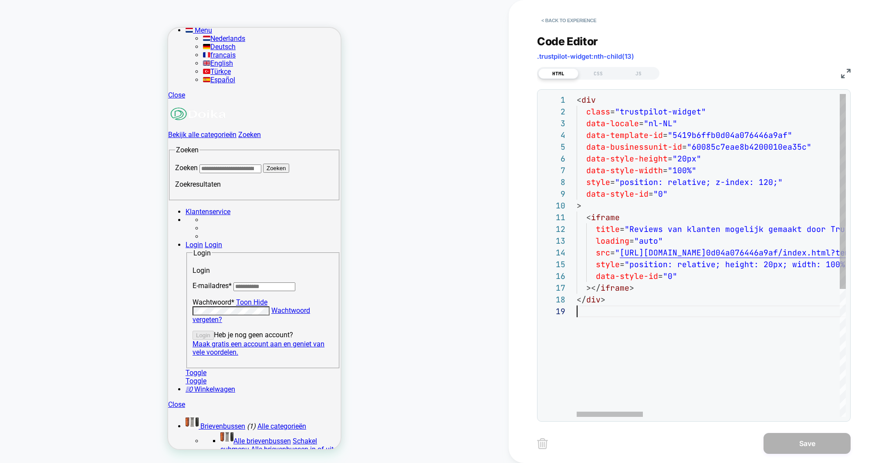
scroll to position [94, 0]
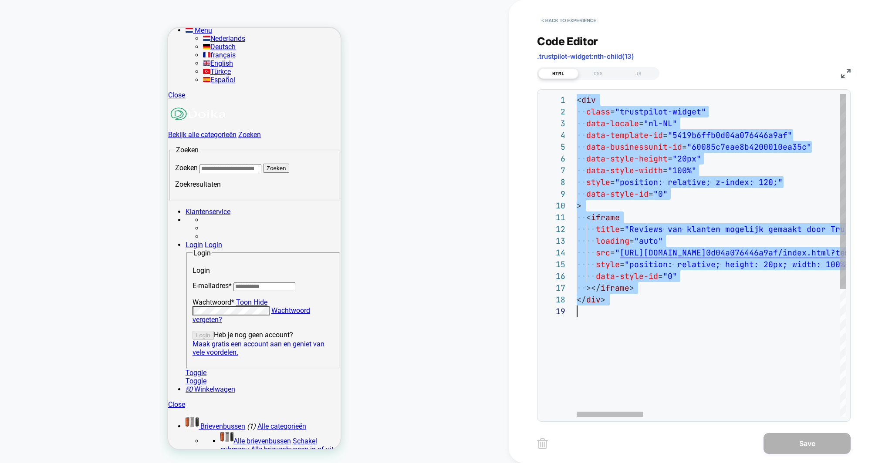
type textarea "**********"
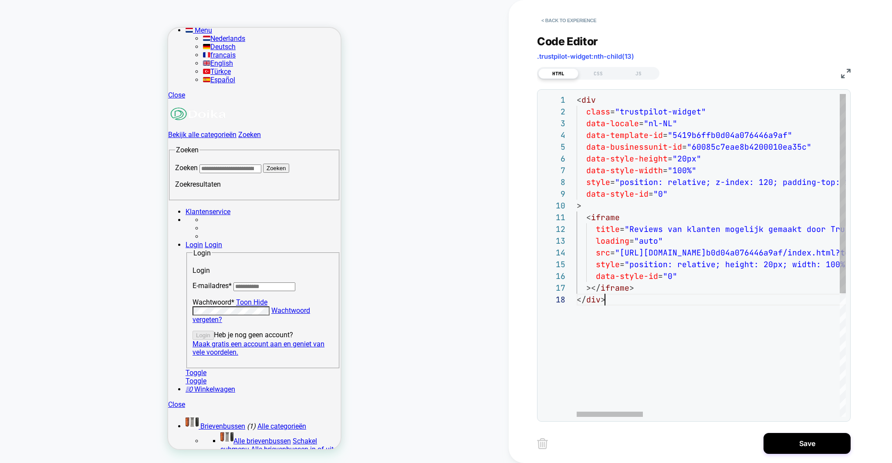
scroll to position [82, 28]
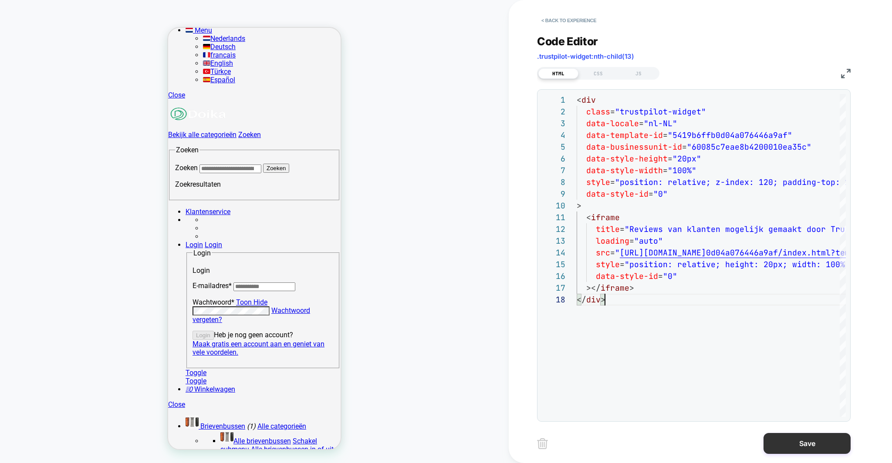
click at [796, 444] on button "Save" at bounding box center [807, 443] width 87 height 21
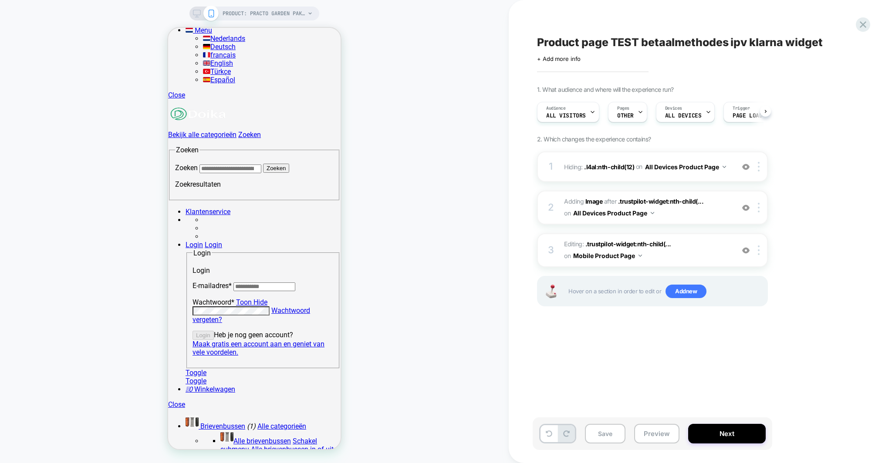
scroll to position [0, 0]
click at [660, 434] on button "Preview" at bounding box center [656, 434] width 45 height 20
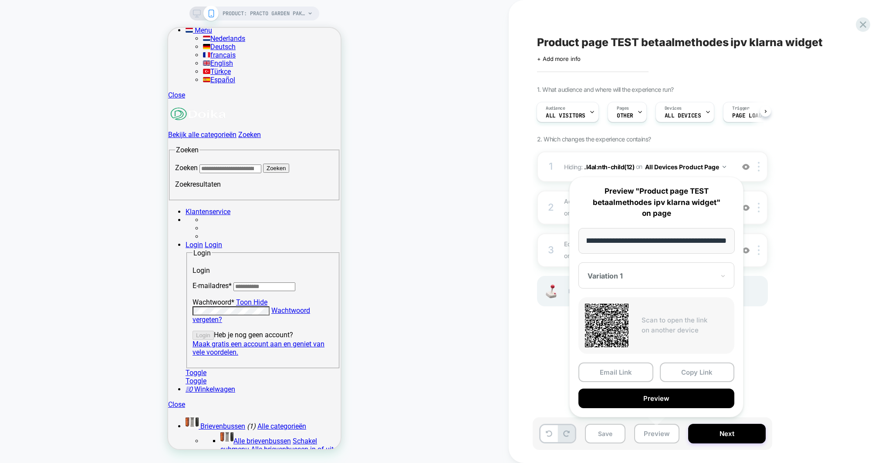
scroll to position [0, 0]
click at [863, 306] on div "Product page TEST betaalmethodes ipv klarna widget Click to edit experience det…" at bounding box center [700, 231] width 327 height 463
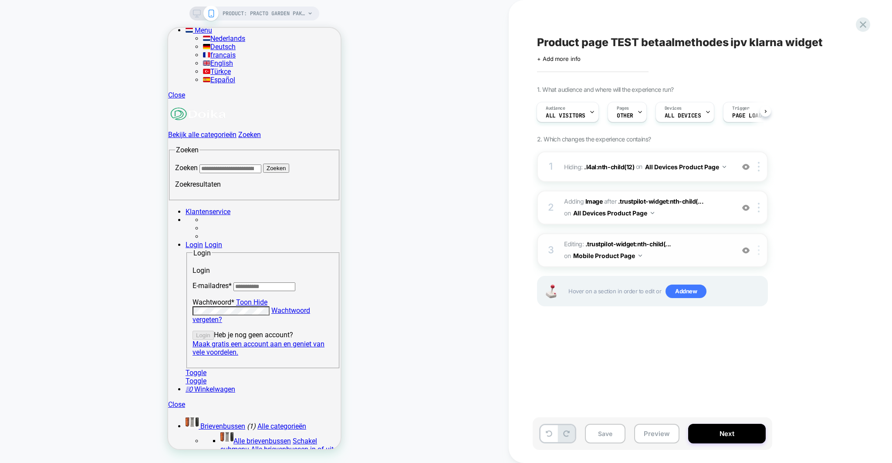
click at [757, 251] on div at bounding box center [760, 251] width 14 height 10
click at [639, 335] on div "Product page TEST betaalmethodes ipv klarna widget Click to edit experience det…" at bounding box center [696, 232] width 327 height 446
click at [760, 253] on img at bounding box center [759, 251] width 2 height 10
click at [635, 372] on div "Product page TEST betaalmethodes ipv klarna widget Click to edit experience det…" at bounding box center [696, 232] width 327 height 446
click at [612, 434] on button "Save" at bounding box center [605, 434] width 41 height 20
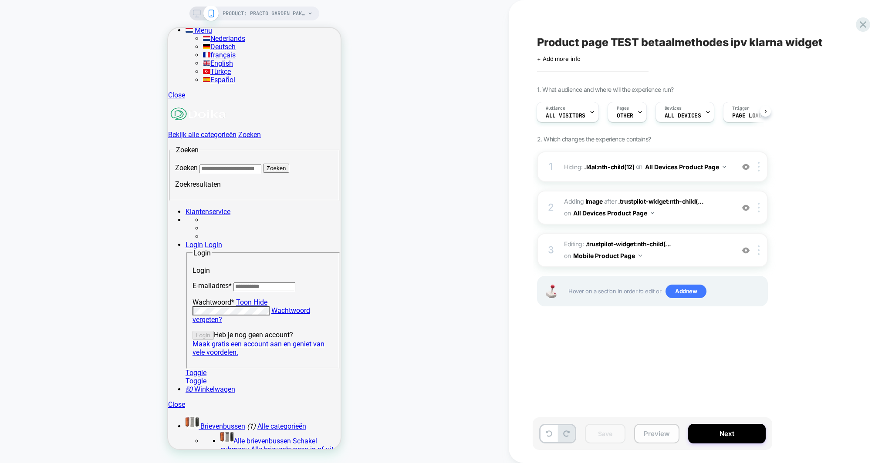
click at [658, 439] on button "Preview" at bounding box center [656, 434] width 45 height 20
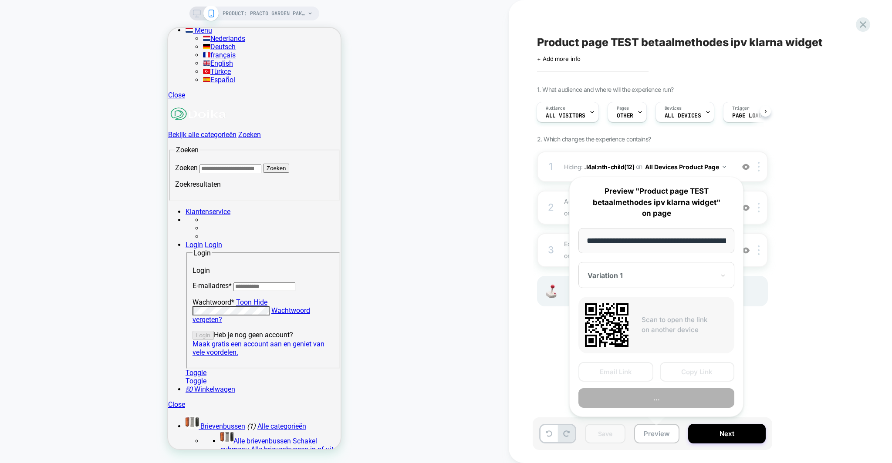
scroll to position [0, 235]
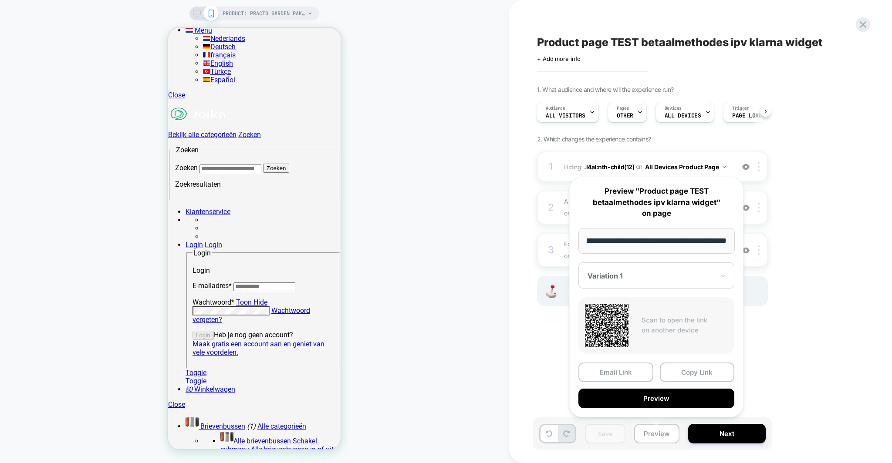
click at [539, 339] on div "Product page TEST betaalmethodes ipv klarna widget Click to edit experience det…" at bounding box center [696, 232] width 327 height 446
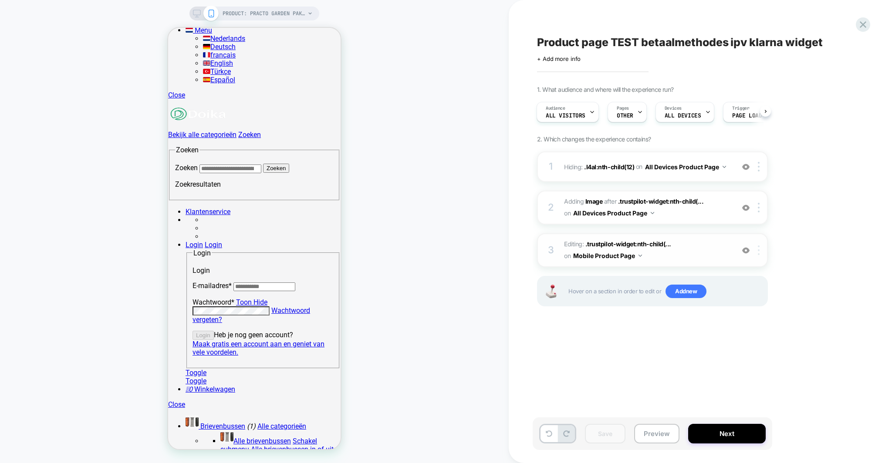
click at [759, 253] on img at bounding box center [759, 251] width 2 height 10
click at [854, 273] on div "1. What audience and where will the experience run? Audience All Visitors Pages…" at bounding box center [696, 207] width 318 height 243
click at [199, 13] on icon at bounding box center [197, 14] width 8 height 8
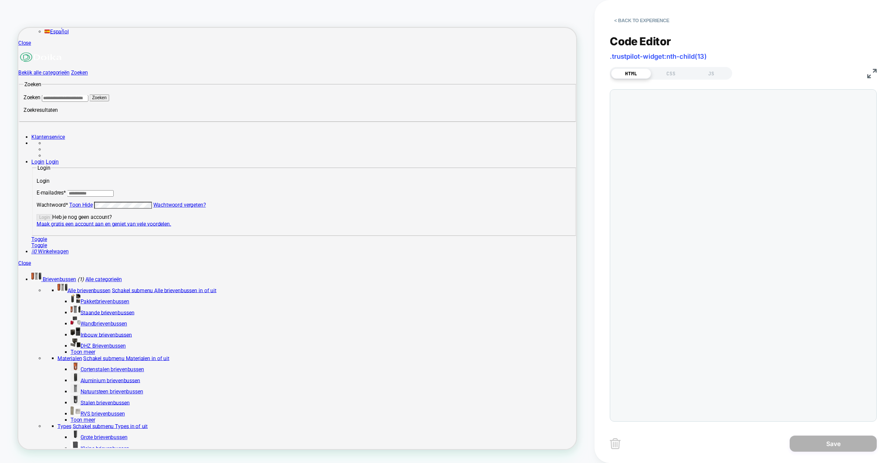
scroll to position [118, 0]
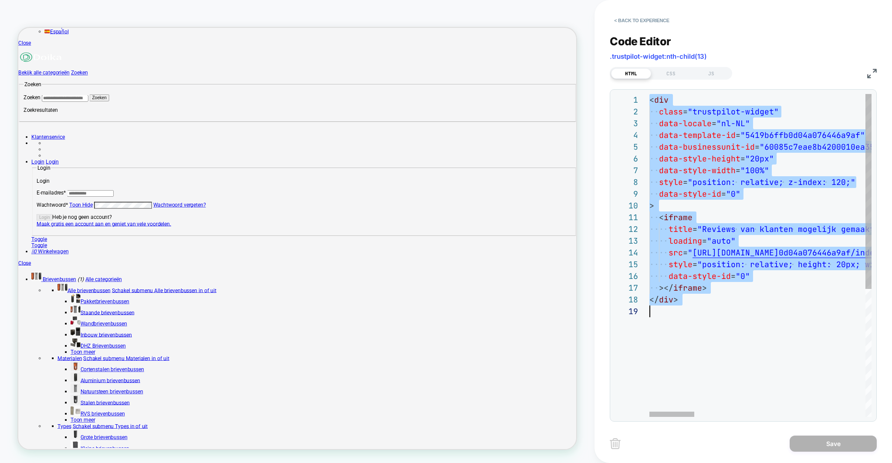
type textarea "**********"
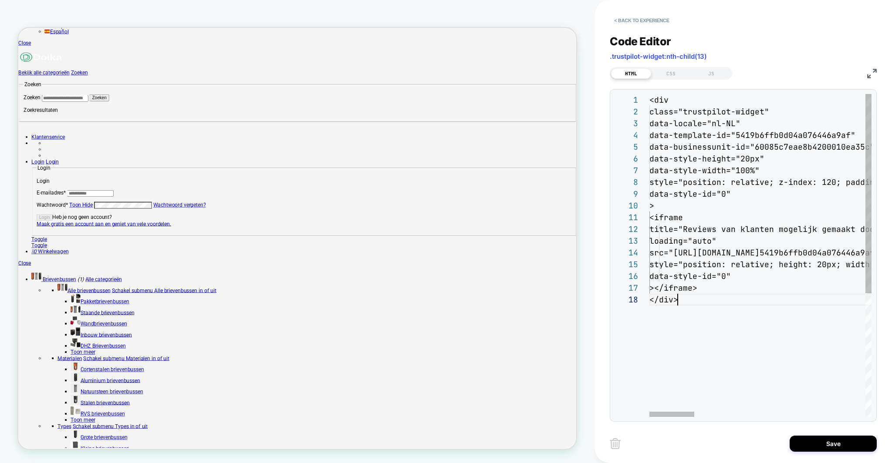
scroll to position [82, 28]
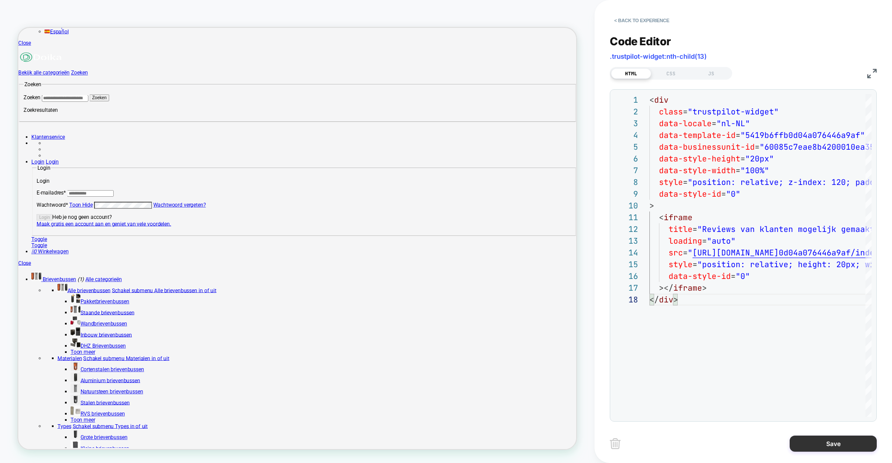
click at [841, 443] on button "Save" at bounding box center [833, 444] width 87 height 16
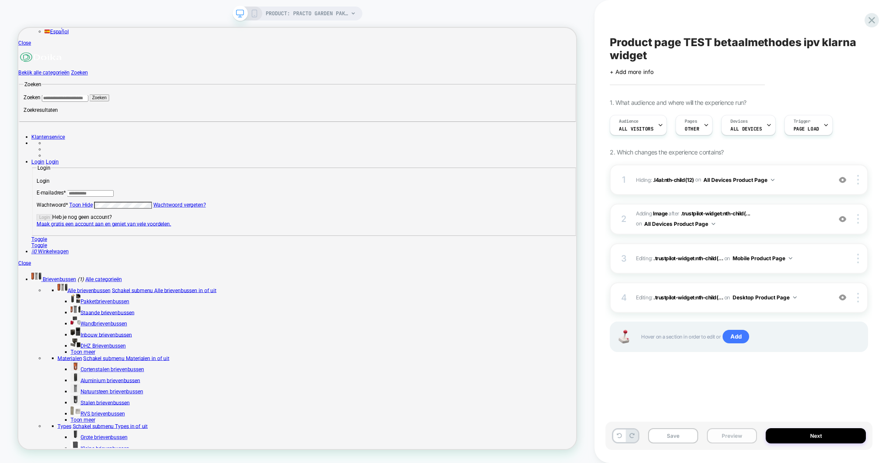
click at [724, 436] on button "Preview" at bounding box center [732, 436] width 50 height 15
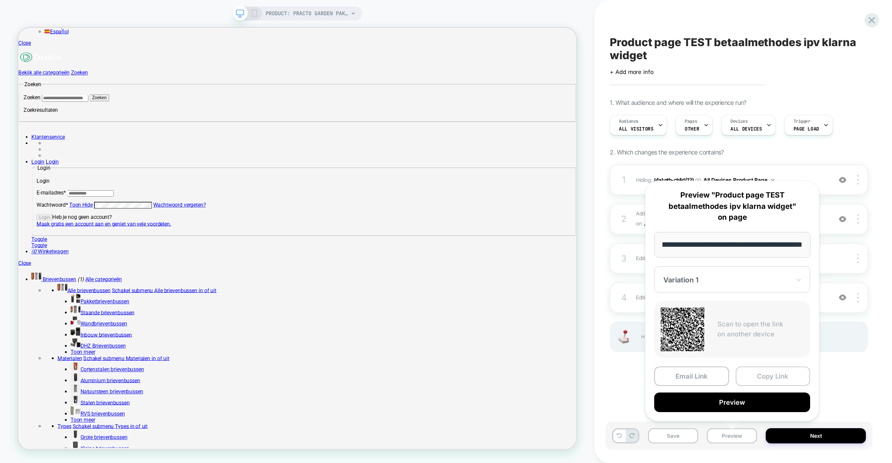
scroll to position [0, 0]
click at [762, 378] on button "Copy Link" at bounding box center [773, 377] width 75 height 20
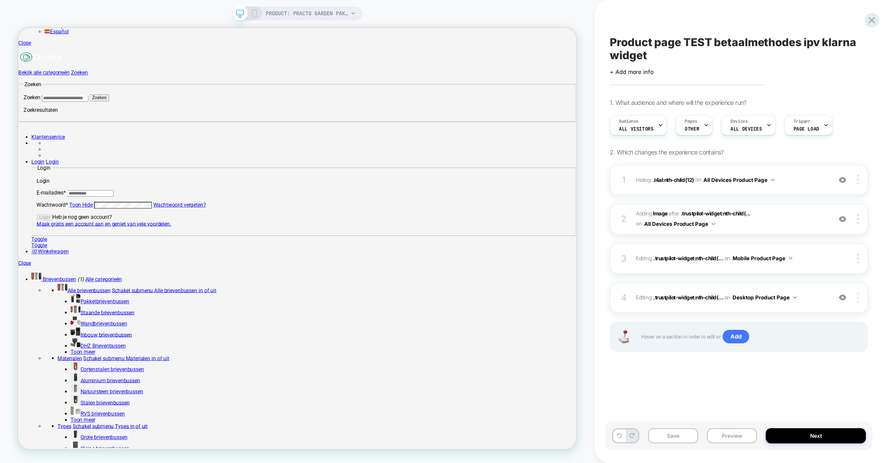
click at [860, 297] on div at bounding box center [859, 298] width 17 height 10
click at [858, 297] on img at bounding box center [858, 298] width 2 height 10
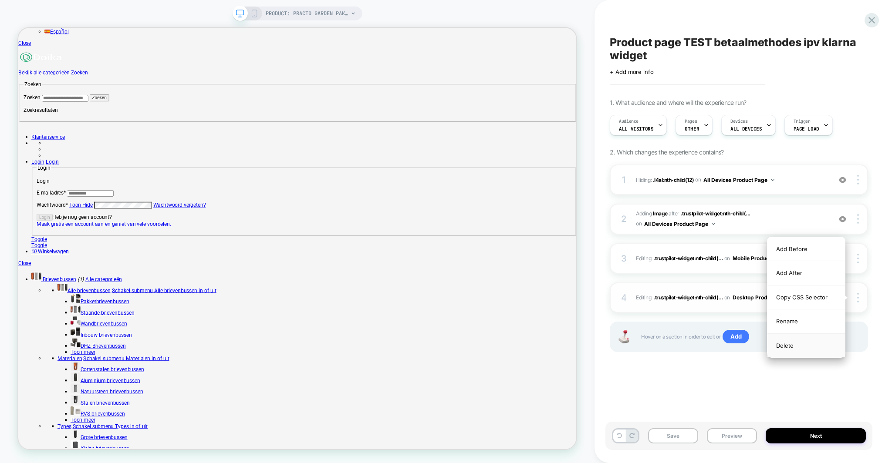
click at [815, 354] on div "Delete" at bounding box center [807, 346] width 78 height 24
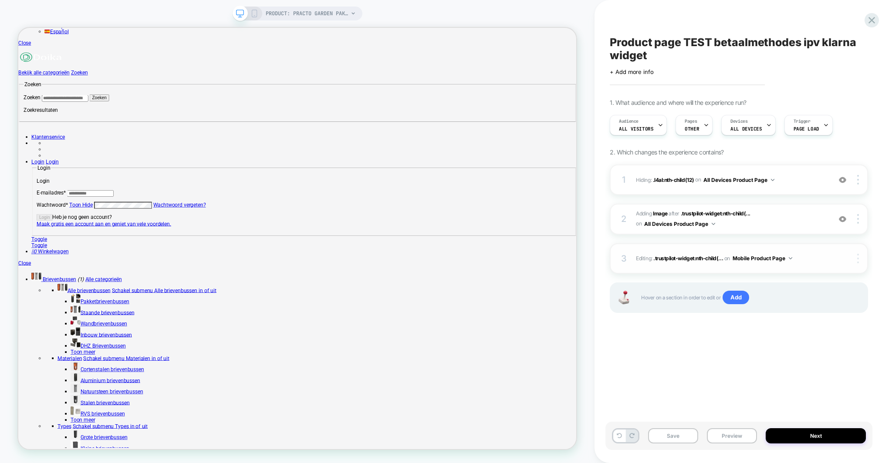
click at [862, 261] on div at bounding box center [859, 259] width 17 height 10
click at [860, 255] on div at bounding box center [859, 259] width 17 height 10
click at [812, 279] on div "Delete" at bounding box center [807, 283] width 78 height 24
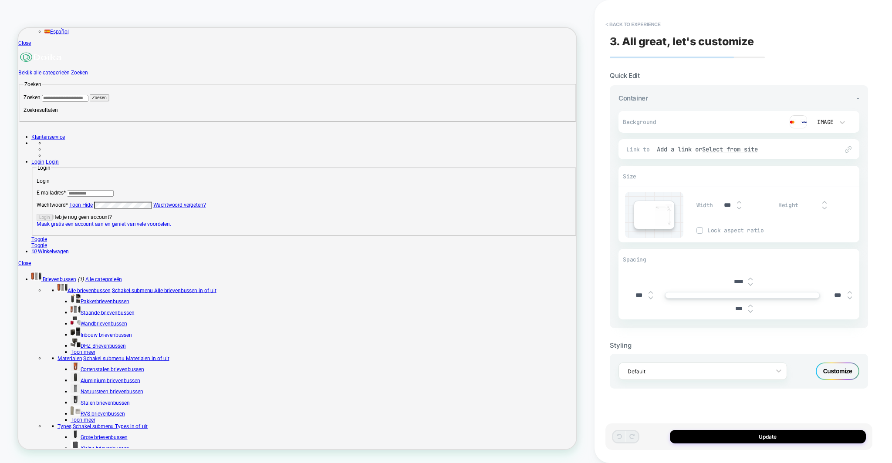
click at [752, 285] on img at bounding box center [750, 284] width 4 height 3
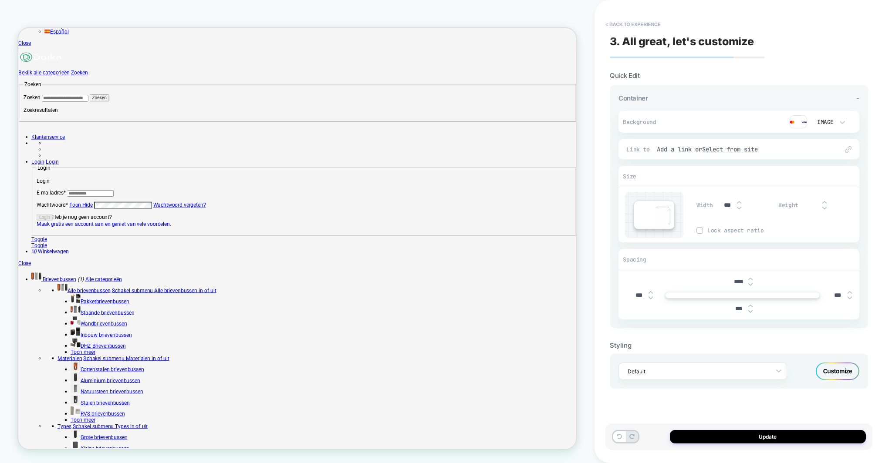
click at [752, 285] on img at bounding box center [750, 284] width 4 height 3
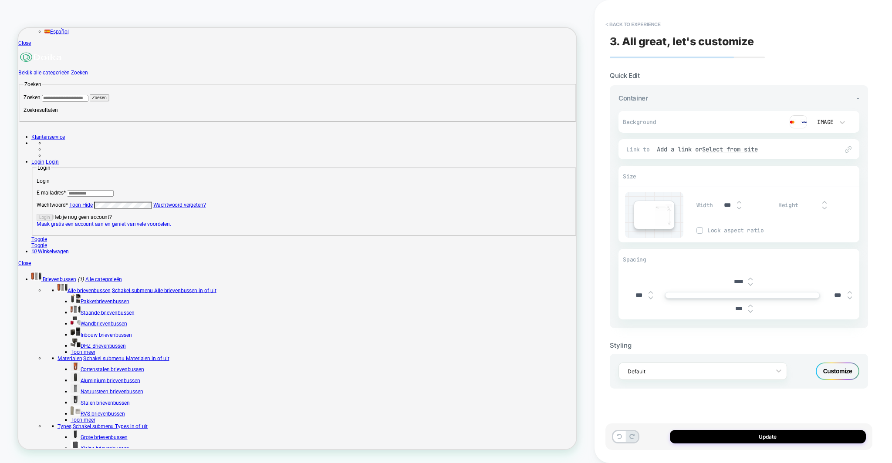
type input "****"
click at [736, 439] on button "Update" at bounding box center [768, 437] width 196 height 14
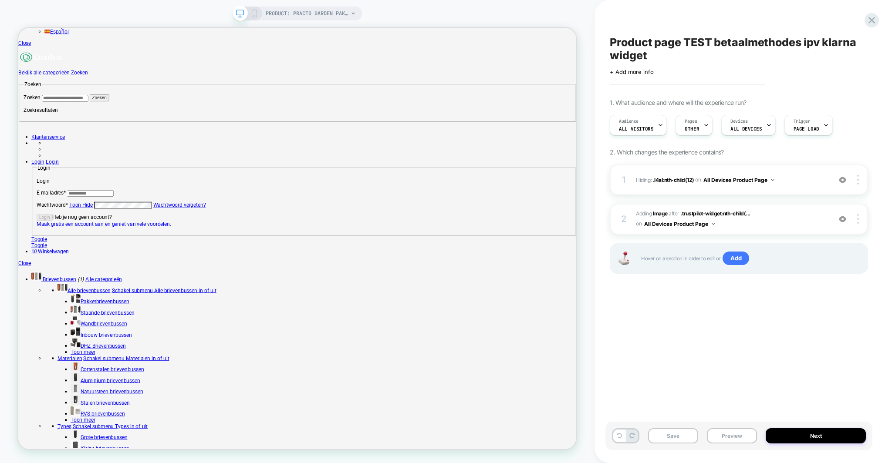
click at [679, 328] on div "Product page TEST betaalmethodes ipv klarna widget Click to edit experience det…" at bounding box center [738, 232] width 267 height 446
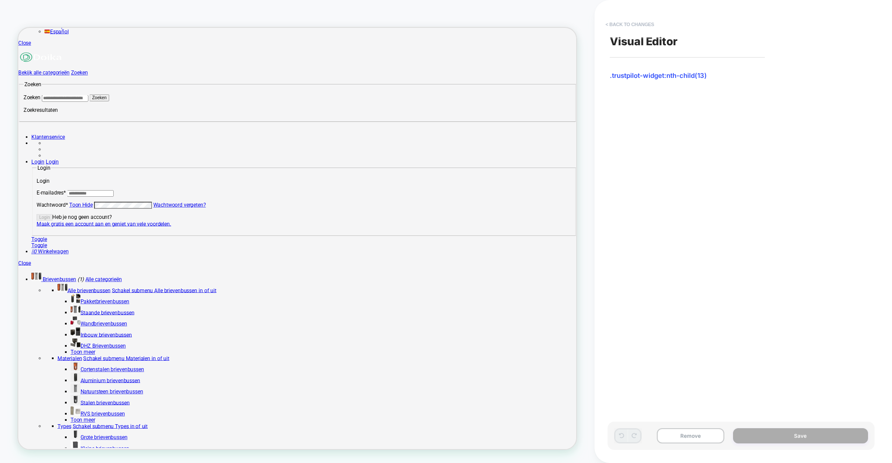
click at [637, 25] on button "< Back to changes" at bounding box center [629, 24] width 57 height 14
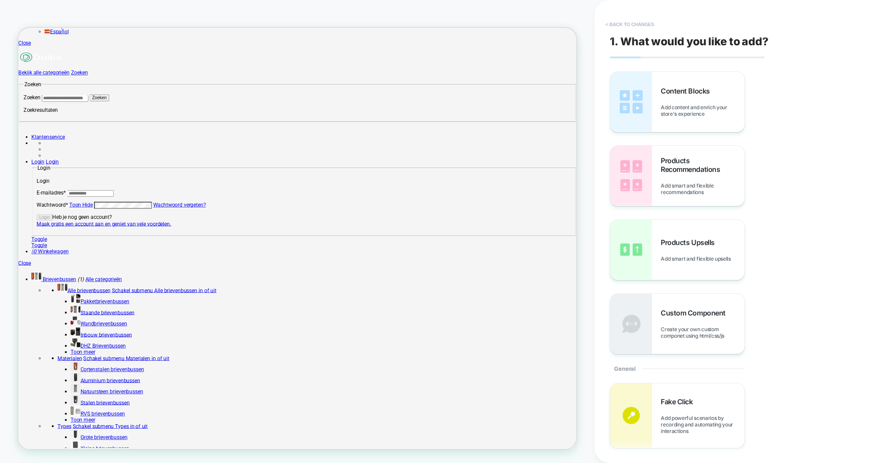
click at [615, 25] on button "< Back to changes" at bounding box center [629, 24] width 57 height 14
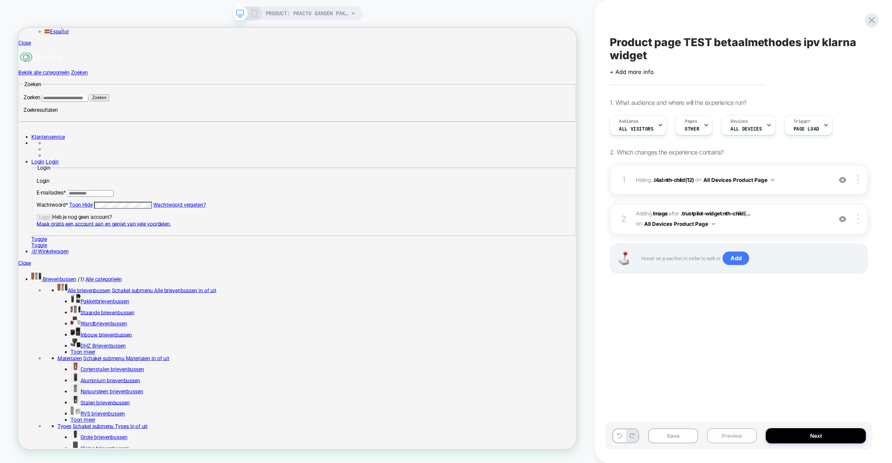
click at [748, 435] on button "Preview" at bounding box center [732, 436] width 50 height 15
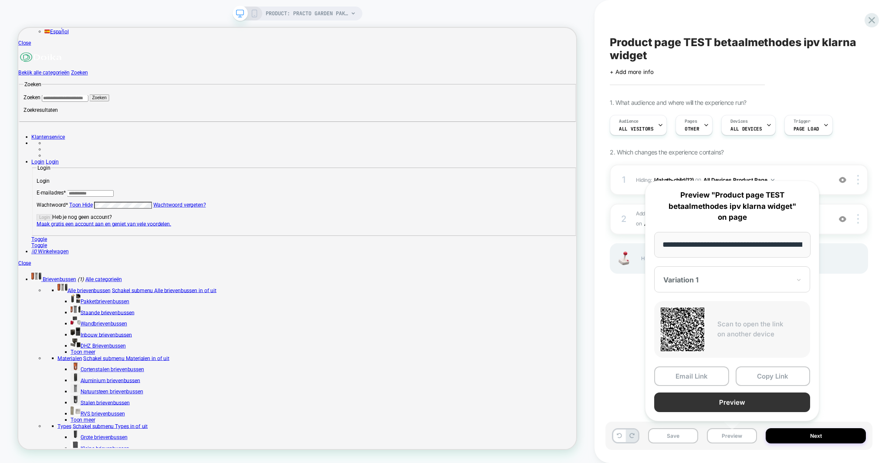
click at [738, 408] on button "Preview" at bounding box center [732, 403] width 156 height 20
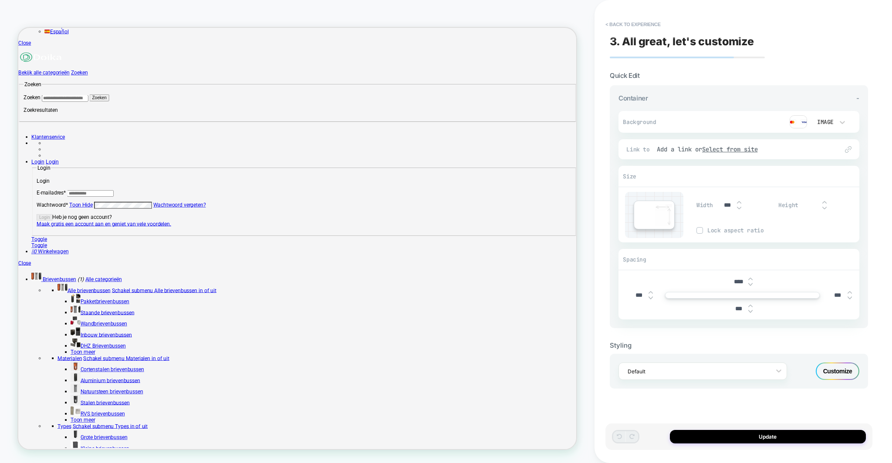
click at [749, 283] on img at bounding box center [750, 284] width 4 height 3
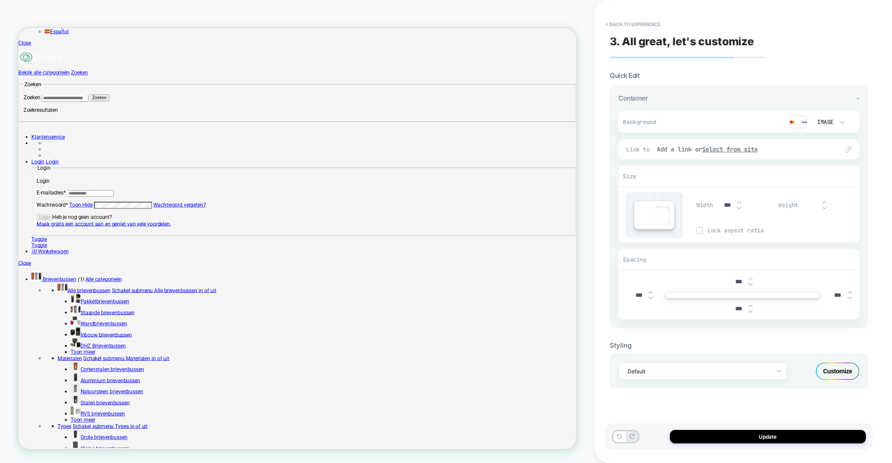
click at [749, 283] on img at bounding box center [750, 284] width 4 height 3
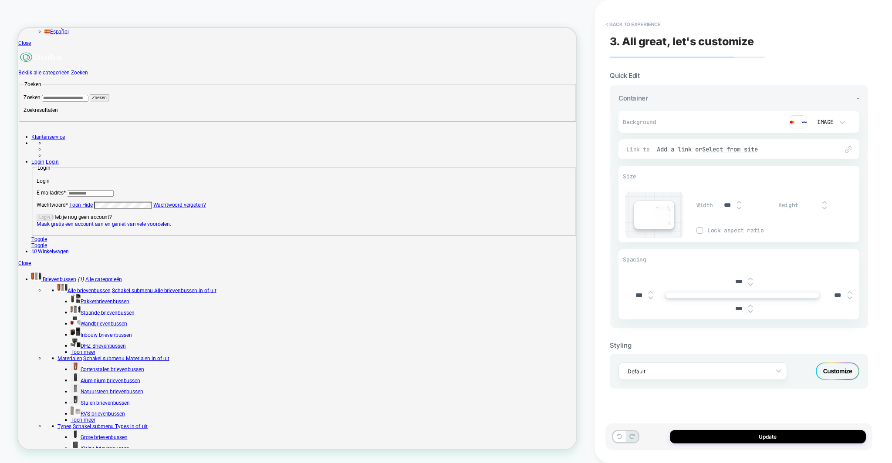
type input "***"
click at [707, 438] on button "Update" at bounding box center [768, 437] width 196 height 14
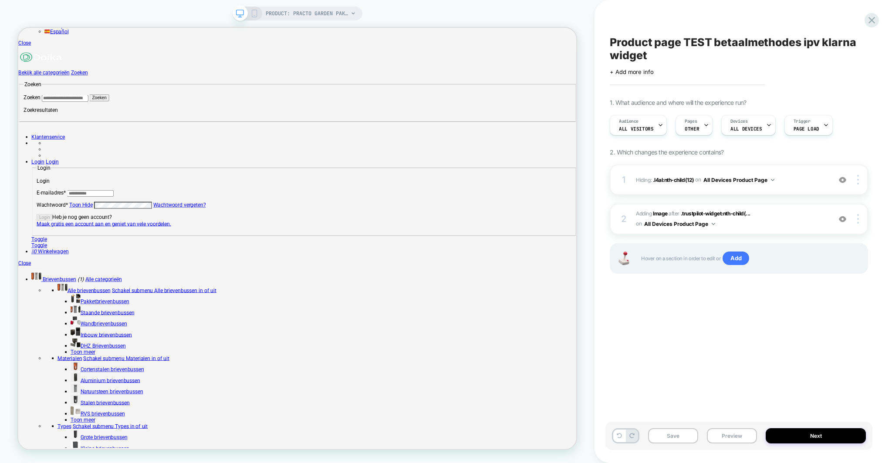
click at [251, 16] on icon at bounding box center [254, 14] width 8 height 8
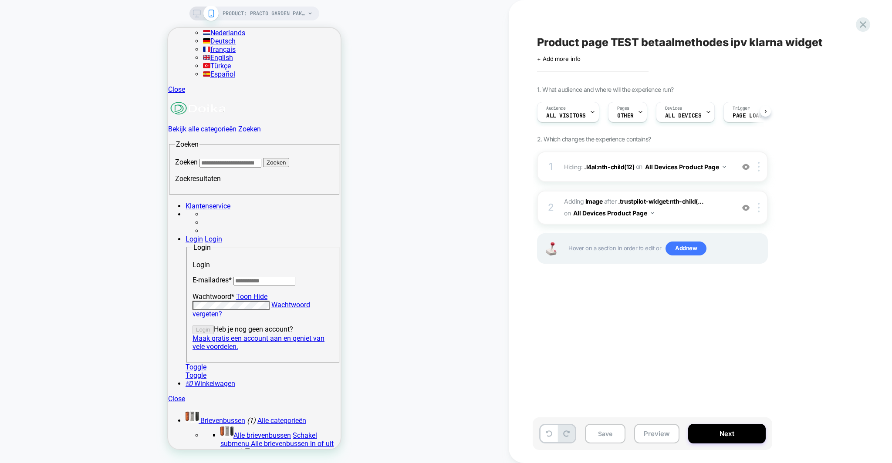
scroll to position [0, 0]
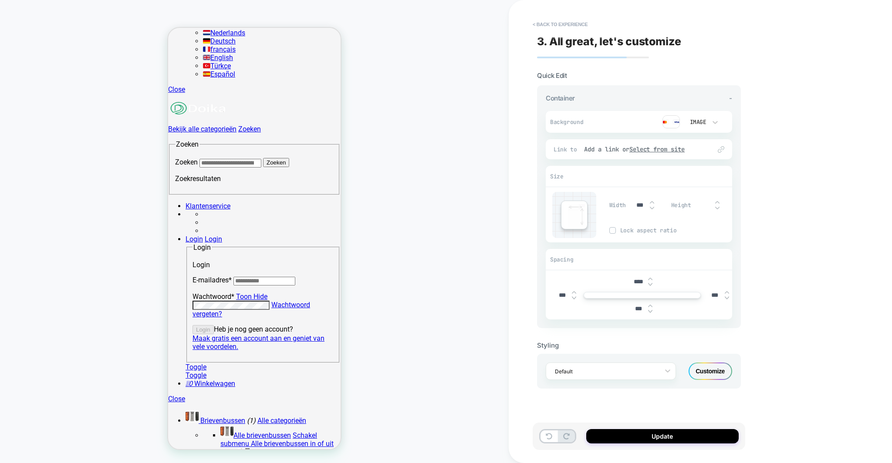
click at [651, 284] on img at bounding box center [650, 284] width 4 height 3
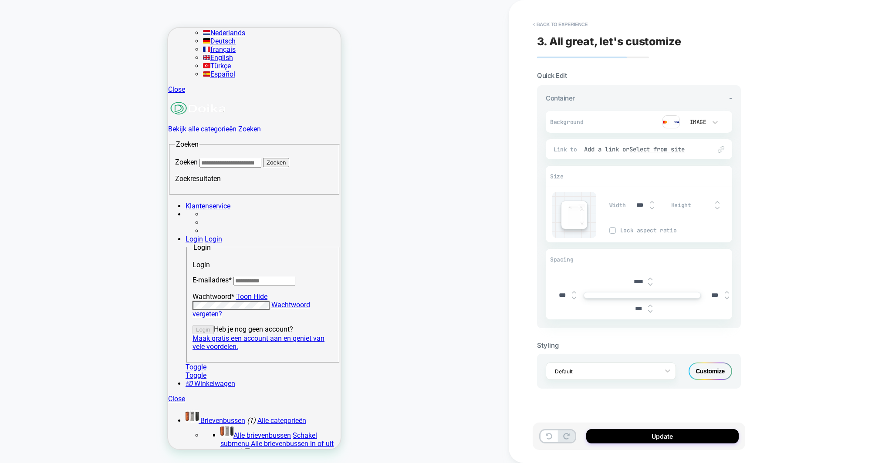
click at [651, 284] on img at bounding box center [650, 284] width 4 height 3
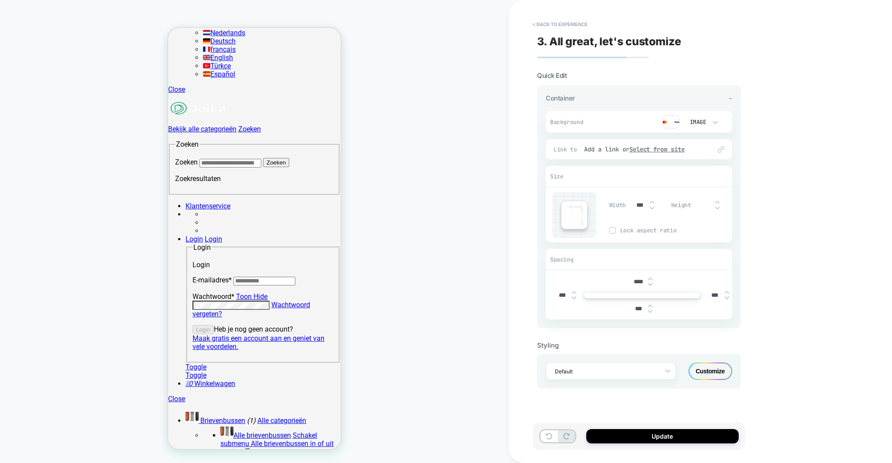
type input "****"
click at [654, 436] on button "Update" at bounding box center [662, 437] width 152 height 14
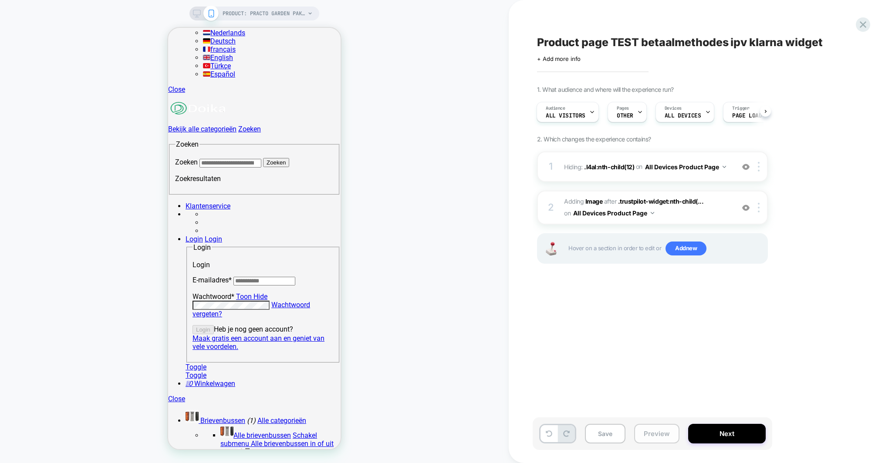
click at [641, 430] on button "Preview" at bounding box center [656, 434] width 45 height 20
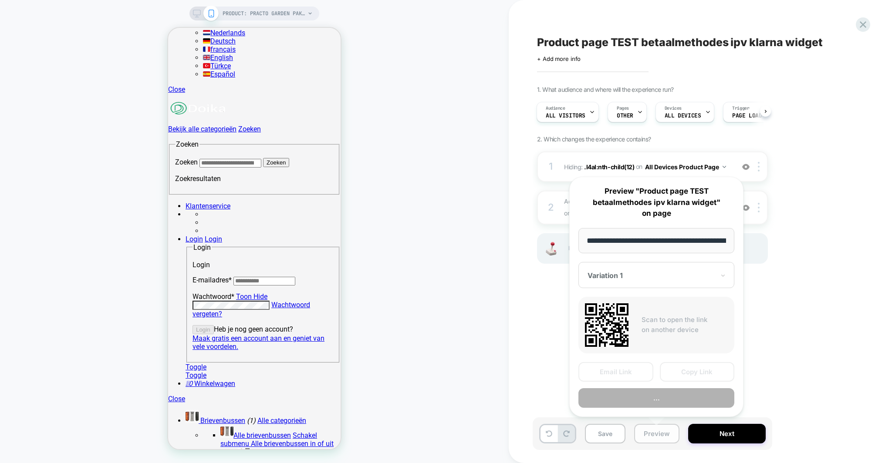
scroll to position [0, 235]
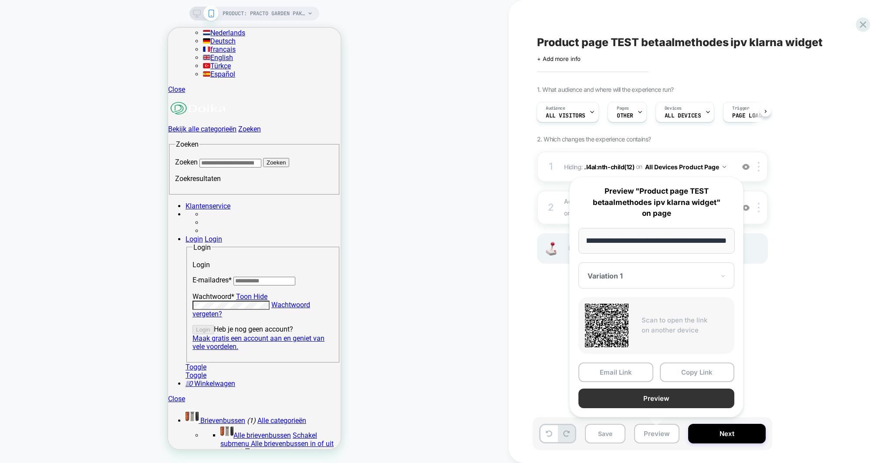
click at [646, 396] on button "Preview" at bounding box center [656, 399] width 156 height 20
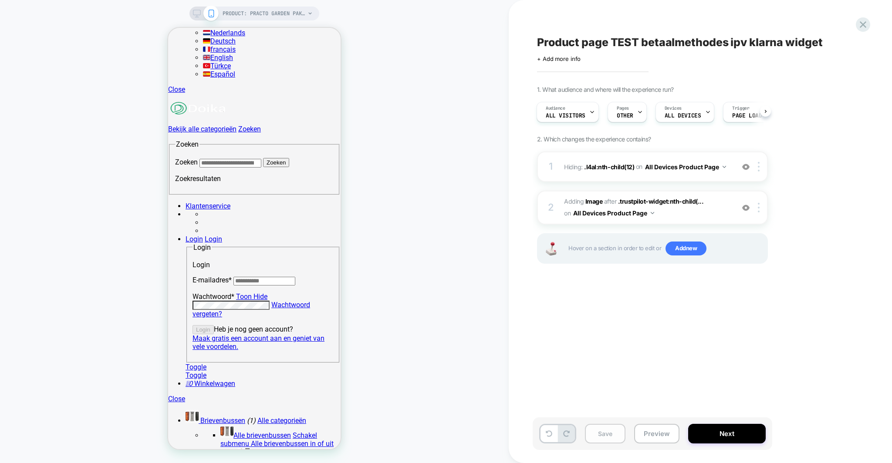
click at [601, 437] on button "Save" at bounding box center [605, 434] width 41 height 20
click at [112, 215] on div "PRODUCT: Practo Garden pakketbrievenbus Dortmund achteruitname mat [PERSON_NAME…" at bounding box center [254, 232] width 509 height 446
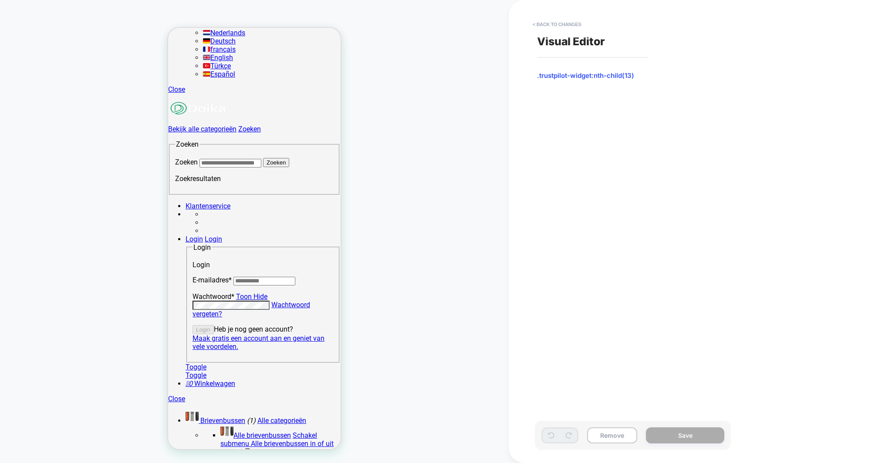
click at [90, 238] on div "PRODUCT: Practo Garden pakketbrievenbus Dortmund achteruitname mat [PERSON_NAME…" at bounding box center [254, 232] width 509 height 446
click at [551, 24] on button "< Back to changes" at bounding box center [556, 24] width 57 height 14
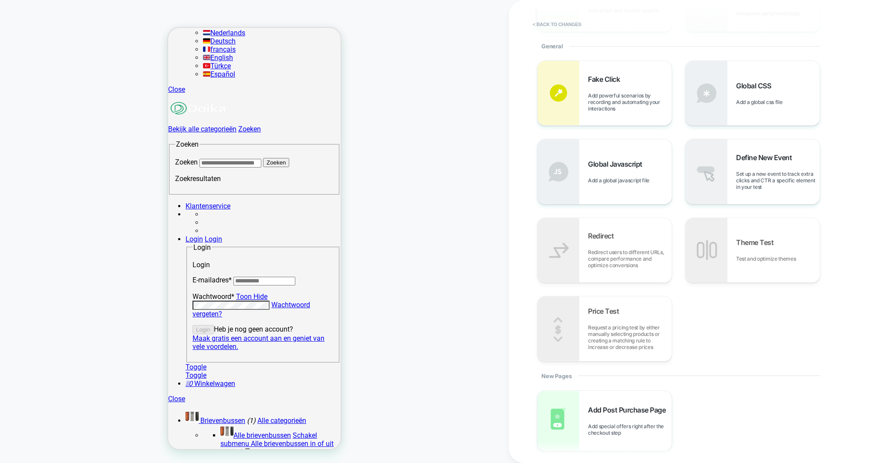
scroll to position [177, 0]
click at [556, 25] on button "< Back to changes" at bounding box center [556, 24] width 57 height 14
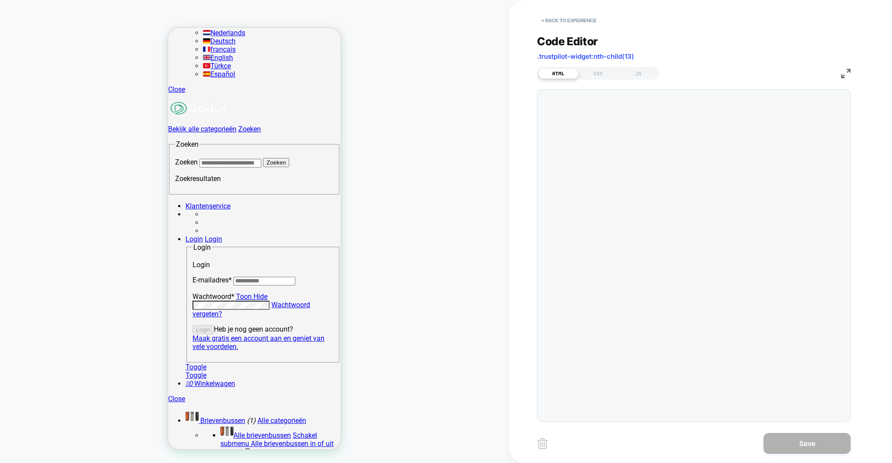
scroll to position [118, 0]
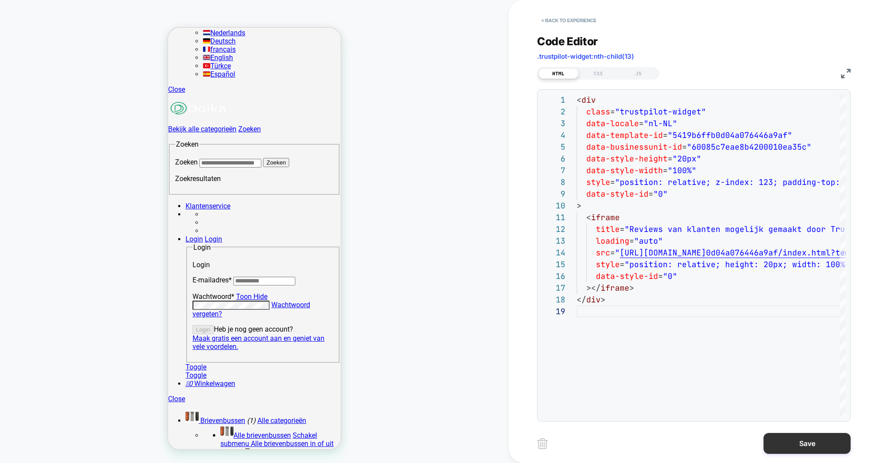
type textarea "**********"
click at [805, 441] on button "Save" at bounding box center [807, 443] width 87 height 21
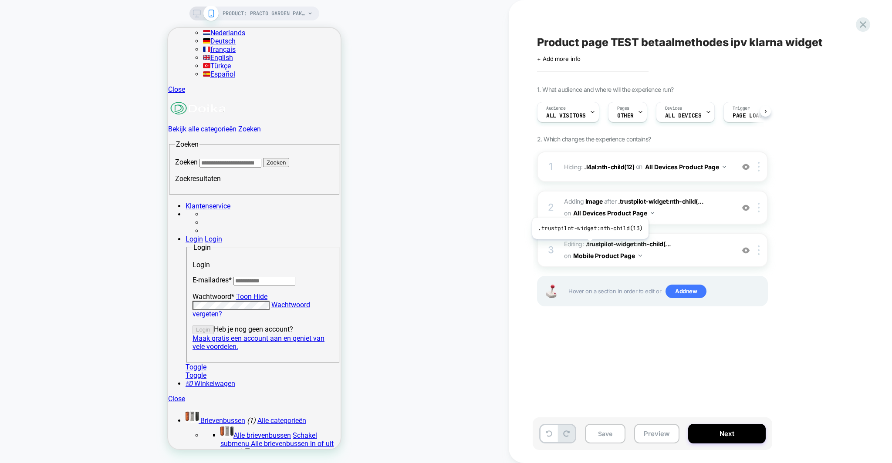
scroll to position [0, 0]
click at [641, 437] on button "Preview" at bounding box center [656, 434] width 45 height 20
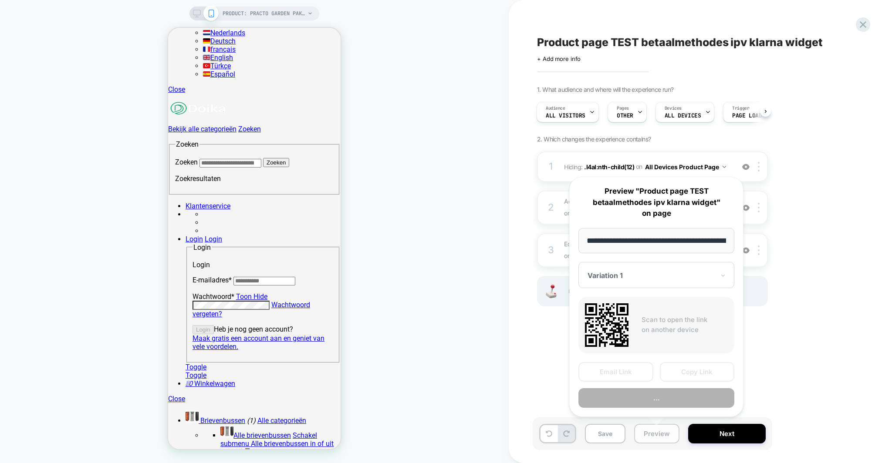
scroll to position [0, 235]
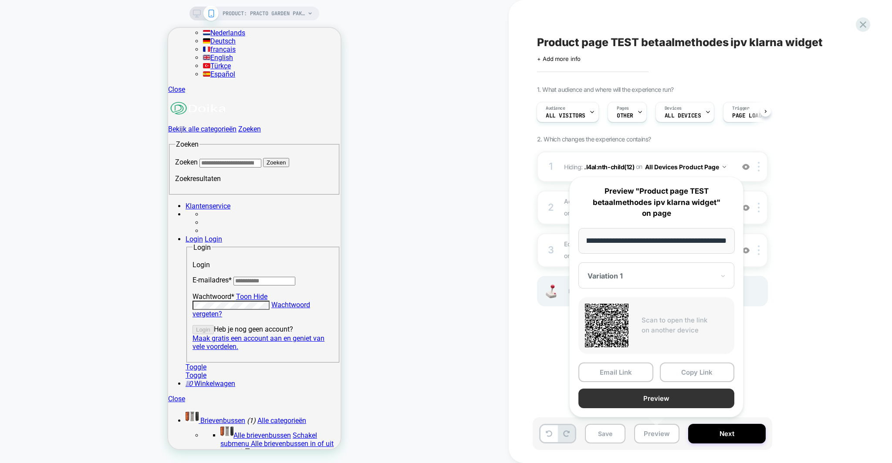
click at [634, 394] on button "Preview" at bounding box center [656, 399] width 156 height 20
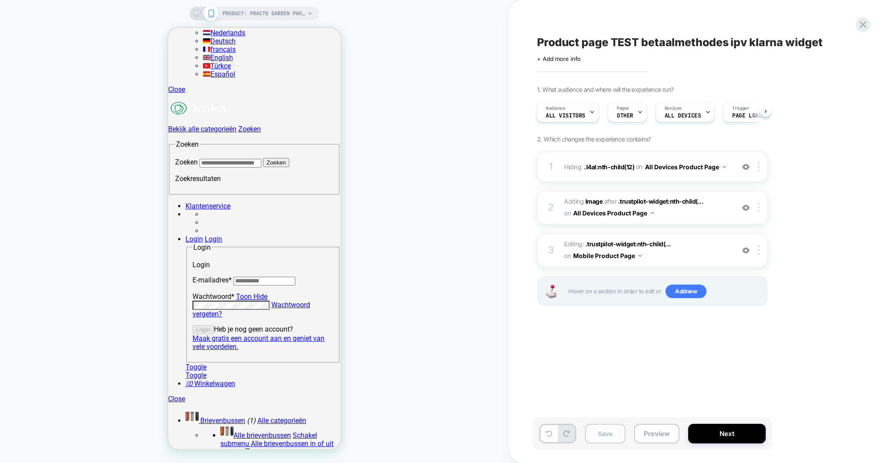
click at [609, 431] on button "Save" at bounding box center [605, 434] width 41 height 20
click at [762, 246] on div at bounding box center [760, 251] width 14 height 10
click at [648, 359] on div "Product page TEST betaalmethodes ipv klarna widget Click to edit experience det…" at bounding box center [696, 232] width 327 height 446
click at [655, 437] on button "Preview" at bounding box center [656, 434] width 45 height 20
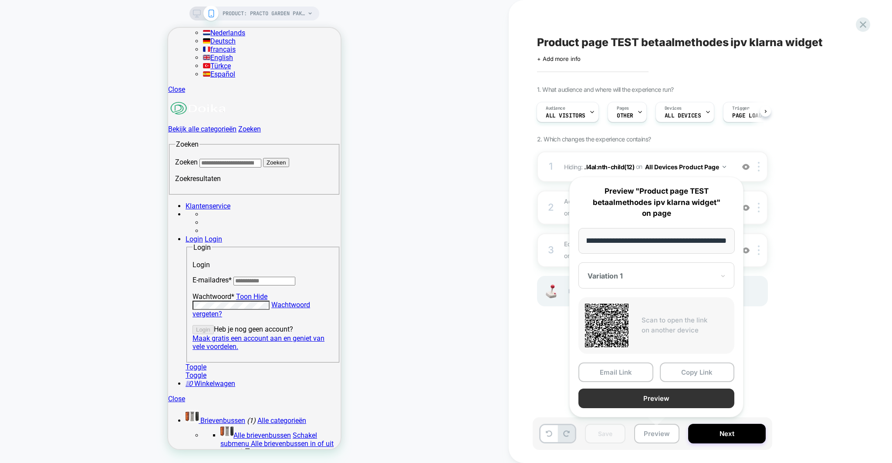
scroll to position [0, 0]
click at [651, 400] on button "Preview" at bounding box center [656, 399] width 156 height 20
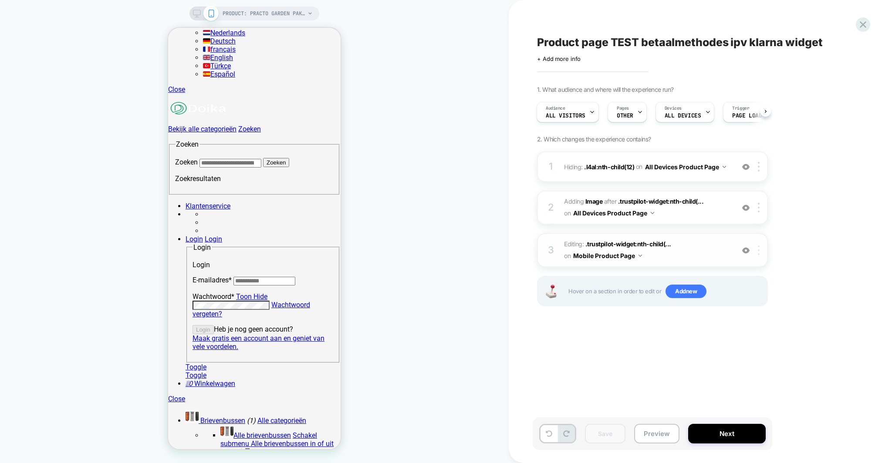
click at [759, 249] on img at bounding box center [759, 251] width 2 height 10
click at [758, 248] on div at bounding box center [760, 251] width 14 height 10
click at [751, 366] on div "Delete" at bounding box center [760, 368] width 78 height 24
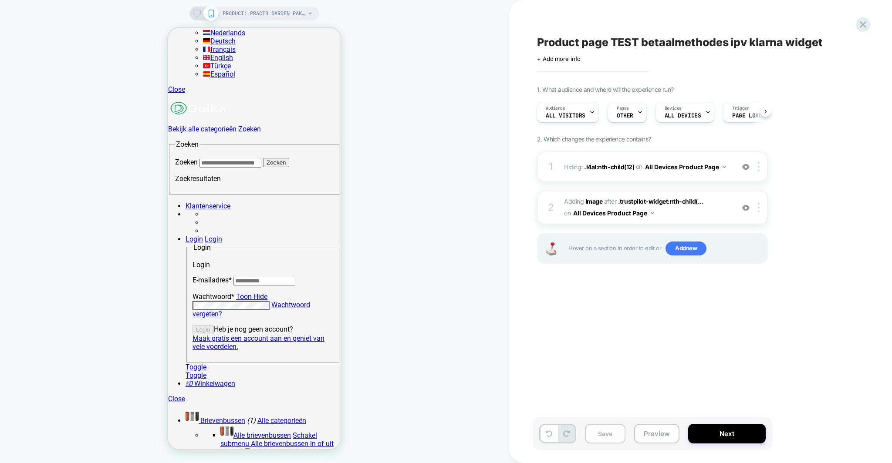
click at [604, 430] on button "Save" at bounding box center [605, 434] width 41 height 20
click at [656, 436] on button "Preview" at bounding box center [656, 434] width 45 height 20
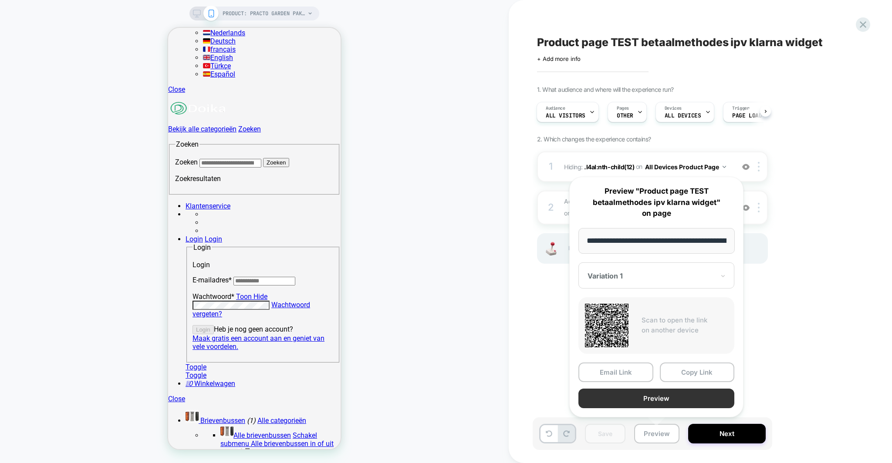
click at [639, 395] on button "Preview" at bounding box center [656, 399] width 156 height 20
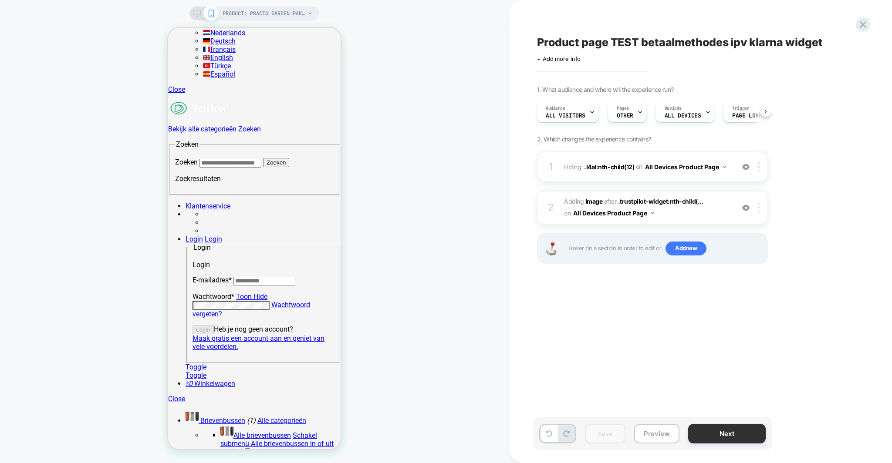
click at [708, 431] on button "Next" at bounding box center [727, 434] width 78 height 20
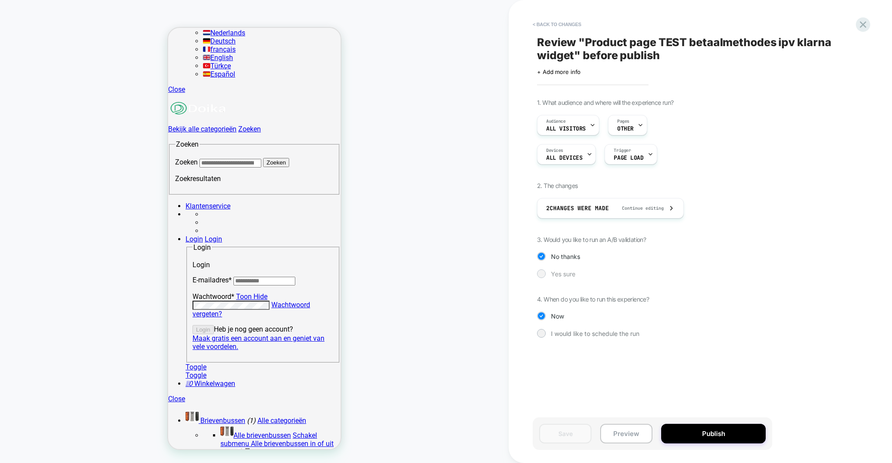
click at [563, 273] on span "Yes sure" at bounding box center [563, 274] width 24 height 7
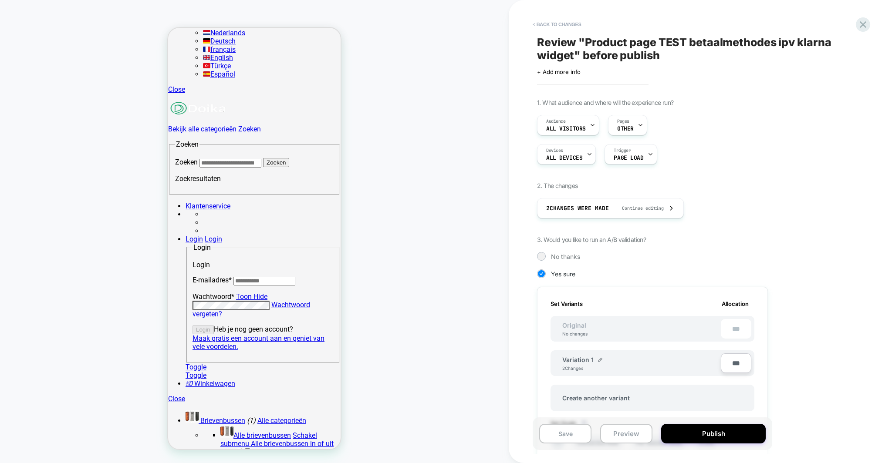
click at [609, 49] on span "Review " Product page TEST betaalmethodes ipv klarna widget " before publish" at bounding box center [696, 49] width 318 height 26
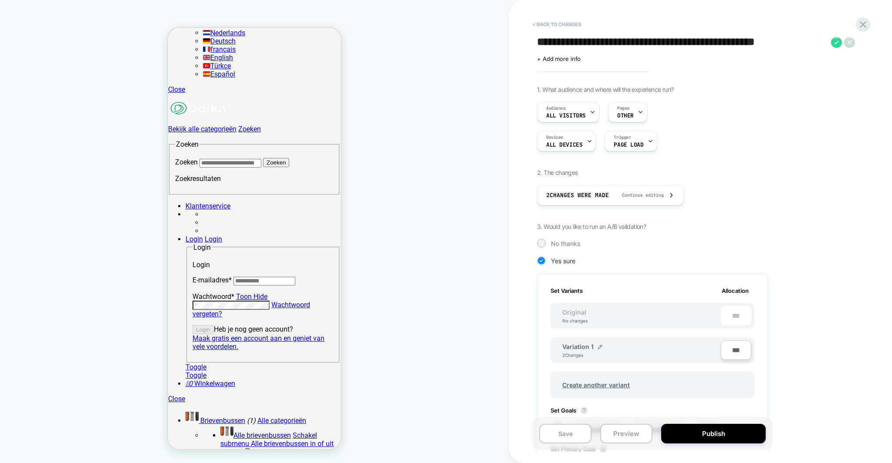
click at [588, 44] on textarea "**********" at bounding box center [682, 42] width 290 height 13
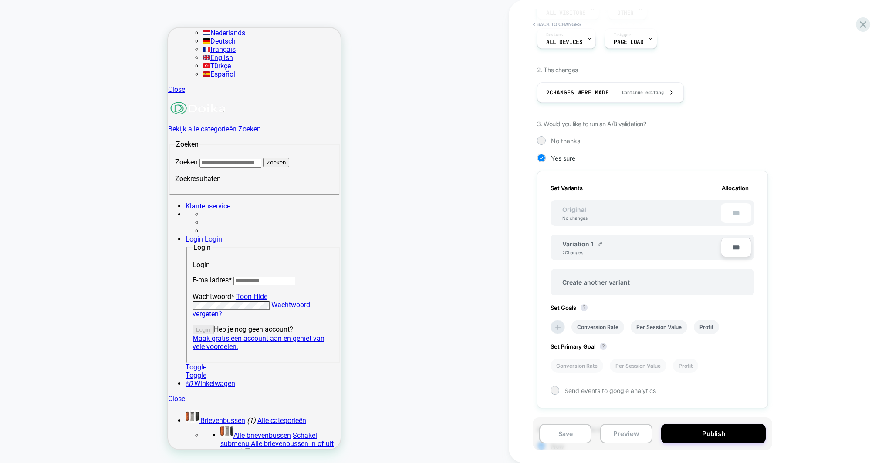
scroll to position [164, 0]
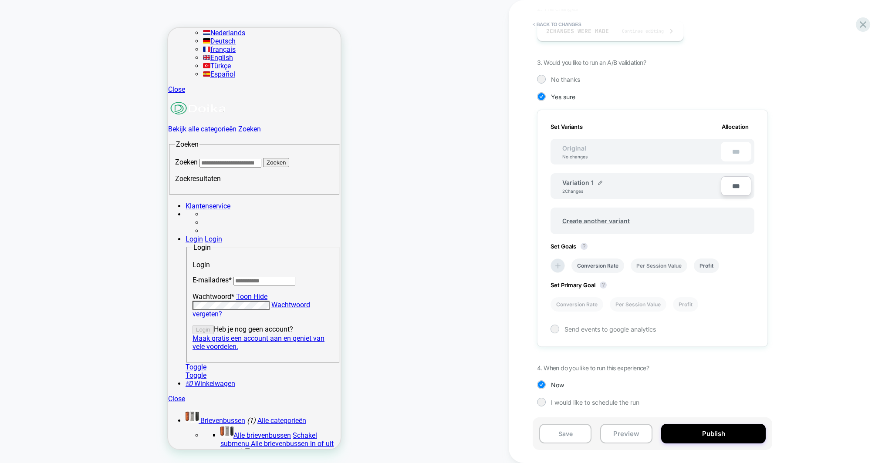
click at [653, 269] on li "Per Session Value" at bounding box center [659, 266] width 57 height 14
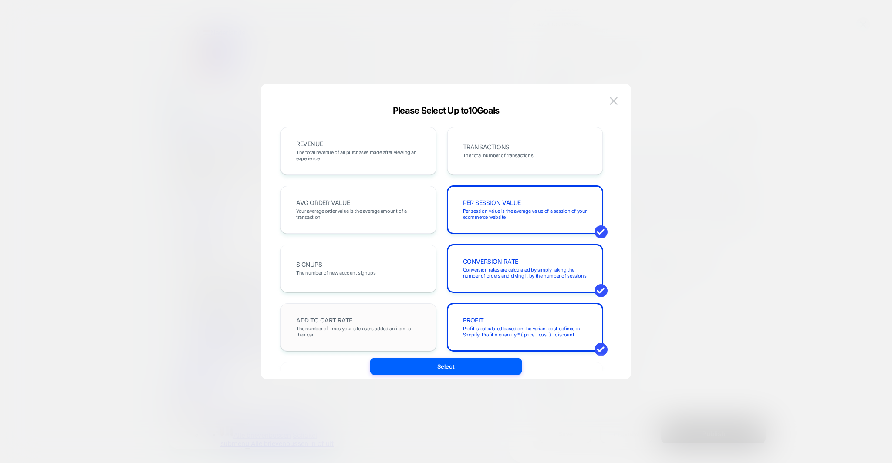
click at [376, 314] on div "ADD TO CART RATE The number of times your site users added an item to their cart" at bounding box center [359, 328] width 138 height 30
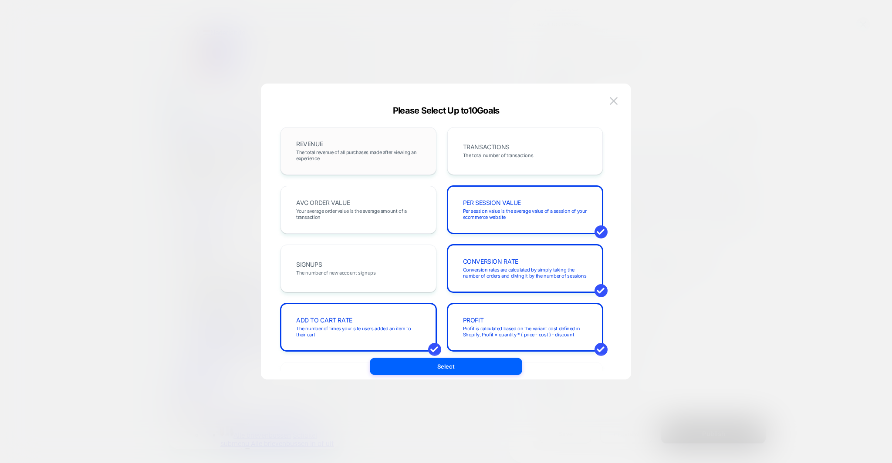
click at [397, 171] on div "REVENUE The total revenue of all purchases made after viewing an experience" at bounding box center [359, 151] width 156 height 48
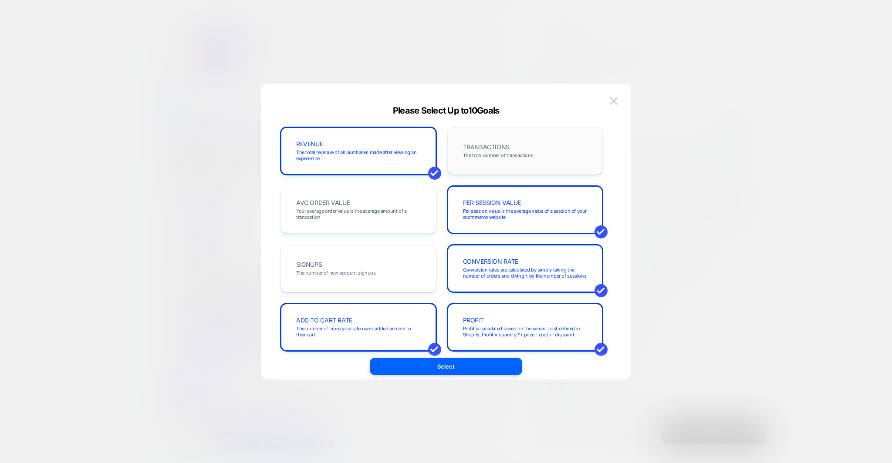
click at [476, 161] on div "TRANSACTIONS The total number of transactions" at bounding box center [526, 151] width 138 height 30
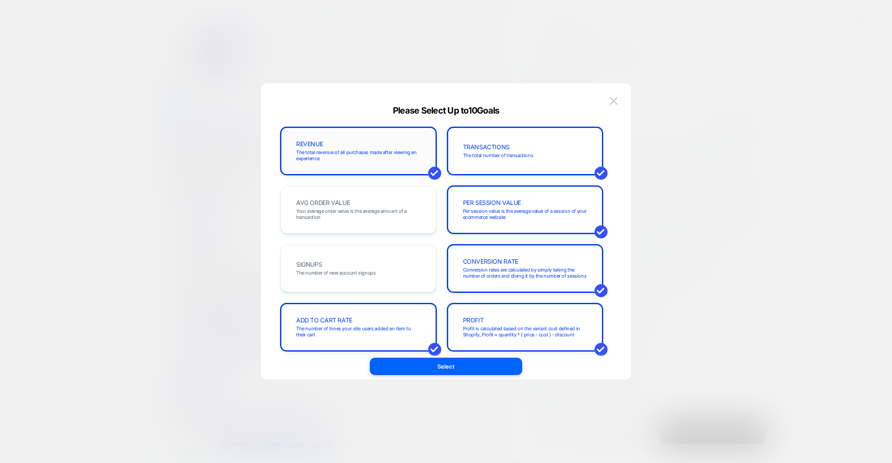
click at [400, 161] on div "REVENUE The total revenue of all purchases made after viewing an experience" at bounding box center [359, 151] width 138 height 30
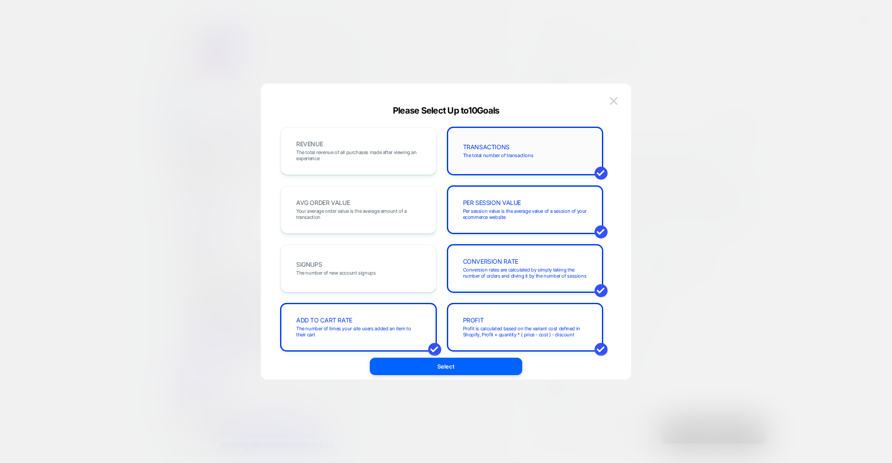
click at [492, 152] on span "The total number of transactions" at bounding box center [498, 155] width 71 height 6
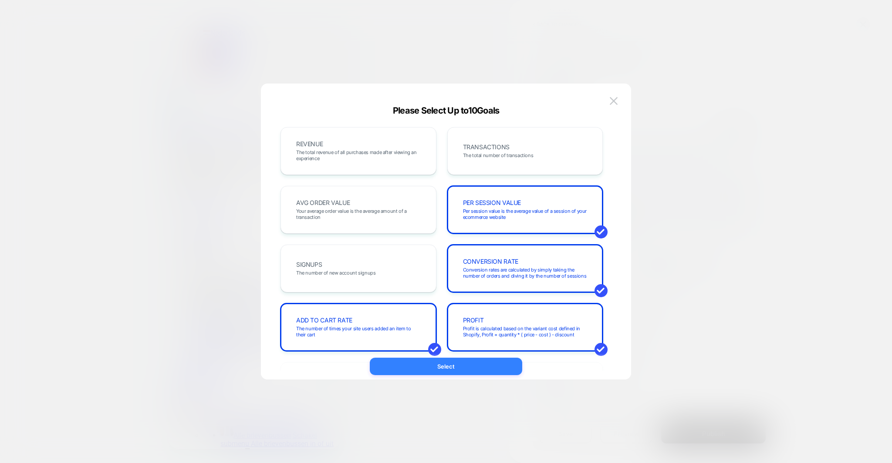
click at [460, 364] on button "Select" at bounding box center [446, 366] width 152 height 17
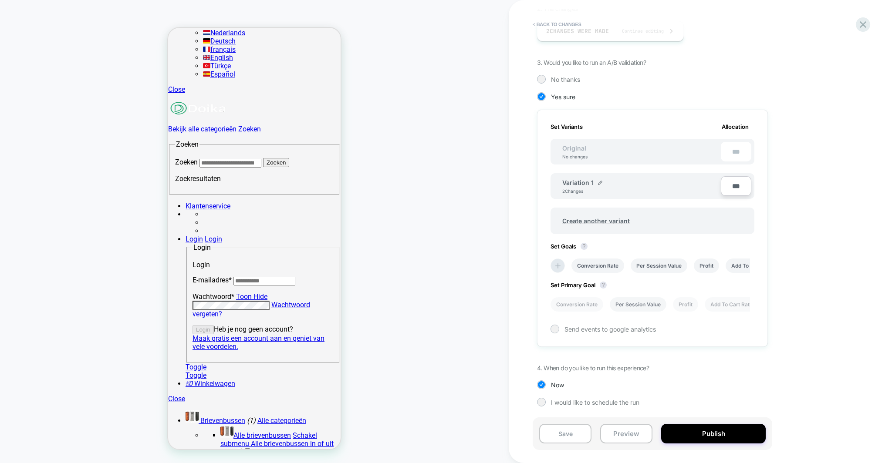
click at [646, 305] on li "Per Session Value" at bounding box center [638, 305] width 57 height 14
click at [695, 428] on button "Publish" at bounding box center [713, 434] width 105 height 20
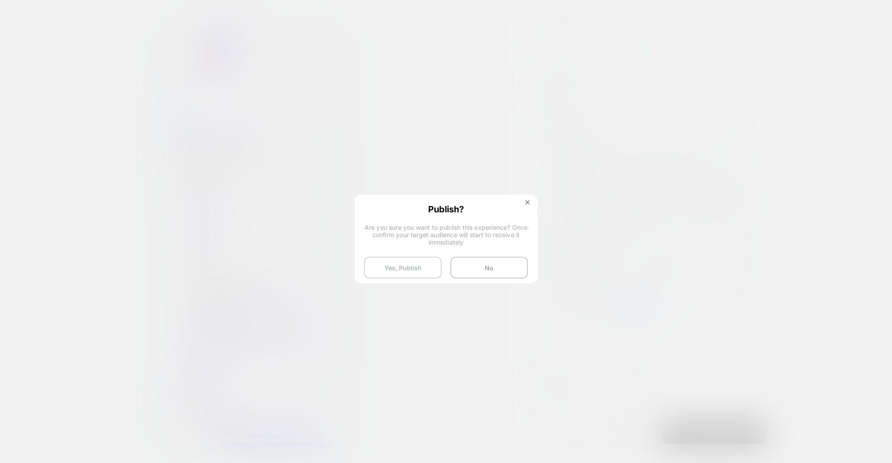
click at [416, 264] on button "Yes, Publish" at bounding box center [403, 268] width 78 height 22
